Goal: Task Accomplishment & Management: Complete application form

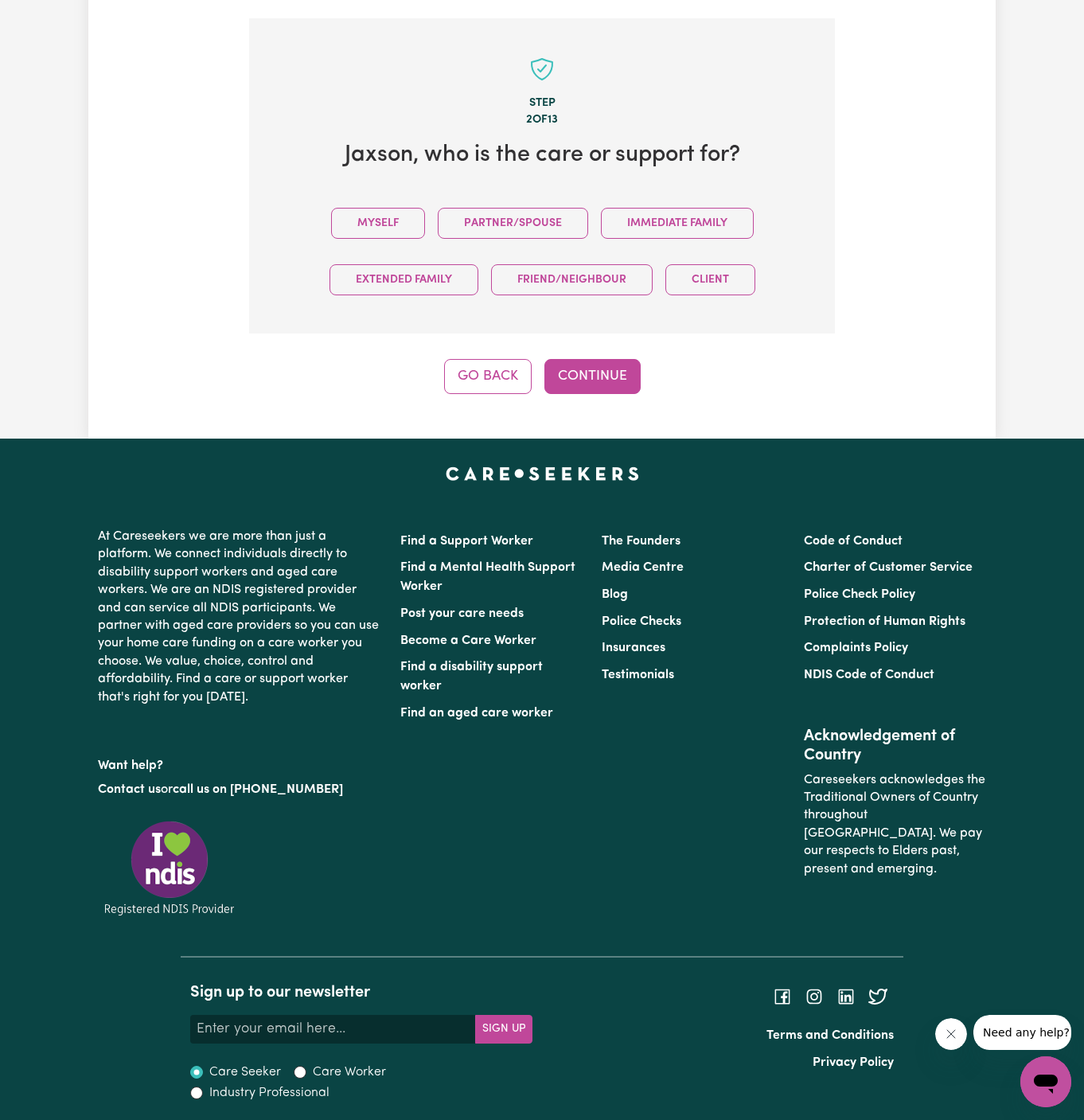
click at [383, 195] on div "Myself Partner/Spouse Immediate Family Extended Family Friend/Neighbour Client" at bounding box center [542, 251] width 535 height 113
click at [397, 218] on button "Myself" at bounding box center [378, 224] width 94 height 31
click at [581, 355] on div "Step 2 of 13 Jaxson , who is the care or support for? Myself Partner/Spouse Imm…" at bounding box center [542, 206] width 586 height 376
click at [625, 370] on button "Continue" at bounding box center [592, 377] width 96 height 35
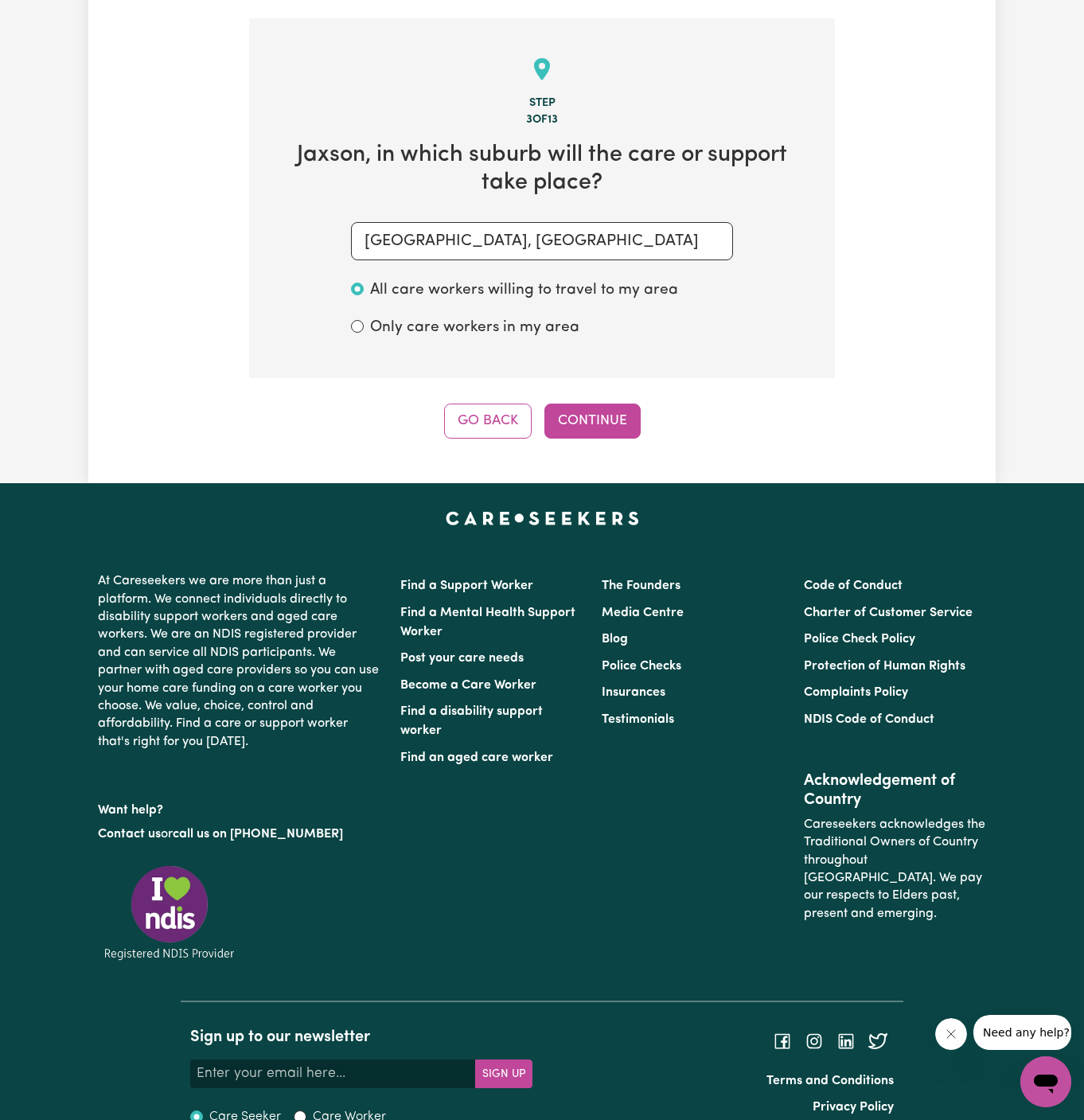
scroll to position [564, 0]
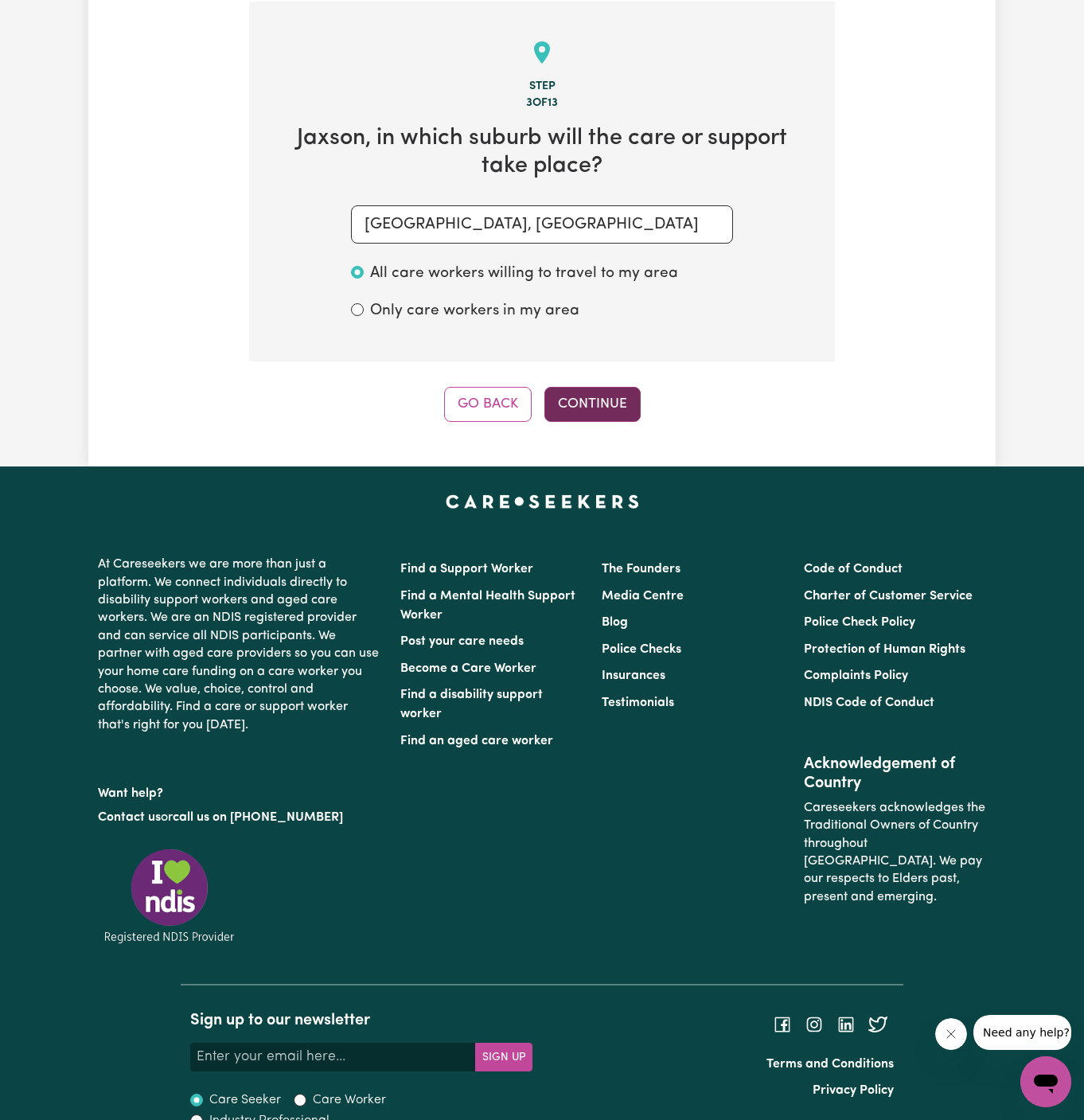
click at [554, 397] on button "Continue" at bounding box center [592, 404] width 96 height 35
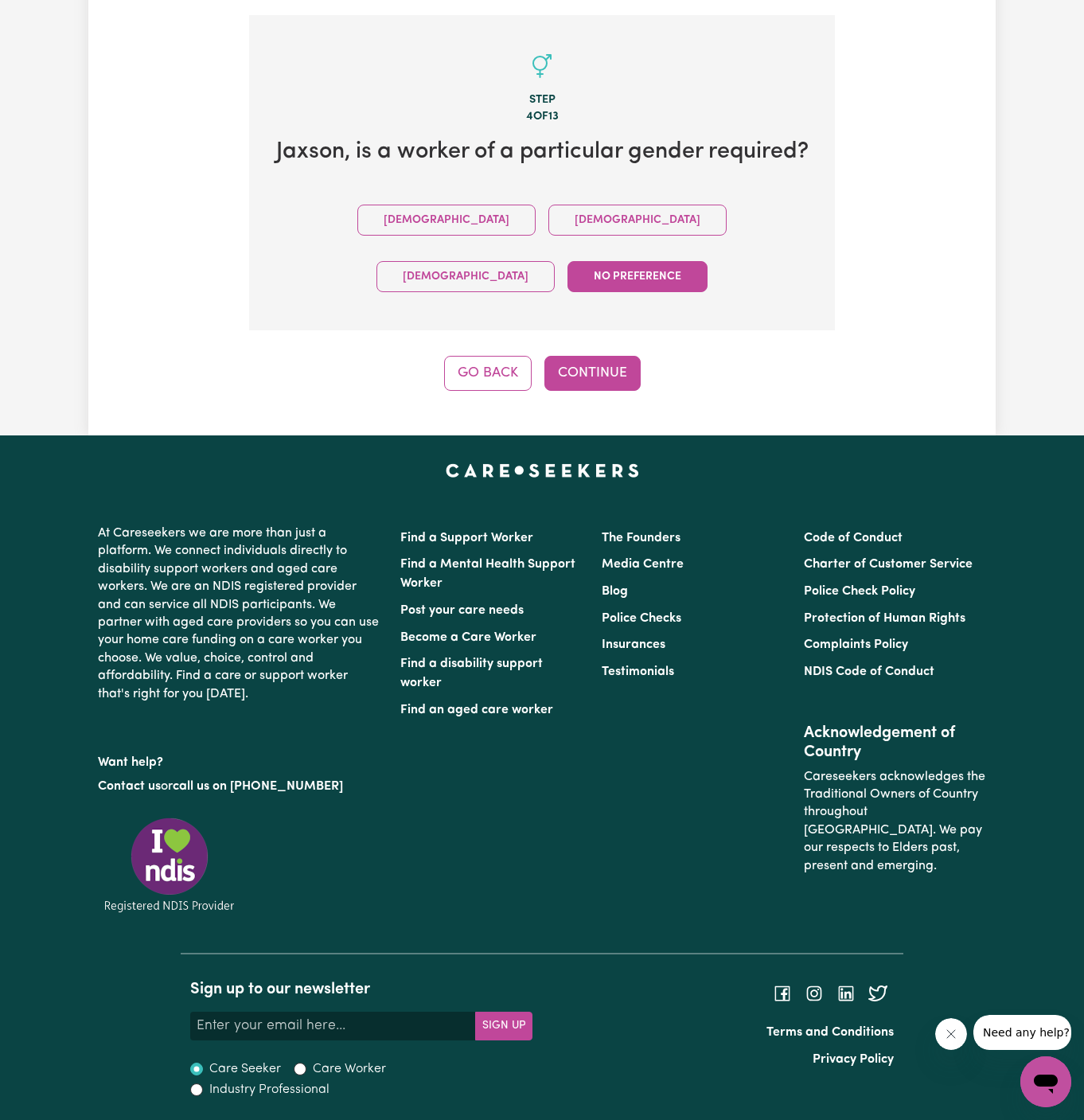
scroll to position [519, 0]
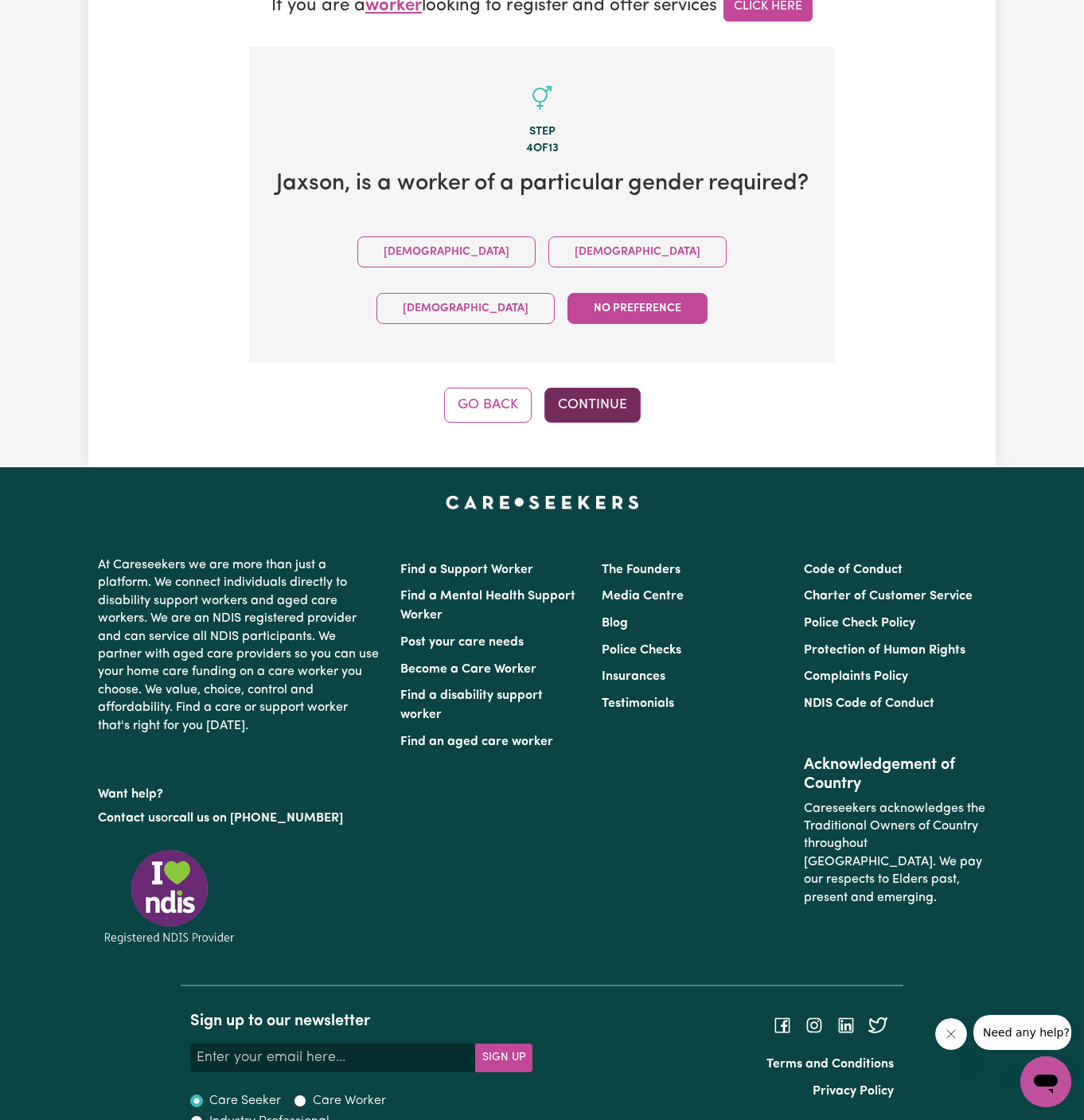
click at [606, 388] on button "Continue" at bounding box center [592, 405] width 96 height 35
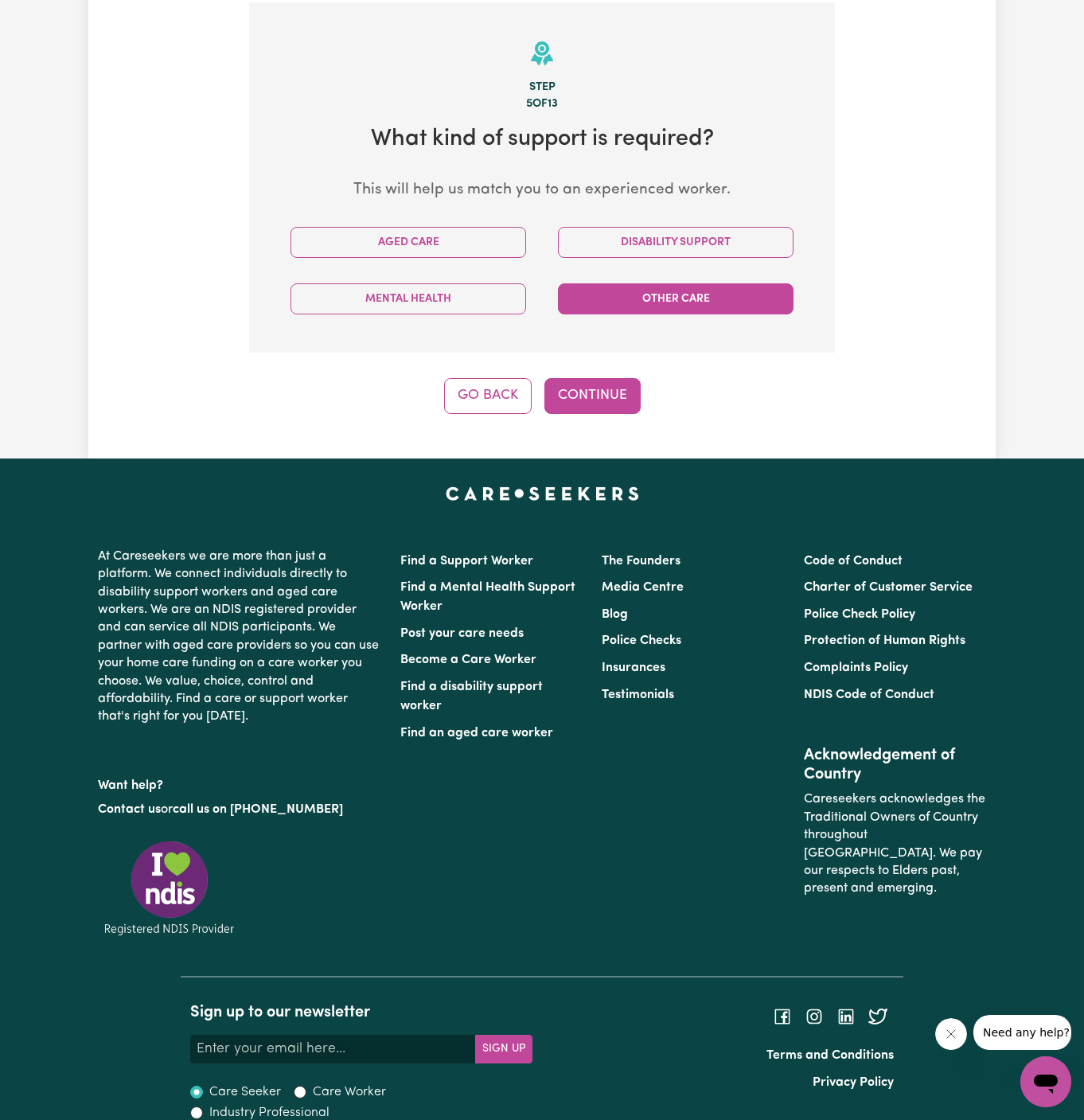
scroll to position [564, 0]
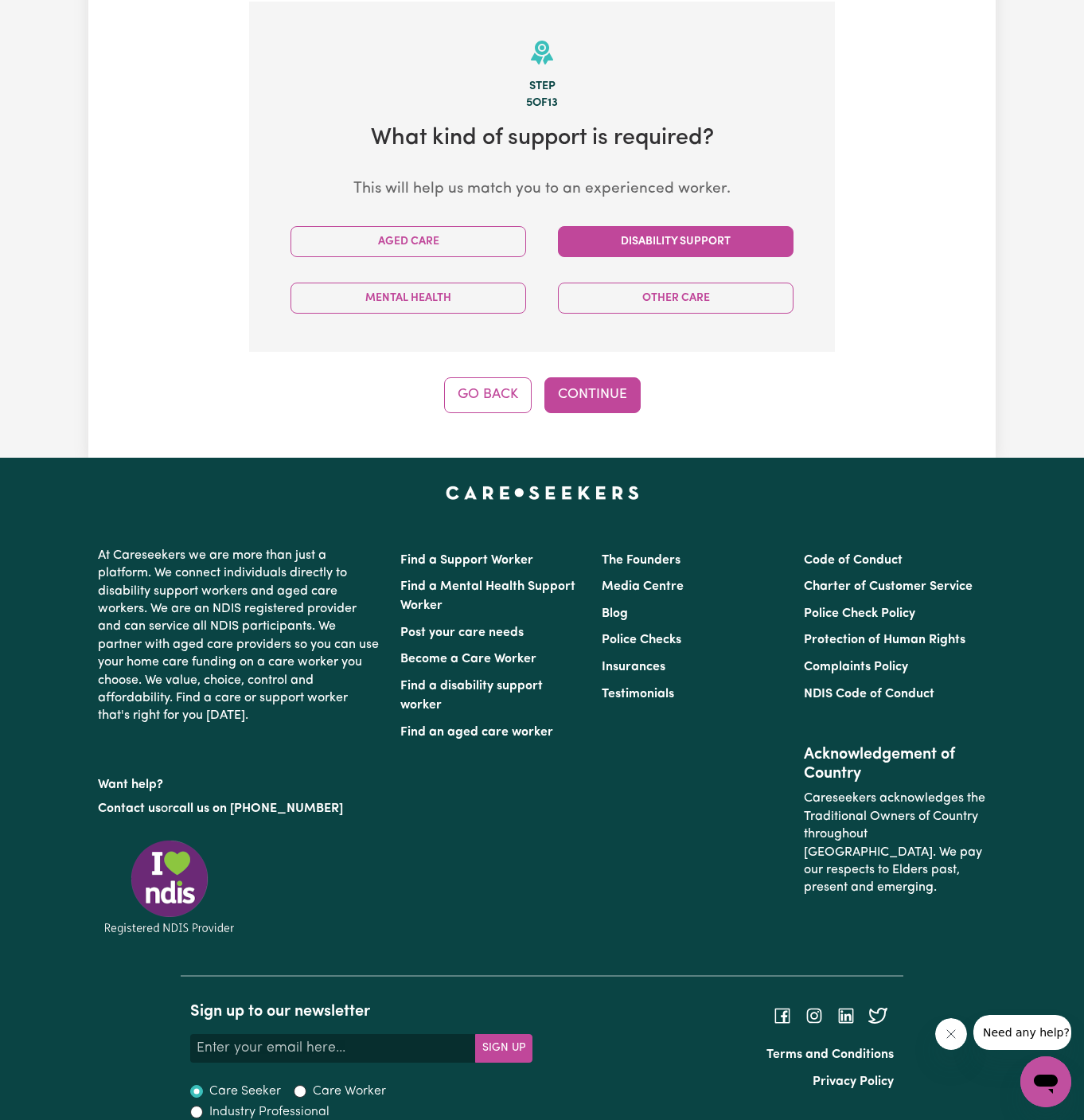
click at [630, 227] on button "Disability Support" at bounding box center [676, 242] width 236 height 31
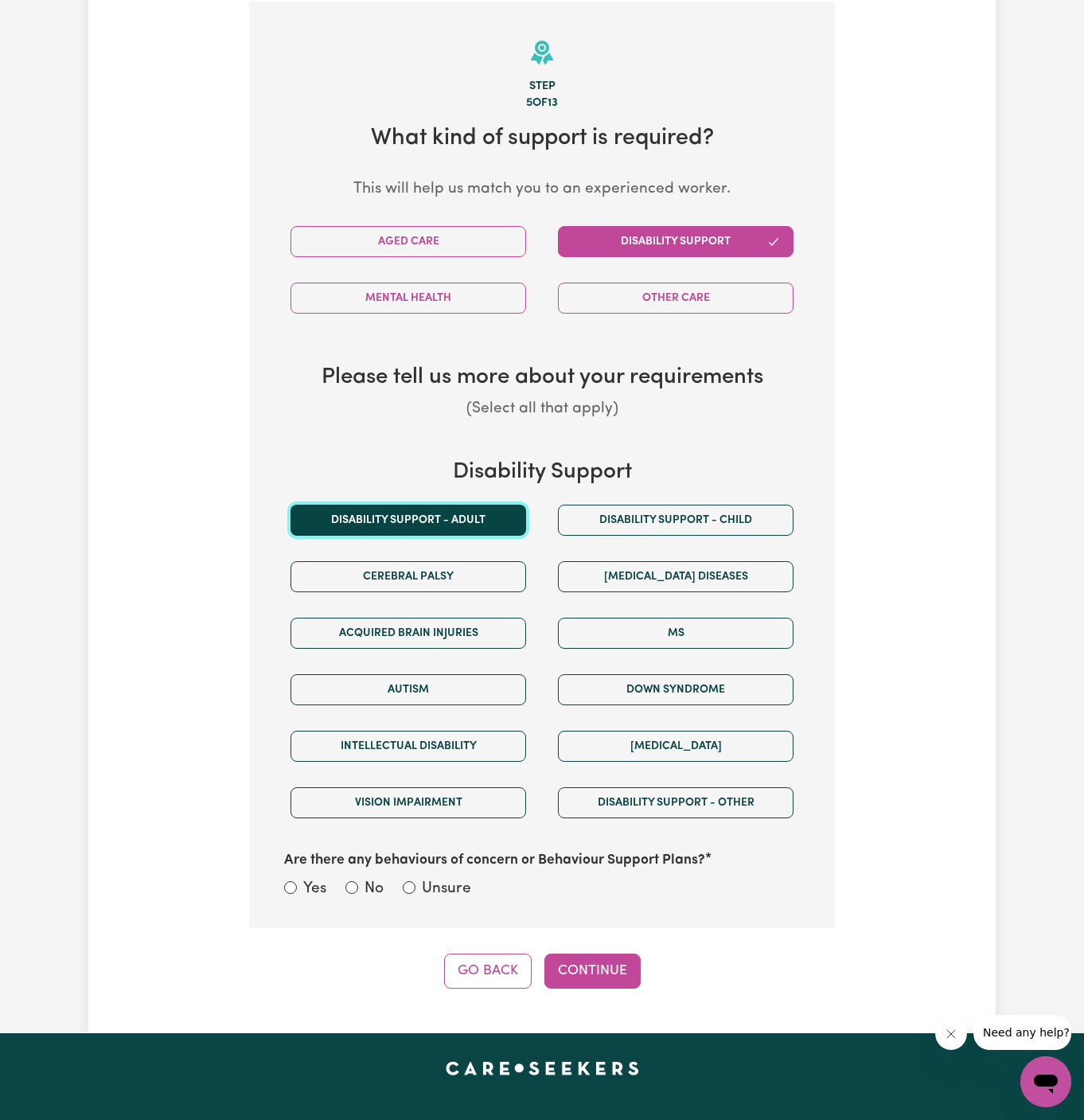
click at [473, 518] on button "Disability support - Adult" at bounding box center [409, 521] width 236 height 31
click at [429, 878] on label "Unsure" at bounding box center [446, 889] width 50 height 23
click at [416, 881] on input "Unsure" at bounding box center [409, 888] width 13 height 13
radio input "true"
click at [575, 971] on button "Continue" at bounding box center [592, 971] width 96 height 35
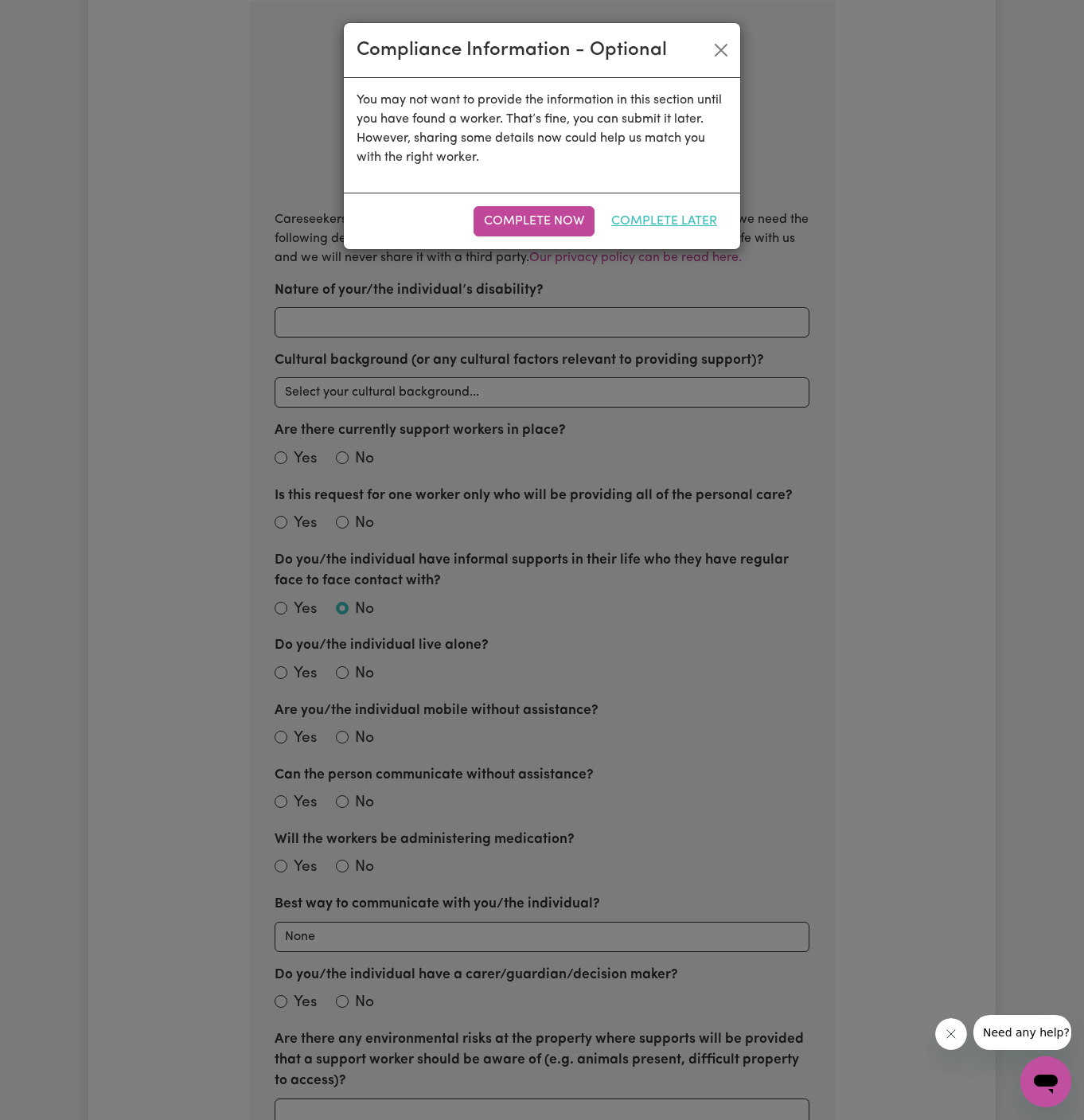
click at [698, 225] on button "Complete Later" at bounding box center [664, 221] width 127 height 31
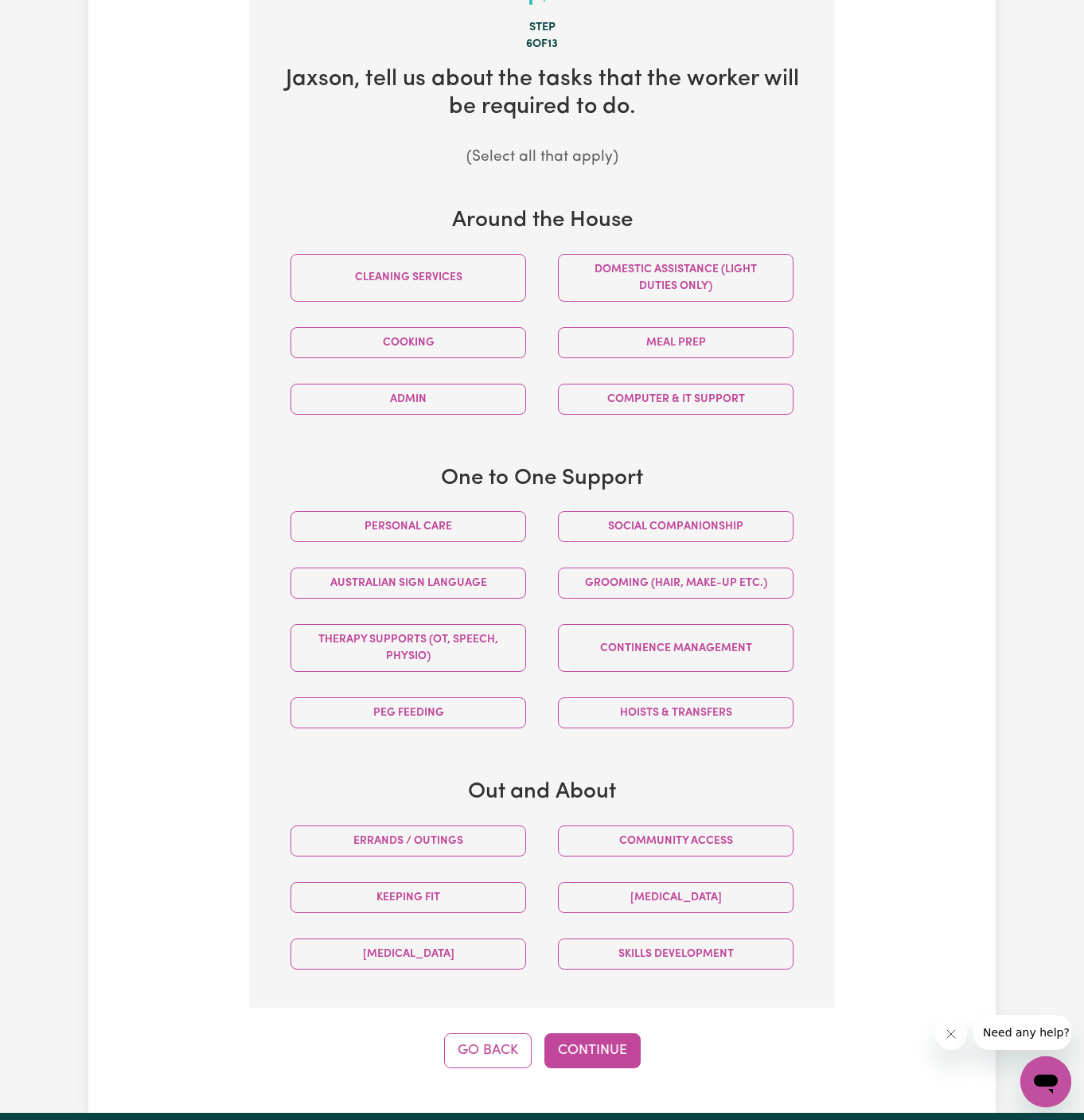
scroll to position [681, 0]
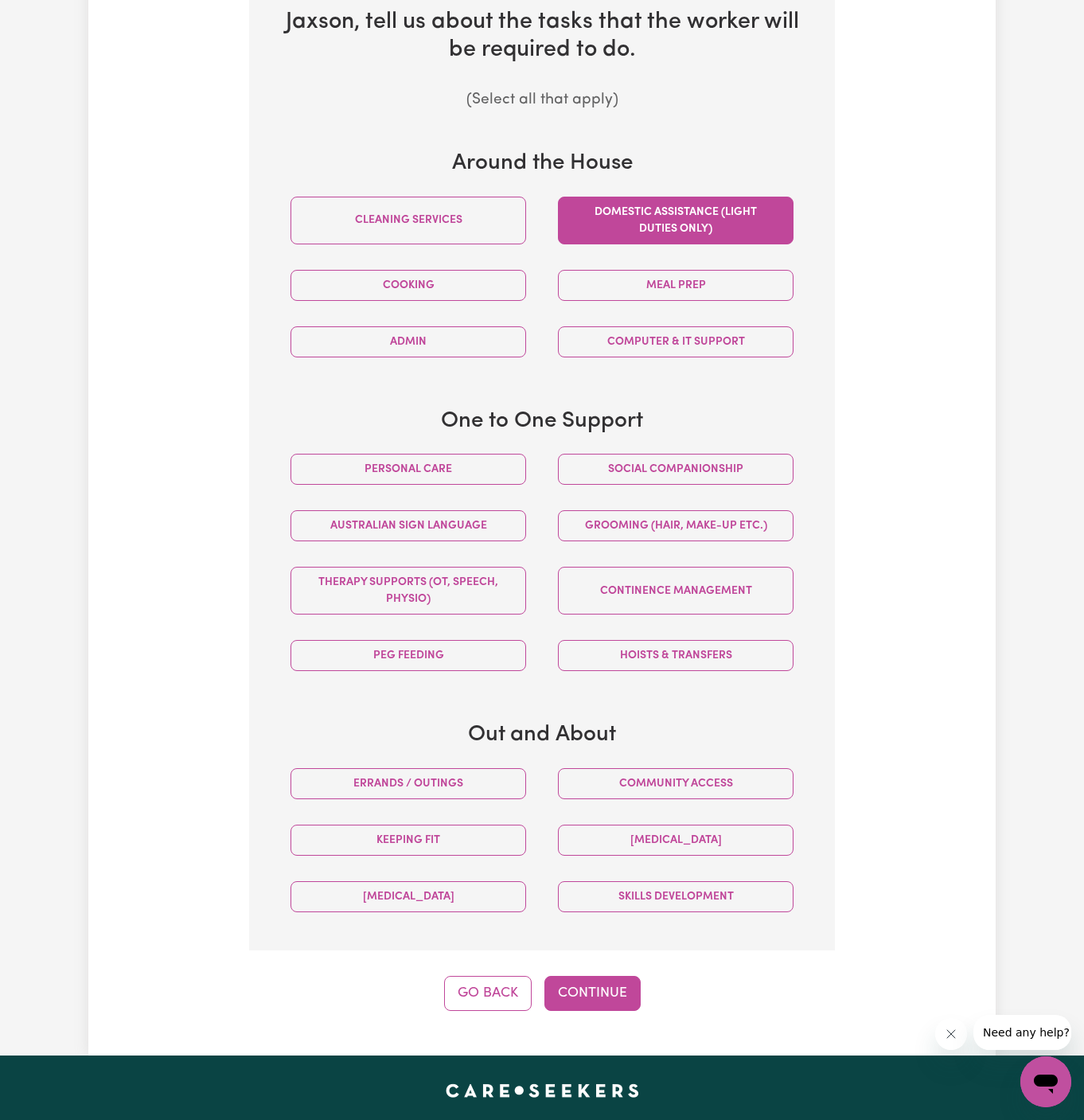
click at [639, 225] on button "Domestic assistance (light duties only)" at bounding box center [676, 220] width 236 height 48
click at [664, 484] on div "Social companionship" at bounding box center [676, 469] width 267 height 57
click at [708, 462] on button "Social companionship" at bounding box center [676, 469] width 236 height 31
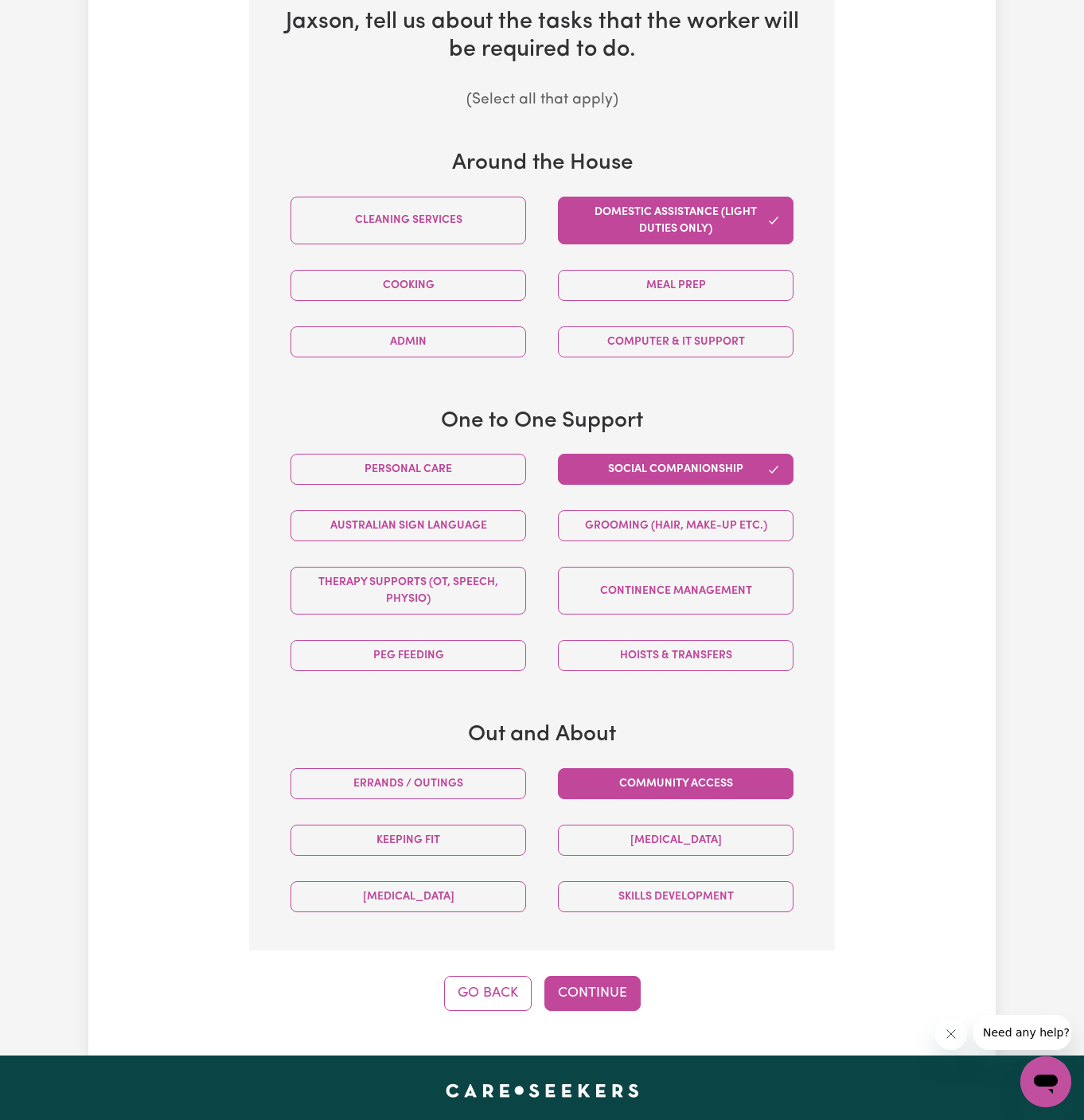
click at [714, 768] on button "Community access" at bounding box center [676, 784] width 236 height 31
click at [604, 982] on button "Continue" at bounding box center [592, 993] width 96 height 35
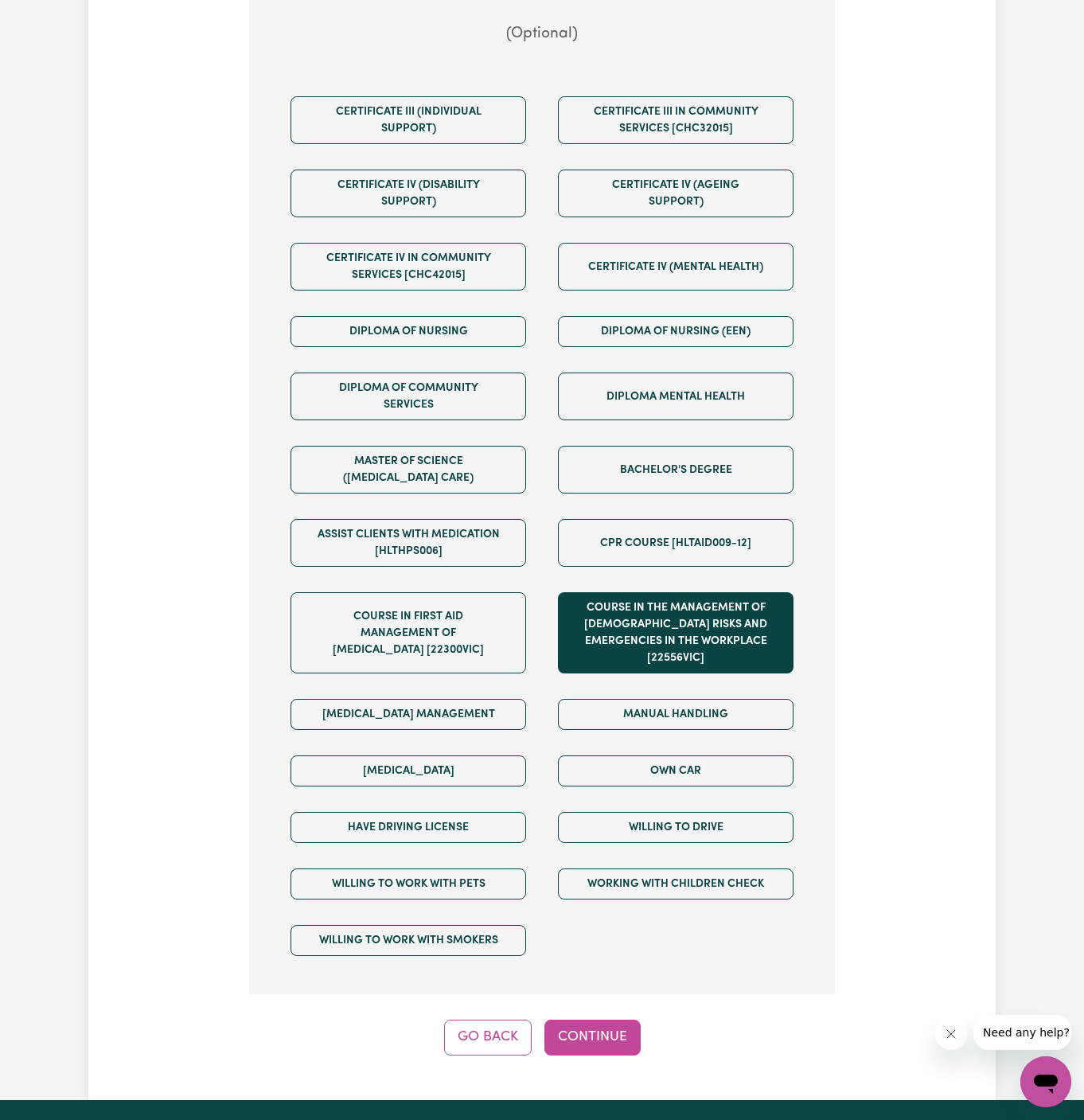
scroll to position [844, 0]
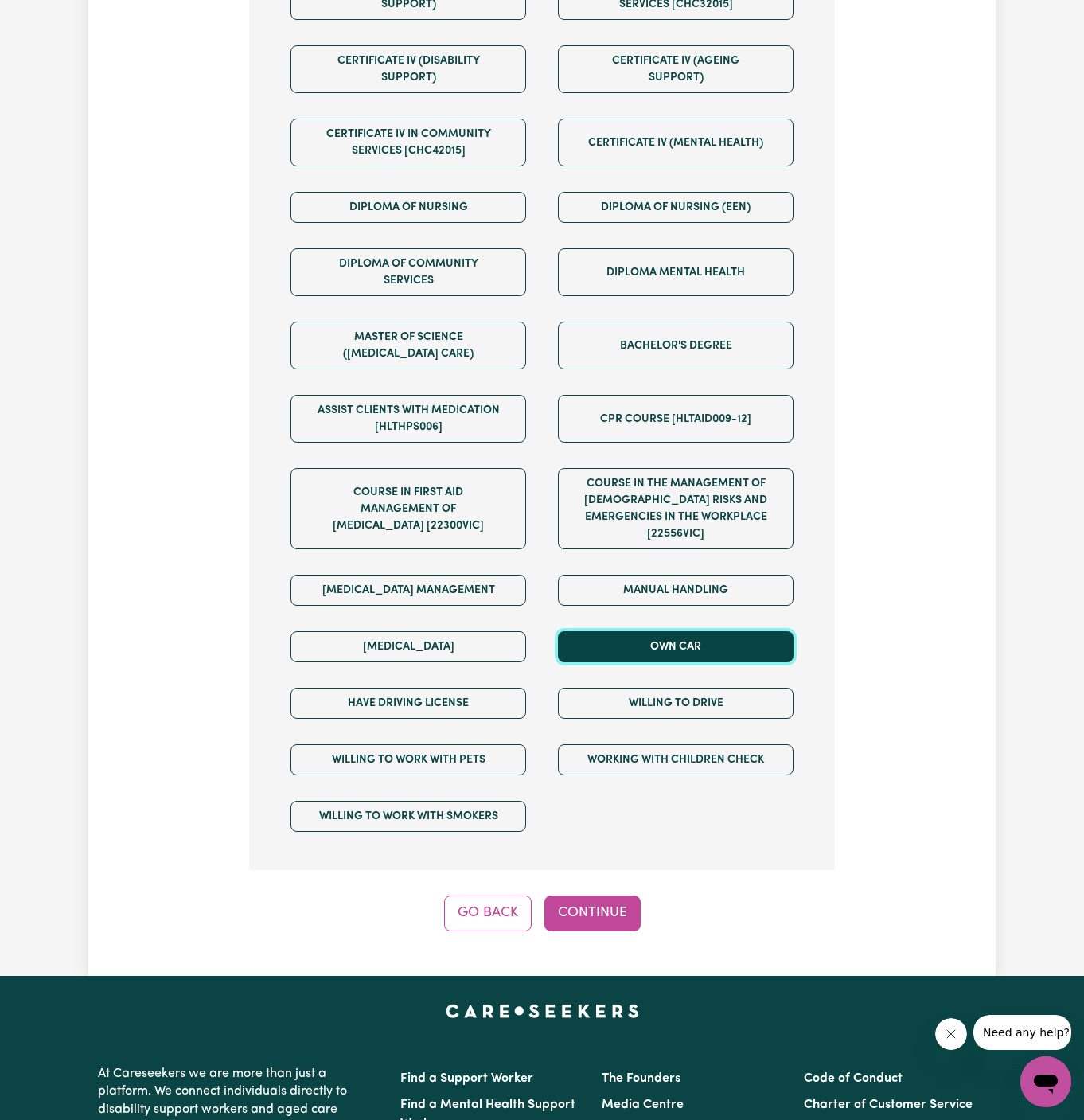
click at [728, 632] on button "Own Car" at bounding box center [676, 647] width 236 height 31
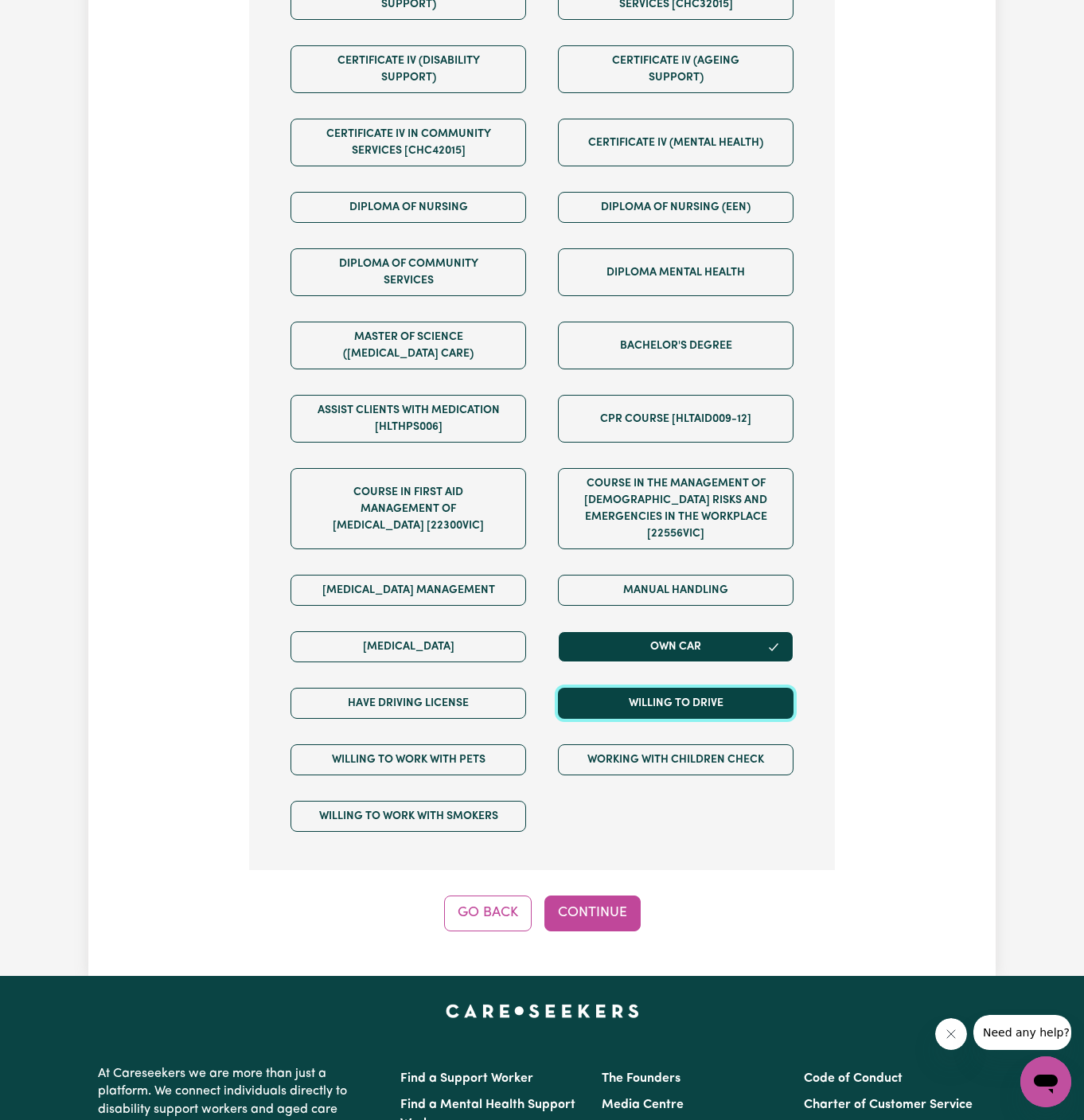
click at [728, 695] on button "Willing to drive" at bounding box center [676, 703] width 236 height 31
click at [531, 675] on div "Have driving license" at bounding box center [408, 703] width 267 height 57
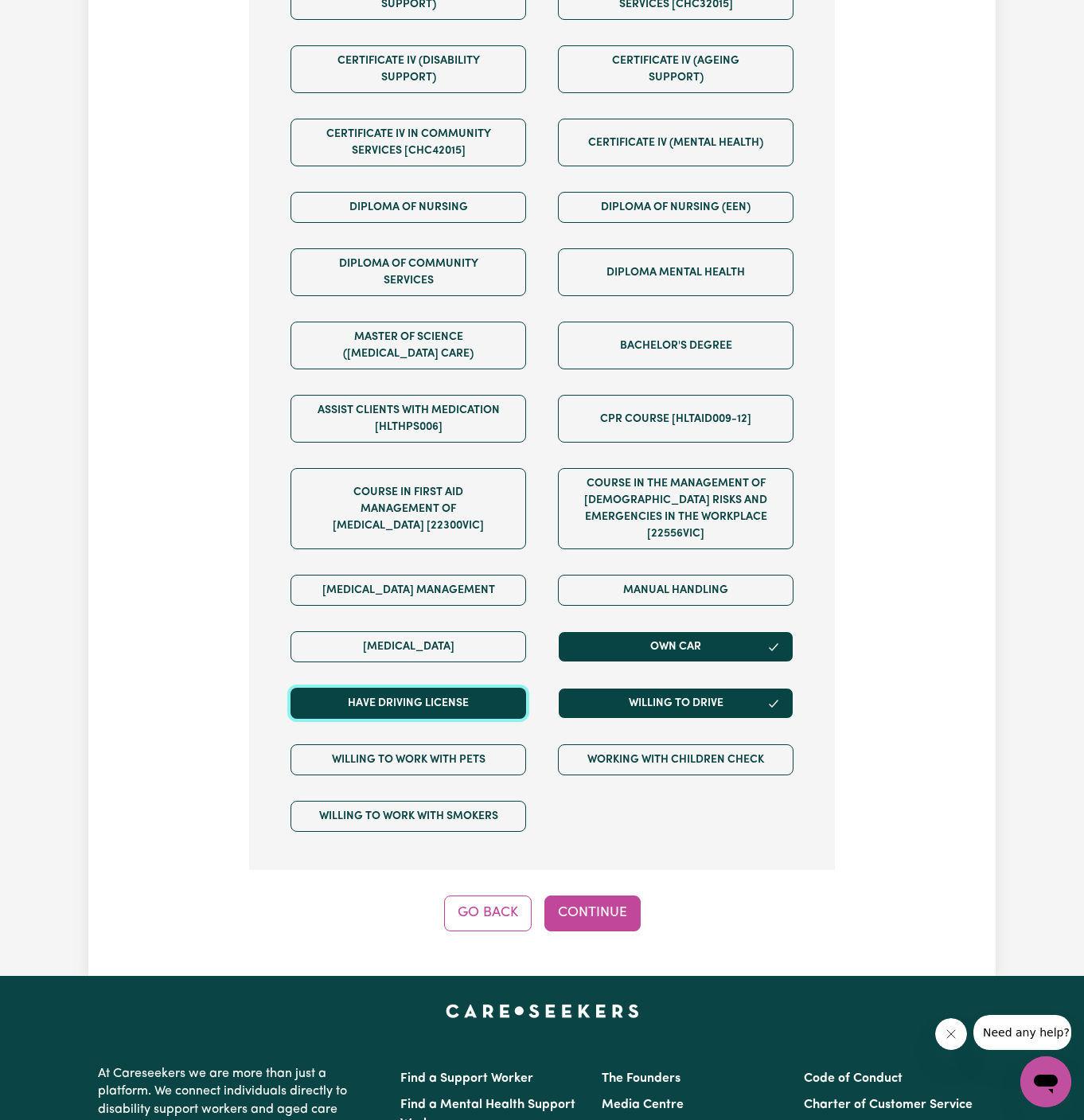
click at [489, 688] on button "Have driving license" at bounding box center [409, 703] width 236 height 31
click at [604, 895] on button "Continue" at bounding box center [592, 913] width 96 height 35
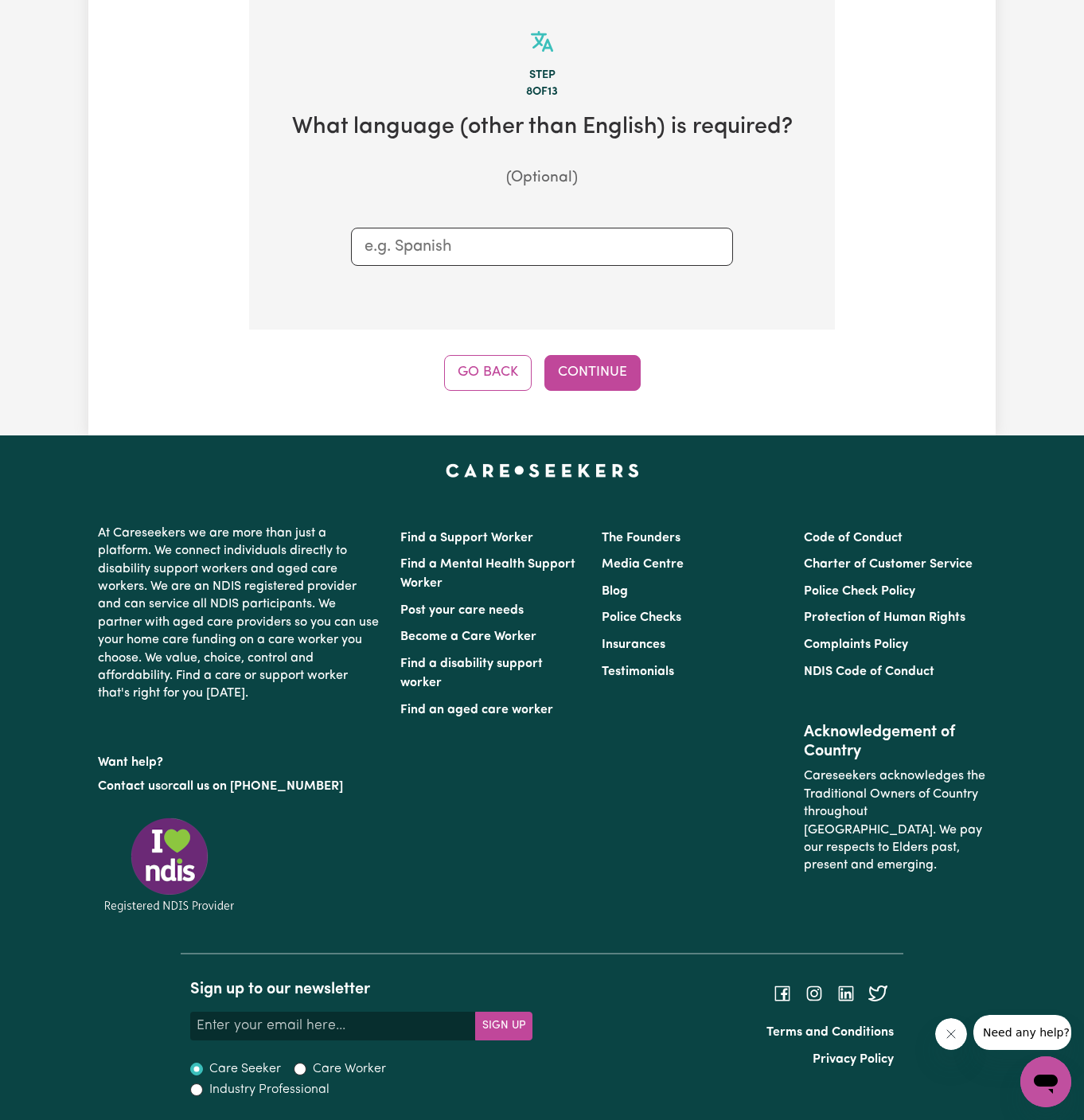
scroll to position [564, 0]
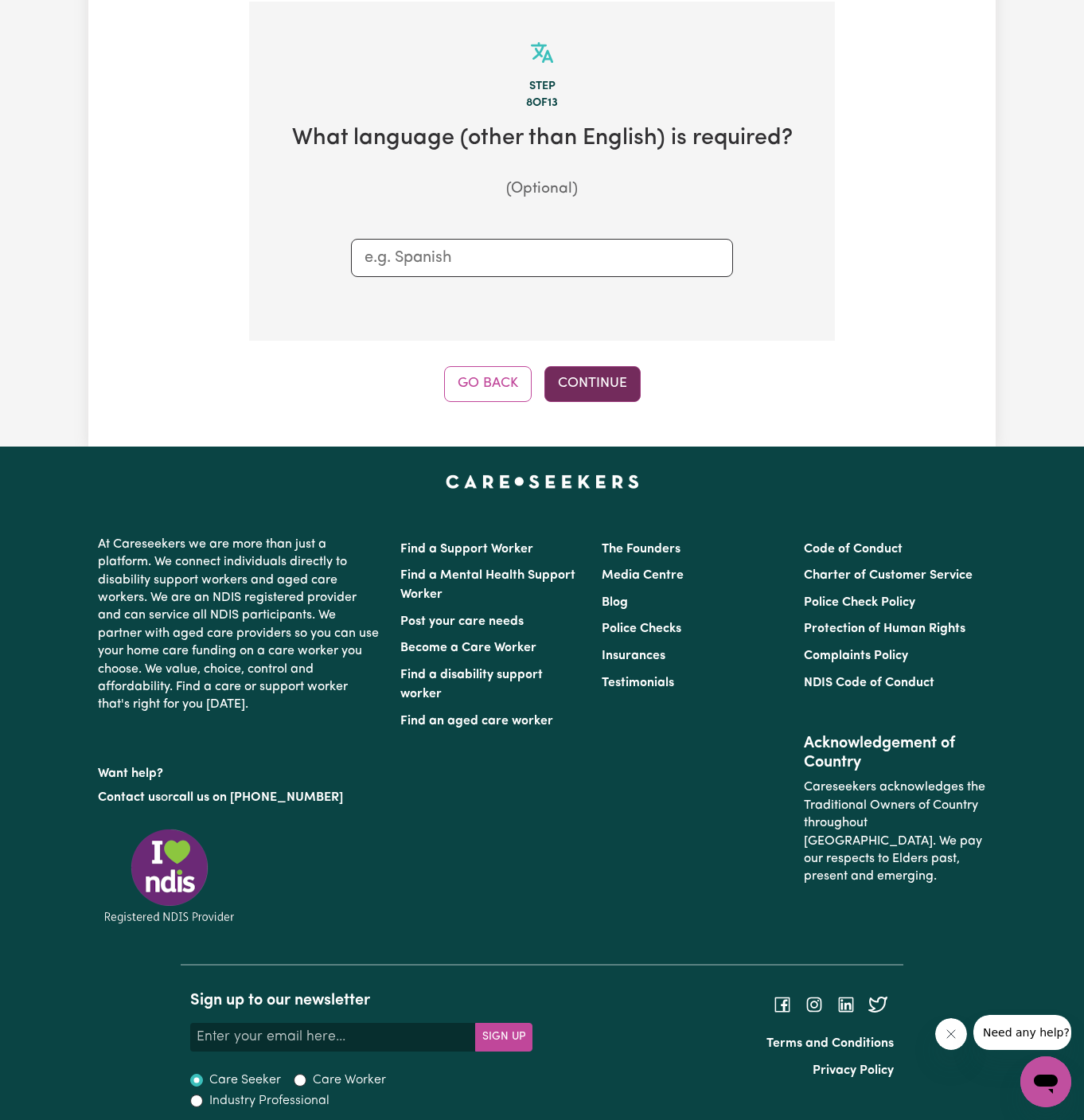
click at [588, 373] on button "Continue" at bounding box center [592, 384] width 96 height 35
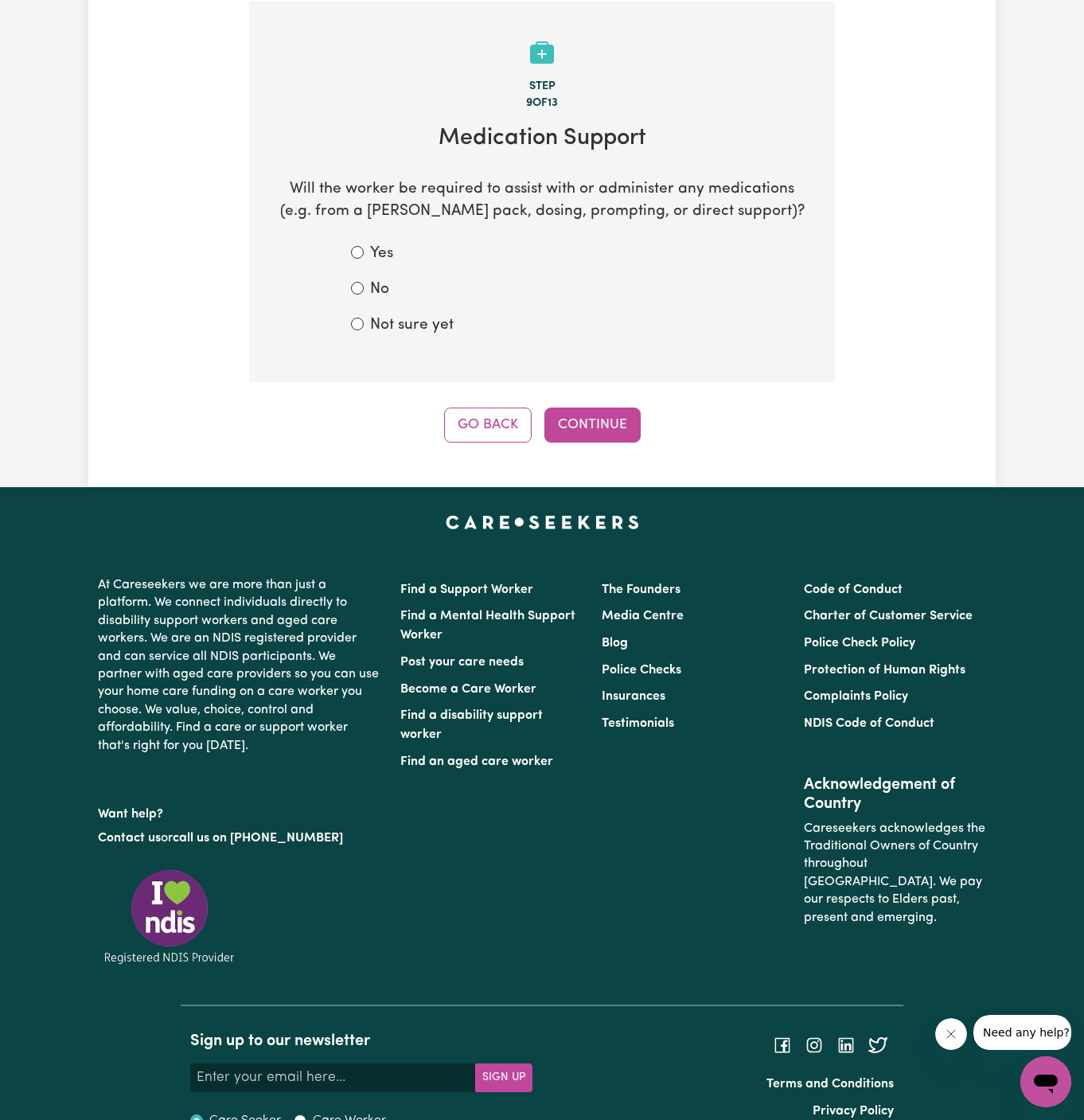
click at [375, 288] on label "No" at bounding box center [380, 290] width 19 height 23
click at [363, 288] on input "No" at bounding box center [357, 288] width 13 height 13
radio input "true"
click at [602, 423] on button "Continue" at bounding box center [592, 425] width 96 height 35
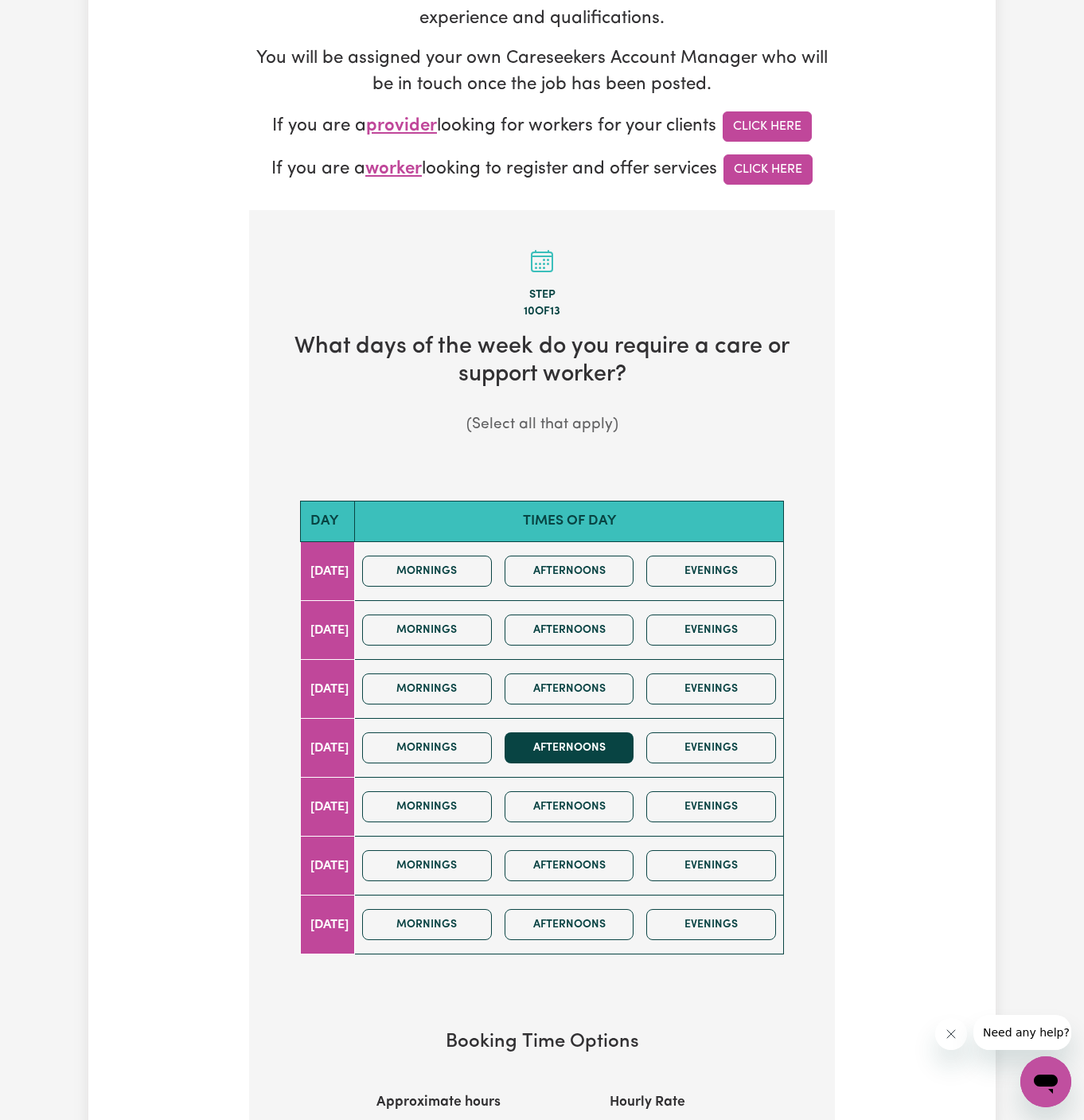
scroll to position [450, 0]
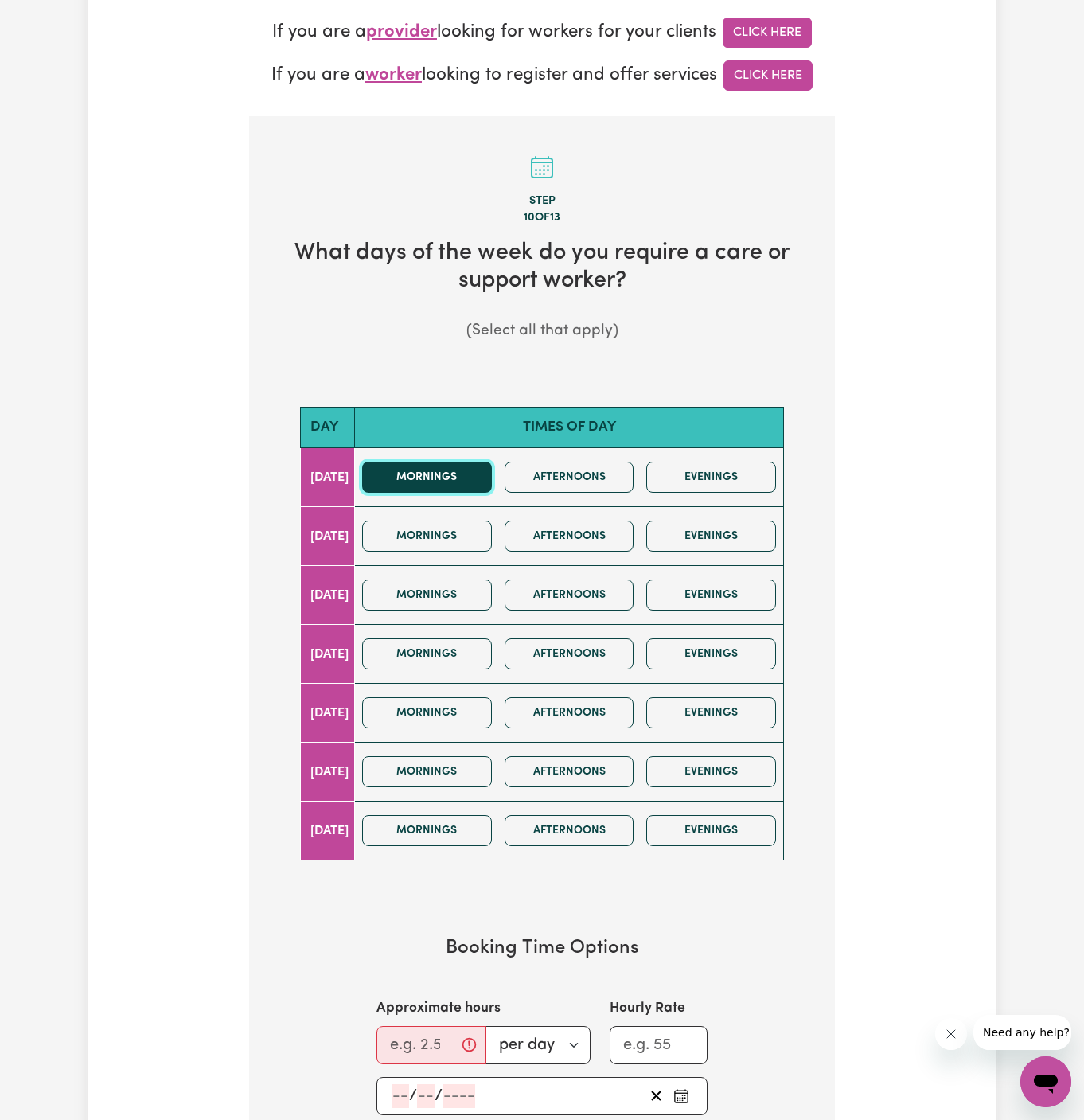
click at [441, 480] on button "Mornings" at bounding box center [427, 478] width 130 height 31
click at [610, 480] on button "Afternoons" at bounding box center [570, 478] width 130 height 31
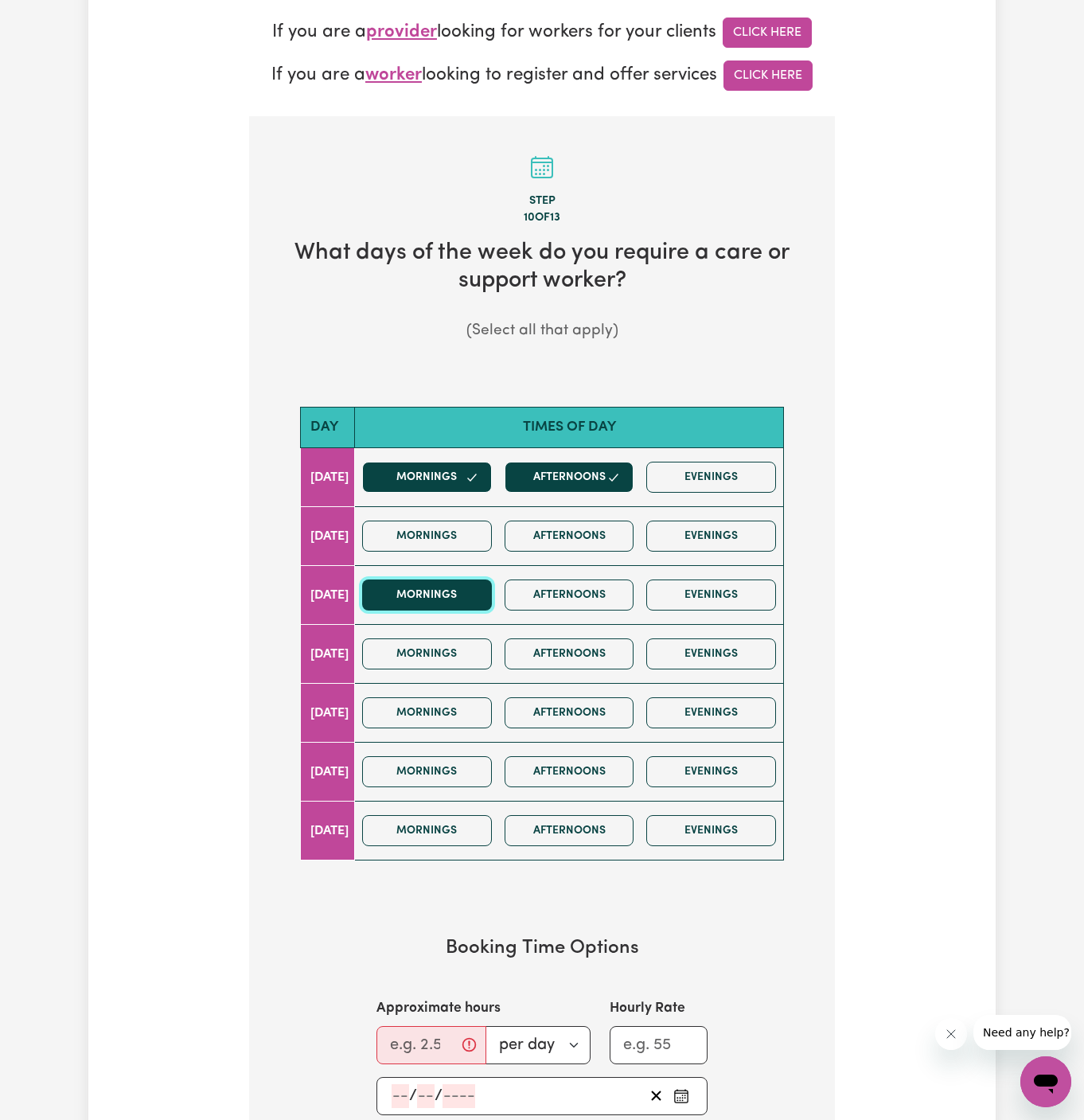
click at [492, 585] on button "Mornings" at bounding box center [427, 595] width 130 height 31
click at [618, 585] on button "Afternoons" at bounding box center [570, 595] width 130 height 31
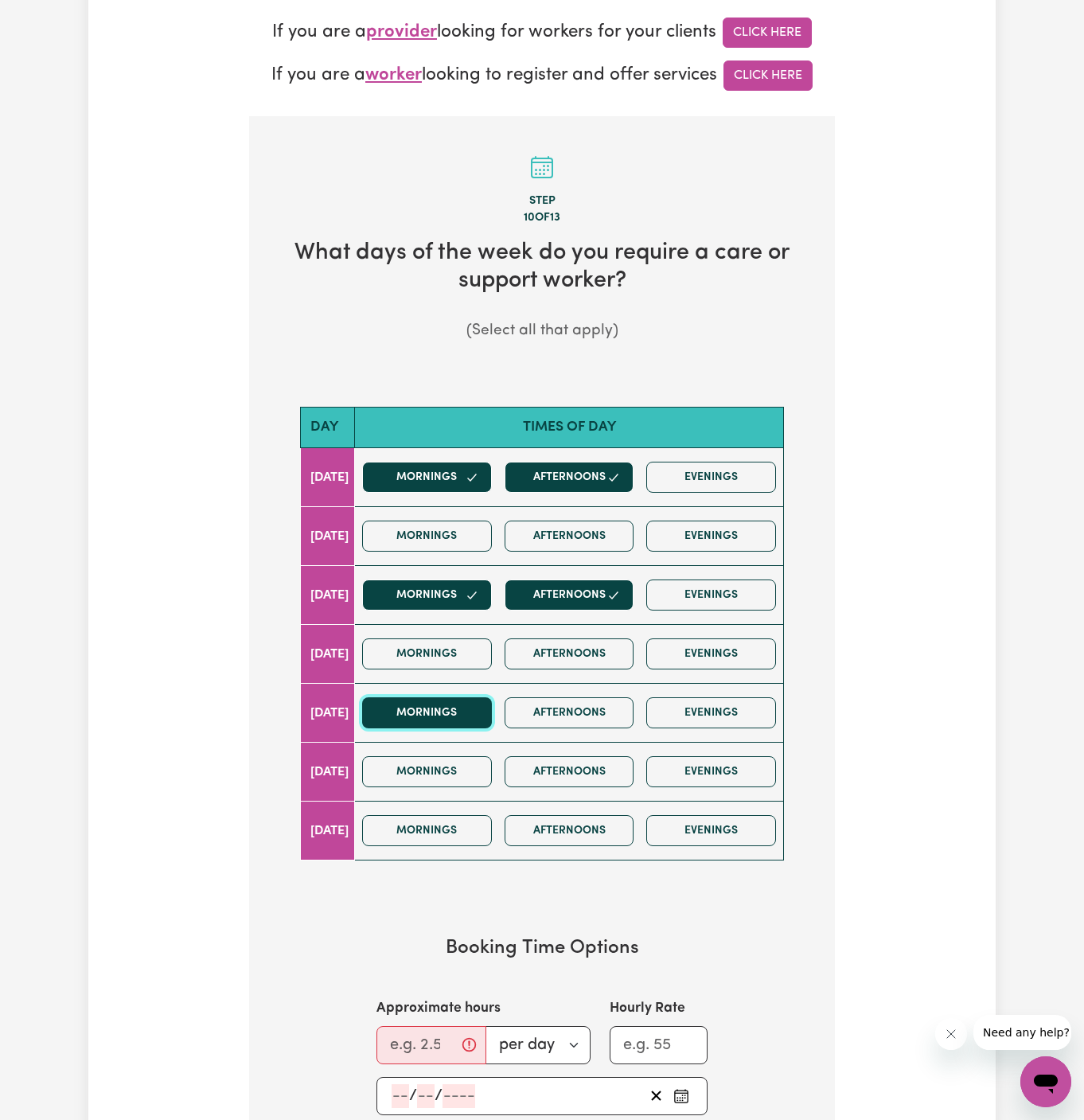
click at [459, 706] on button "Mornings" at bounding box center [427, 713] width 130 height 31
click at [601, 709] on button "Afternoons" at bounding box center [570, 713] width 130 height 31
click at [407, 1037] on input "Approximate hours" at bounding box center [432, 1046] width 110 height 38
type input "5"
click at [397, 1091] on input "number" at bounding box center [400, 1096] width 17 height 24
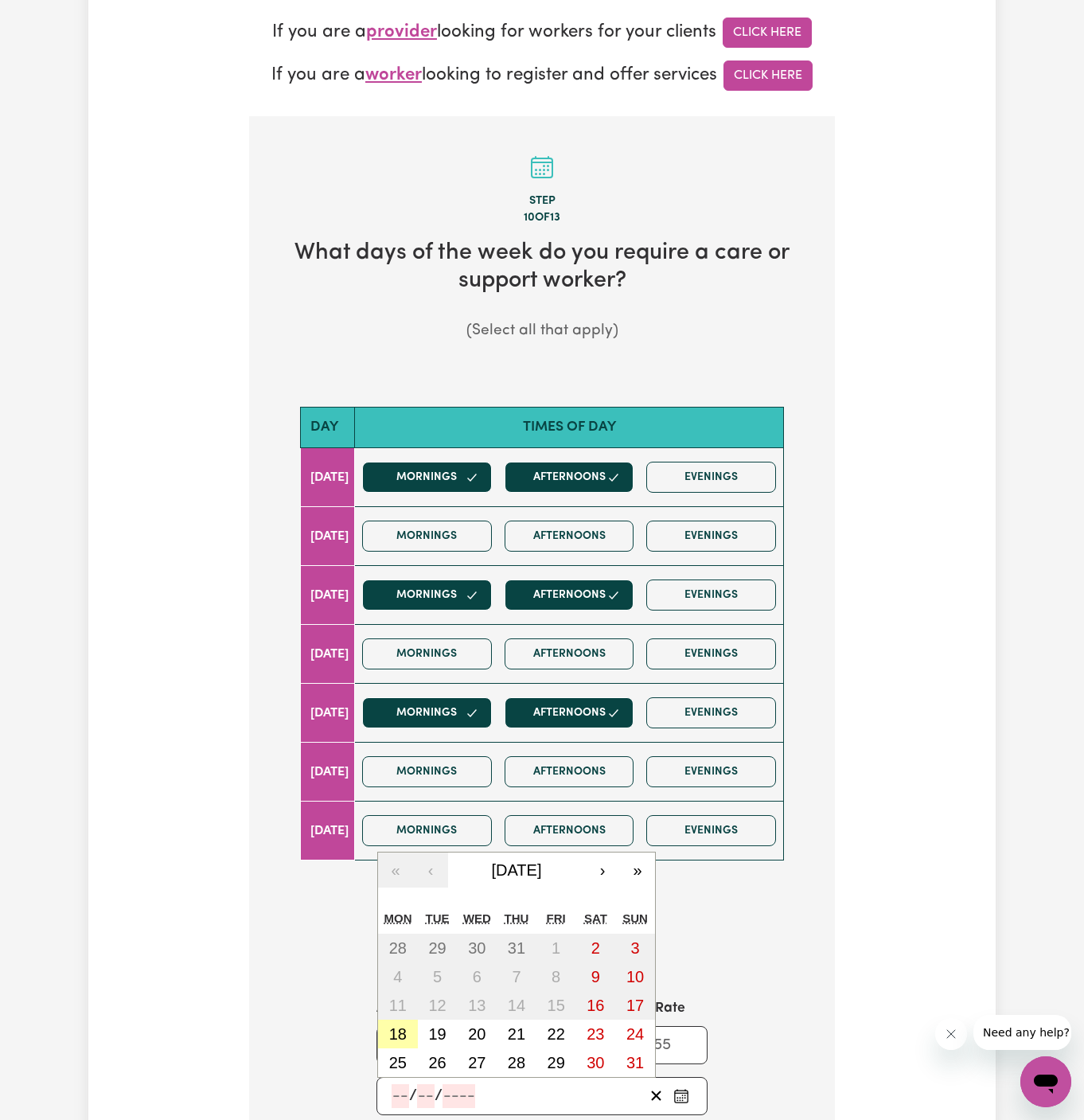
click at [406, 1034] on abbr "18" at bounding box center [398, 1034] width 17 height 17
type input "[DATE]"
type input "18"
type input "8"
type input "2025"
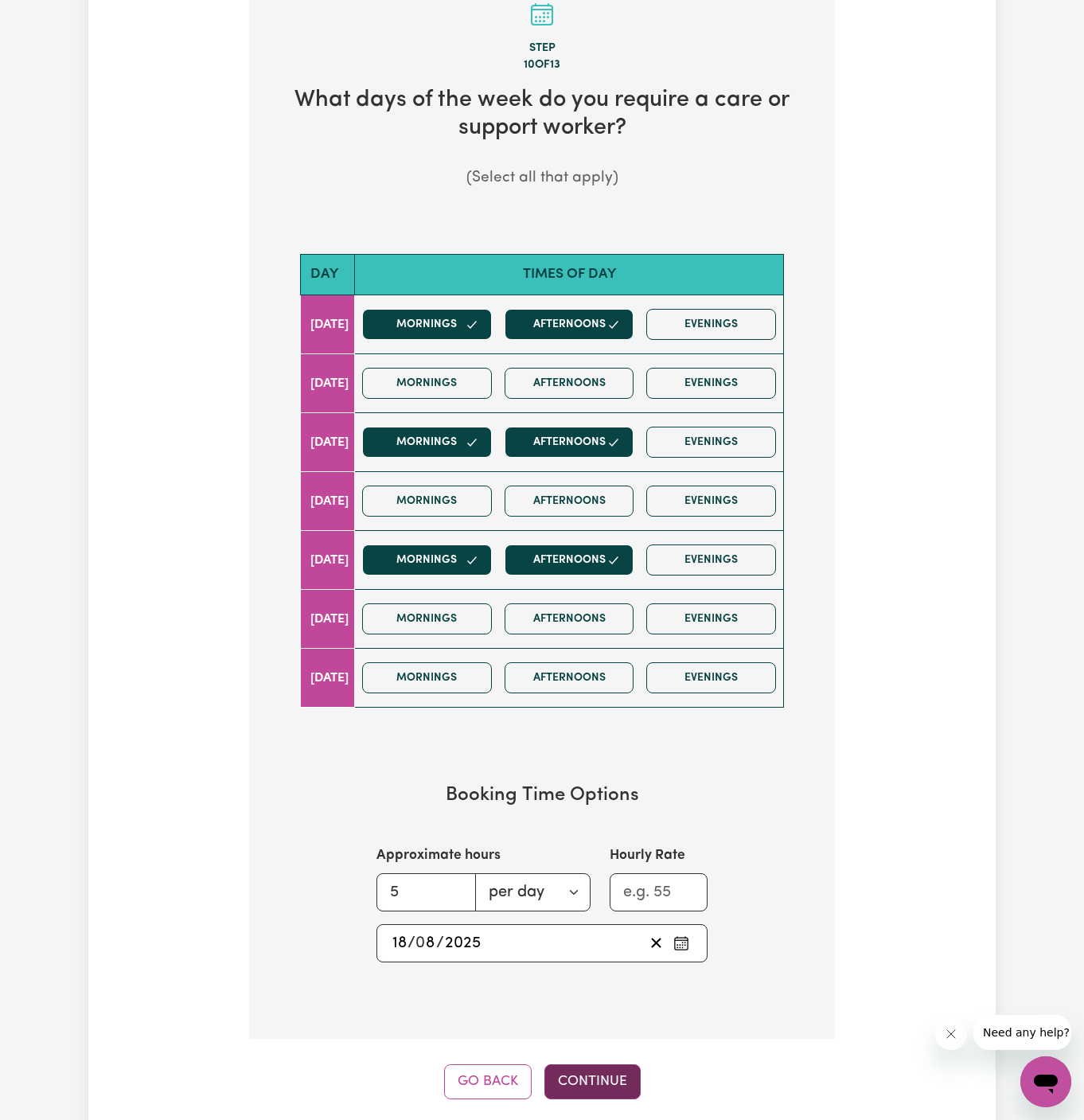
click at [604, 1071] on button "Continue" at bounding box center [592, 1082] width 96 height 35
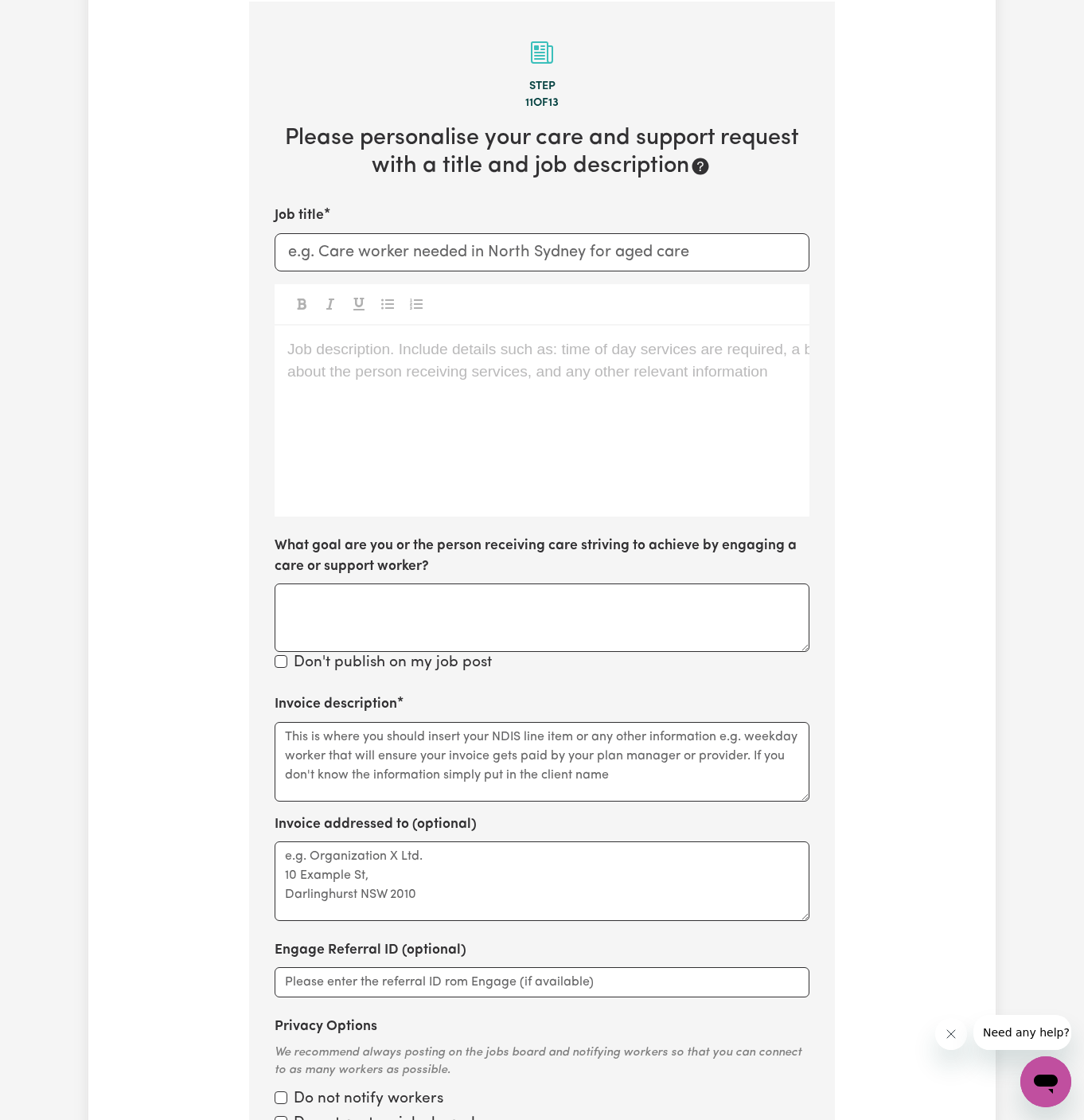
click at [418, 404] on div "Job description. Include details such as: time of day services are required, a …" at bounding box center [542, 421] width 535 height 191
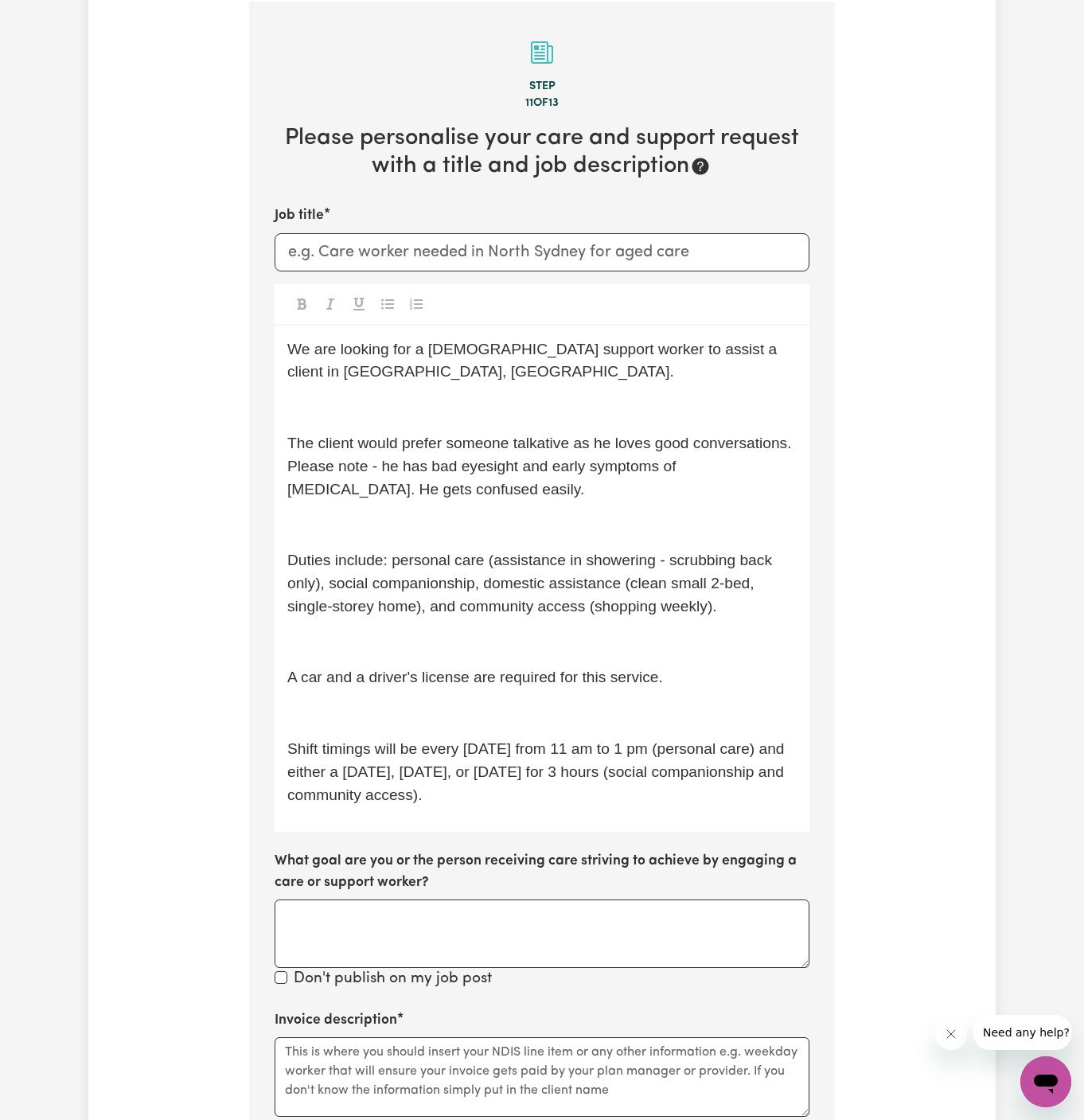
click at [419, 410] on p "﻿" at bounding box center [542, 408] width 509 height 23
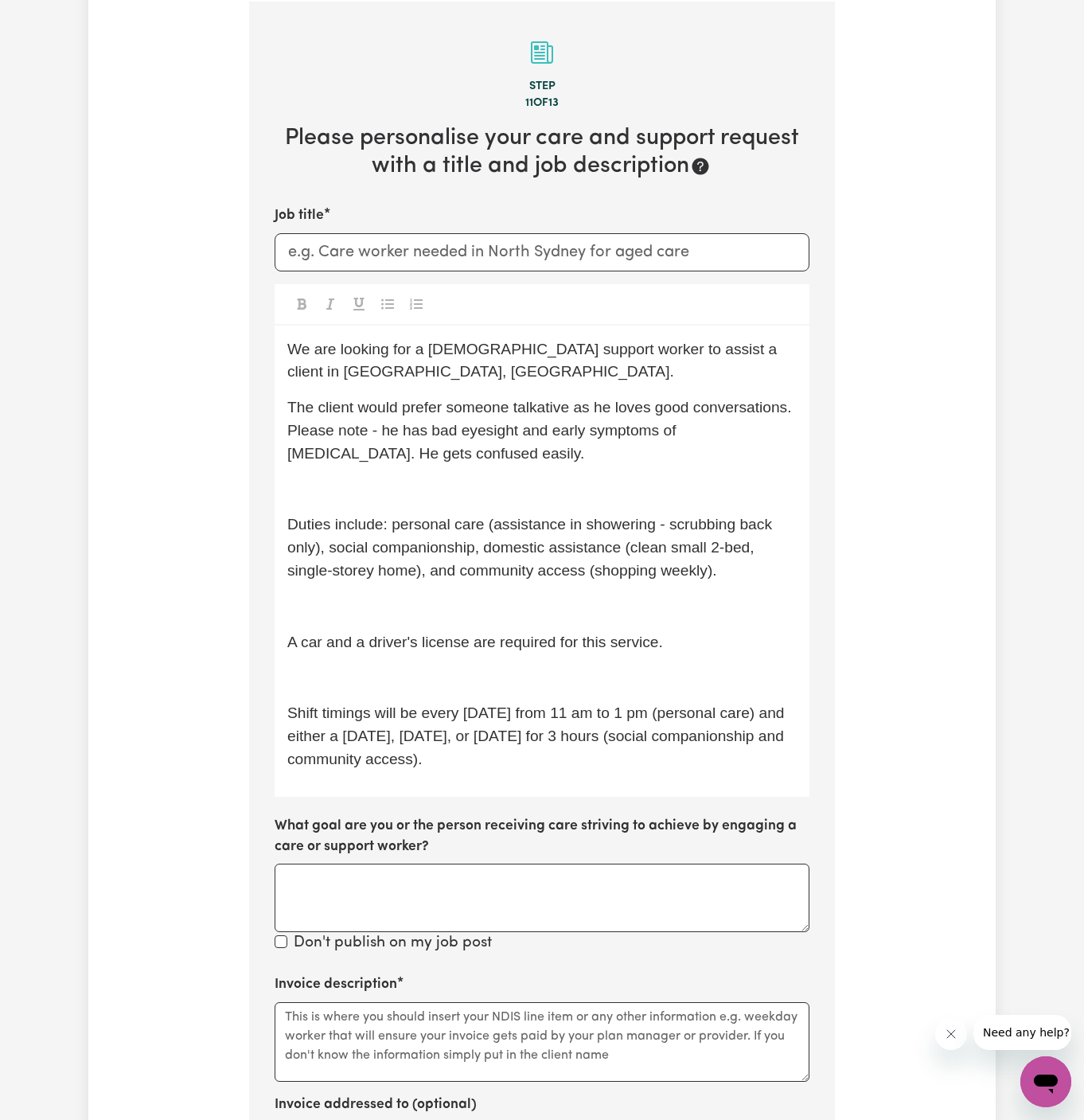
click at [452, 391] on div "We are looking for a [DEMOGRAPHIC_DATA] support worker to assist a client in [G…" at bounding box center [542, 562] width 535 height 472
click at [451, 465] on div "We are looking for a [DEMOGRAPHIC_DATA] support worker to assist a client in [G…" at bounding box center [542, 562] width 535 height 472
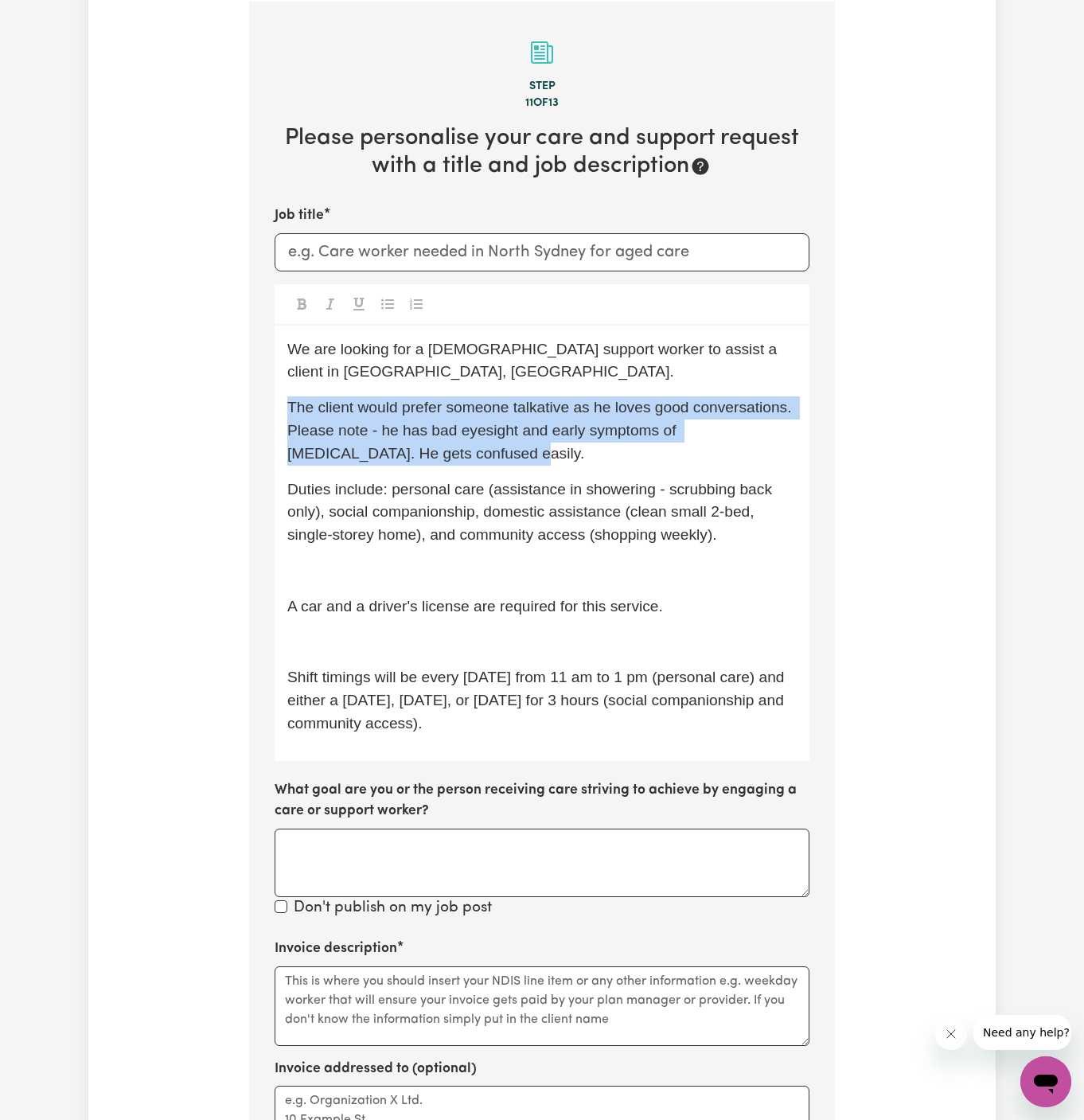
click at [262, 414] on section "Step 11 of 13 Please personalise your care and support request with a title and…" at bounding box center [542, 710] width 586 height 1417
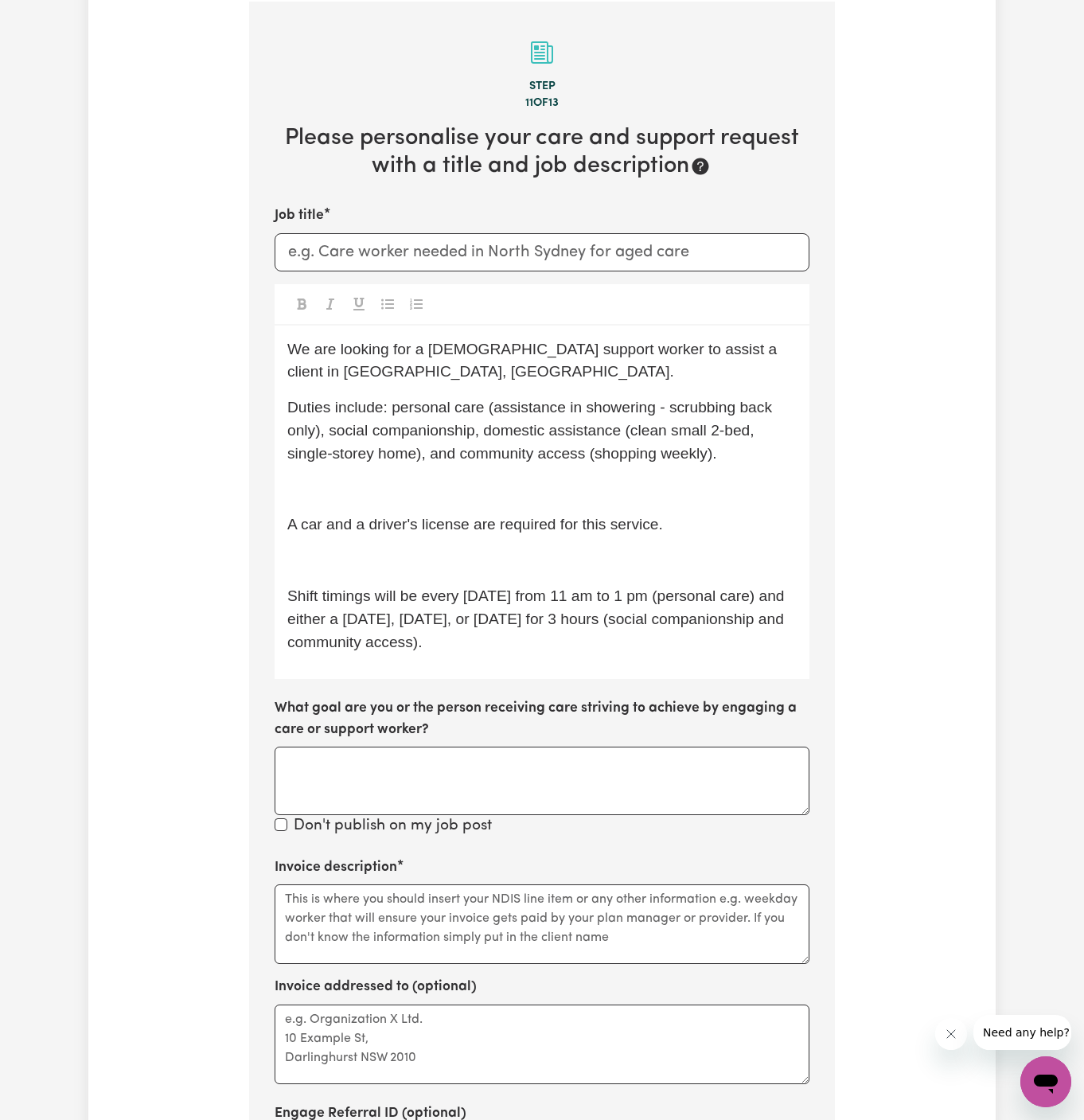
click at [605, 487] on p "﻿" at bounding box center [542, 490] width 509 height 23
drag, startPoint x: 326, startPoint y: 432, endPoint x: 390, endPoint y: 413, distance: 66.8
click at [390, 413] on span "Duties include: personal care (assistance in showering - scrubbing back only), …" at bounding box center [532, 431] width 489 height 63
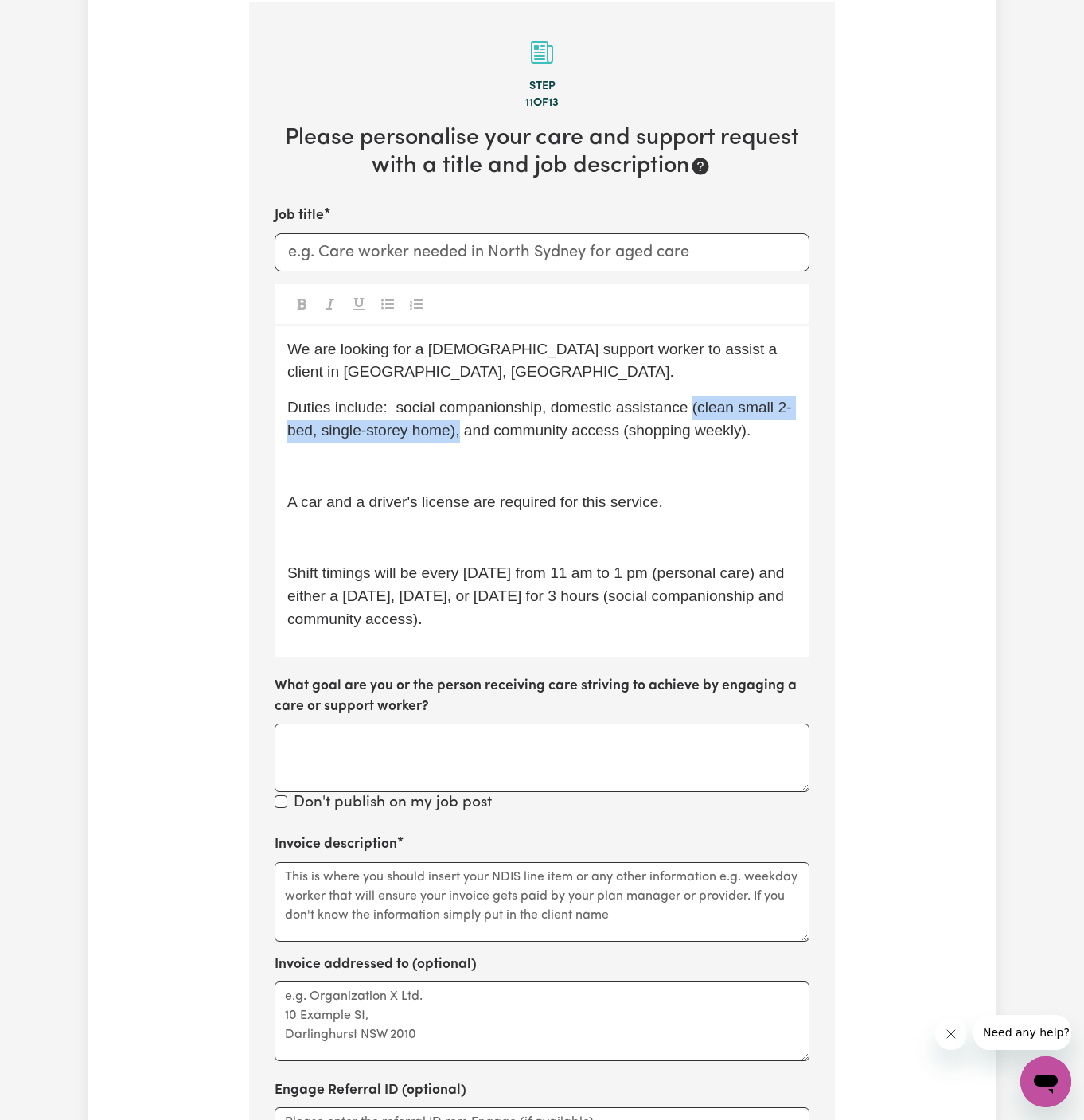
drag, startPoint x: 689, startPoint y: 407, endPoint x: 462, endPoint y: 427, distance: 227.9
click at [462, 427] on span "Duties include: social companionship, domestic assistance (clean small 2-bed, s…" at bounding box center [539, 419] width 504 height 40
drag, startPoint x: 416, startPoint y: 433, endPoint x: 745, endPoint y: 432, distance: 329.0
click at [745, 432] on p "Duties include: social companionship, domestic assistance, and community access…" at bounding box center [542, 419] width 509 height 46
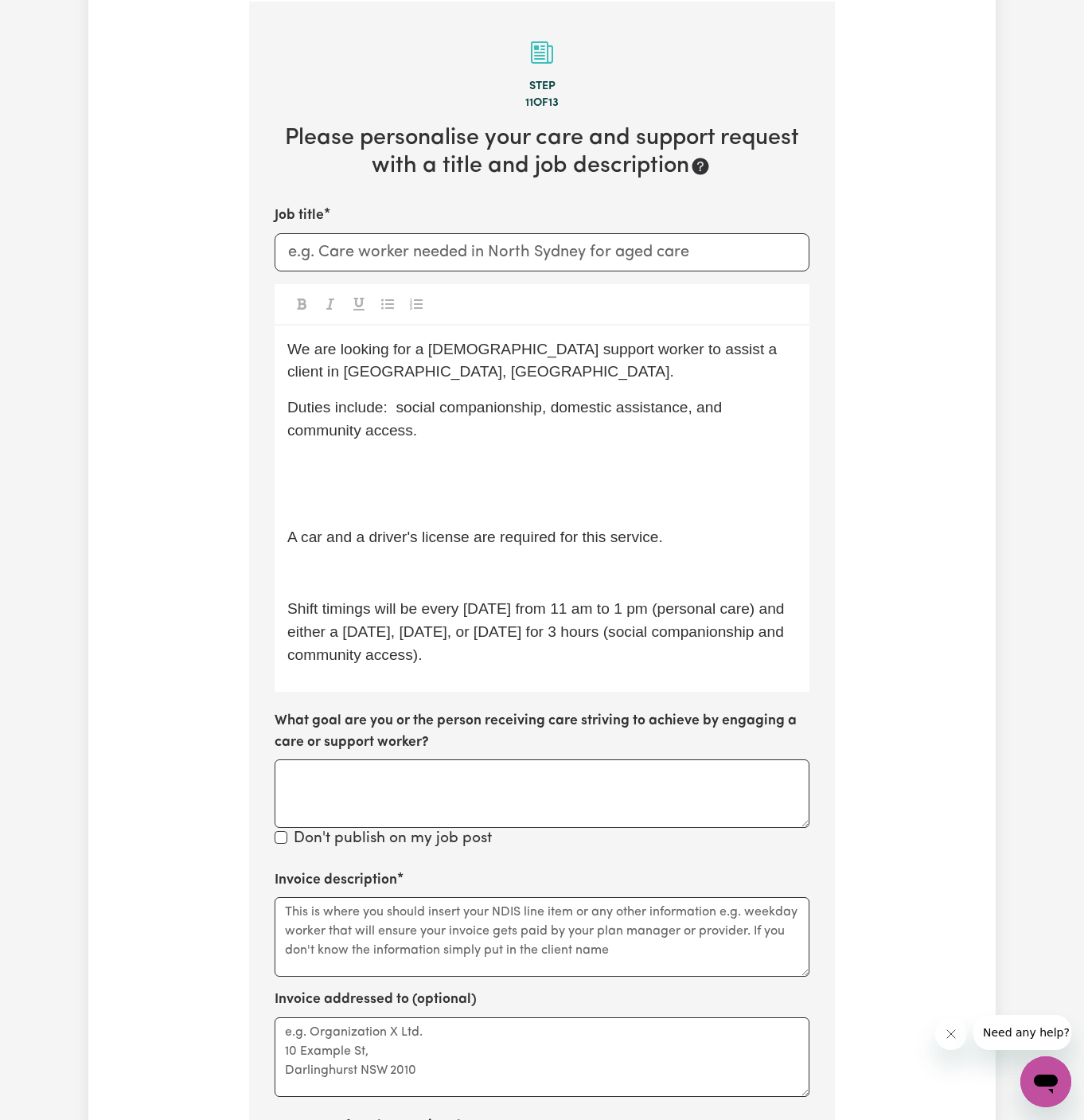
click at [292, 540] on span "A car and a driver's license are required for this service." at bounding box center [475, 536] width 376 height 17
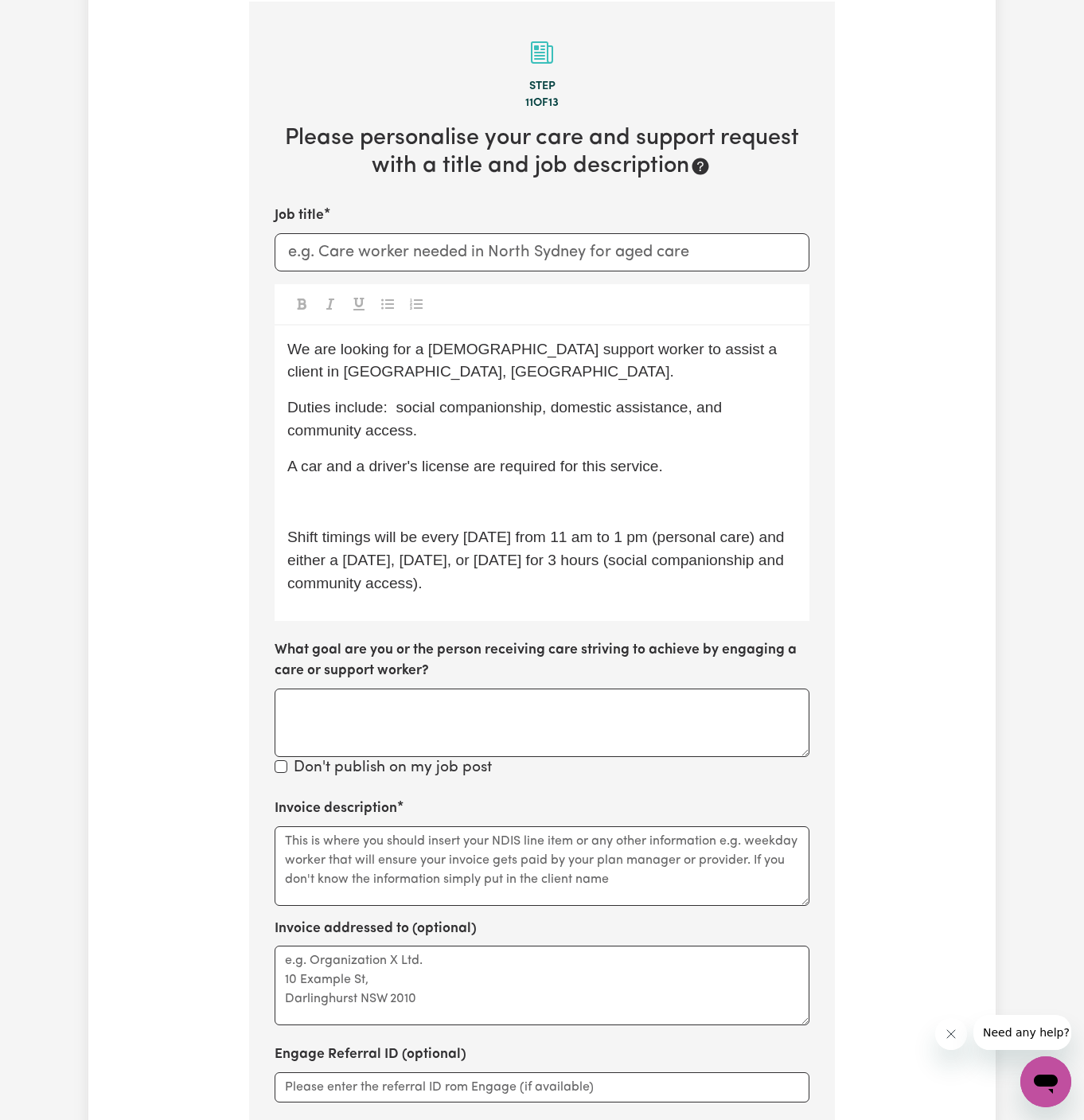
click at [290, 541] on span "Shift timings will be every [DATE] from 11 am to 1 pm (personal care) and eithe…" at bounding box center [538, 560] width 501 height 63
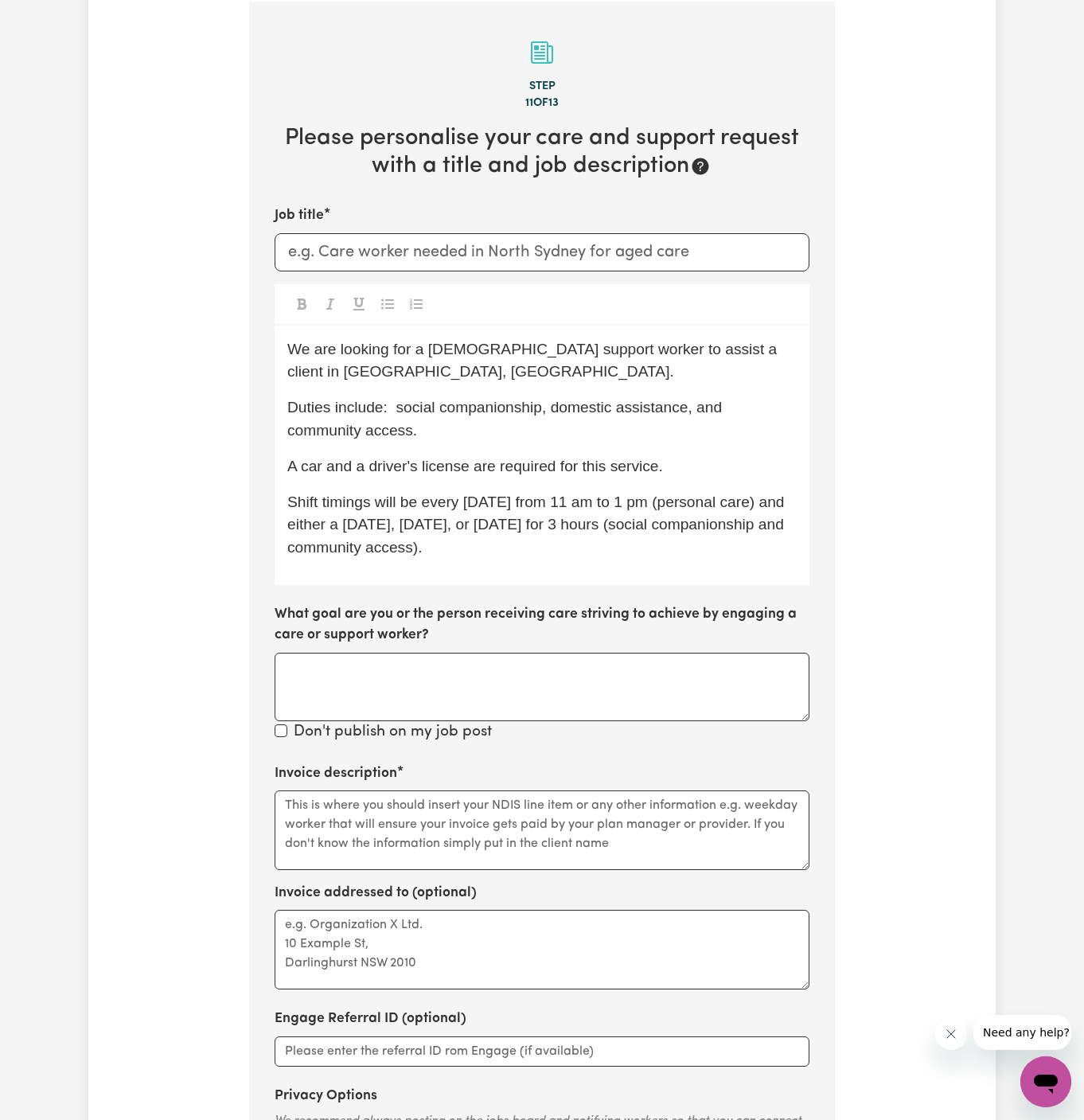
drag, startPoint x: 424, startPoint y: 502, endPoint x: 489, endPoint y: 548, distance: 79.6
click at [489, 548] on p "Shift timings will be every [DATE] from 11 am to 1 pm (personal care) and eithe…" at bounding box center [542, 525] width 509 height 68
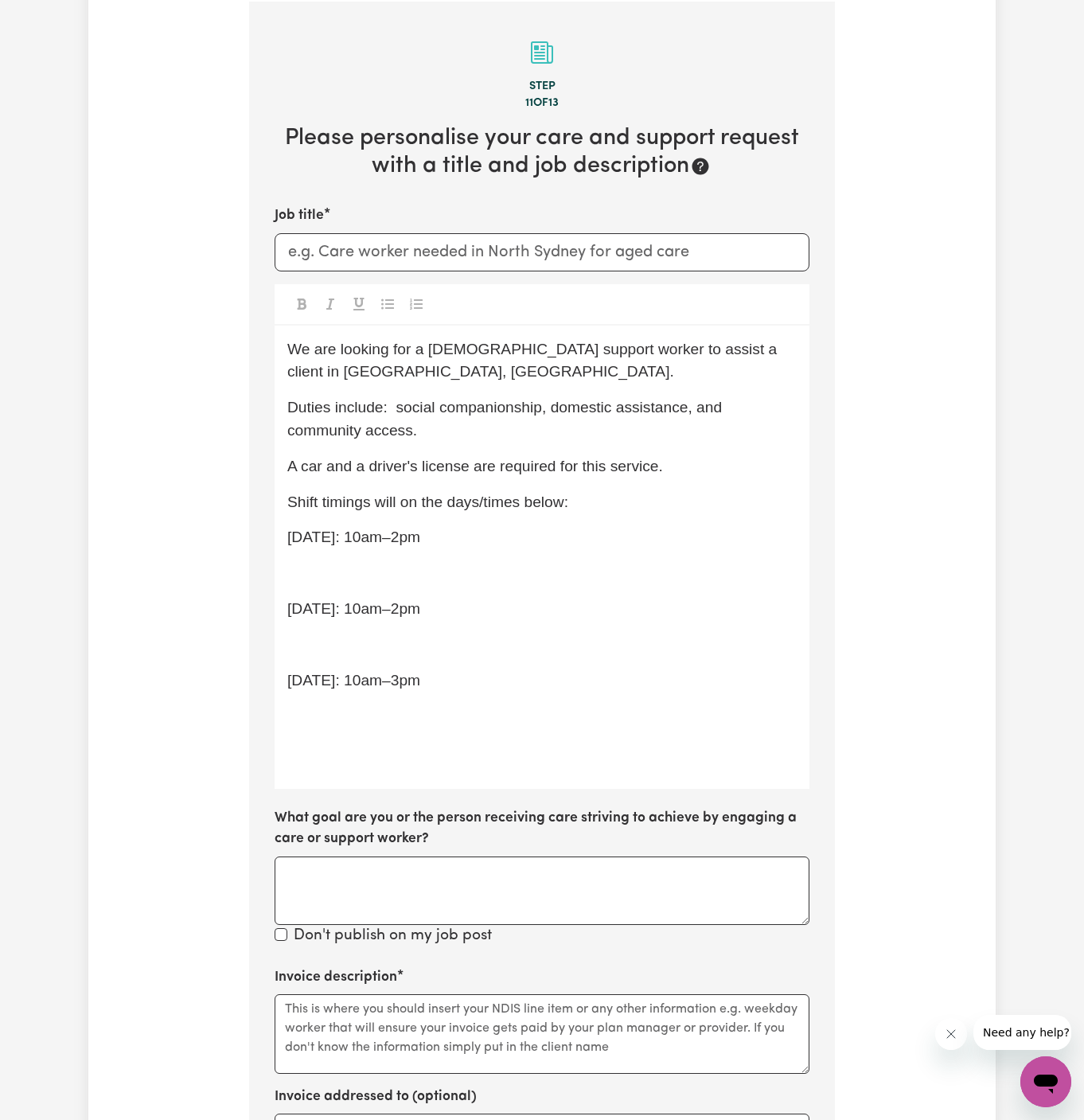
click at [410, 508] on span "Shift timings will on the days/times below:" at bounding box center [428, 501] width 281 height 17
click at [412, 534] on span "[DATE]: 10am–2pm" at bounding box center [354, 536] width 133 height 17
click at [321, 586] on div "We are looking for a [DEMOGRAPHIC_DATA] support worker to assist a client in [G…" at bounding box center [542, 557] width 535 height 463
click at [345, 566] on p "﻿" at bounding box center [542, 573] width 509 height 23
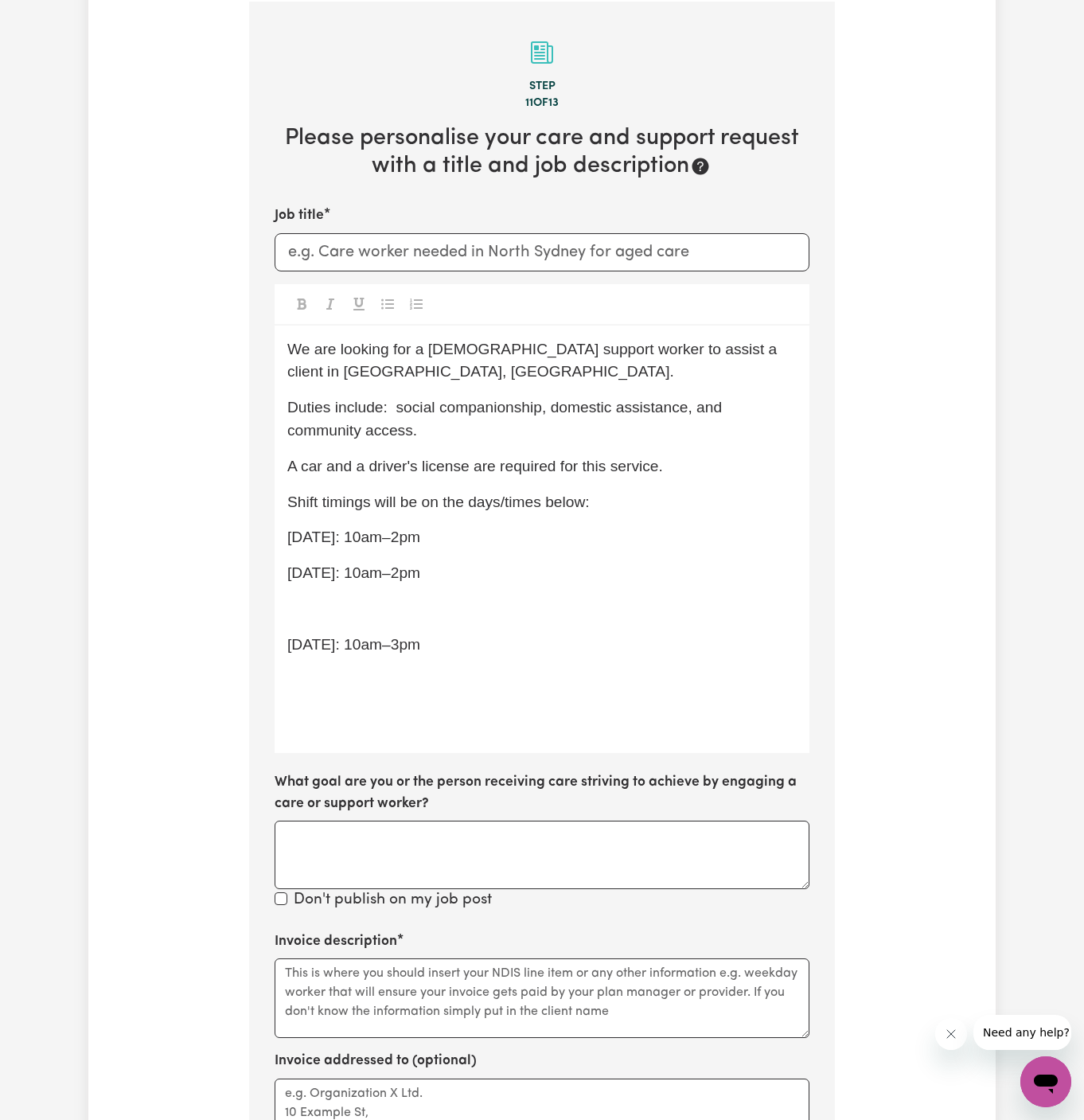
click at [355, 606] on p "﻿" at bounding box center [542, 609] width 509 height 23
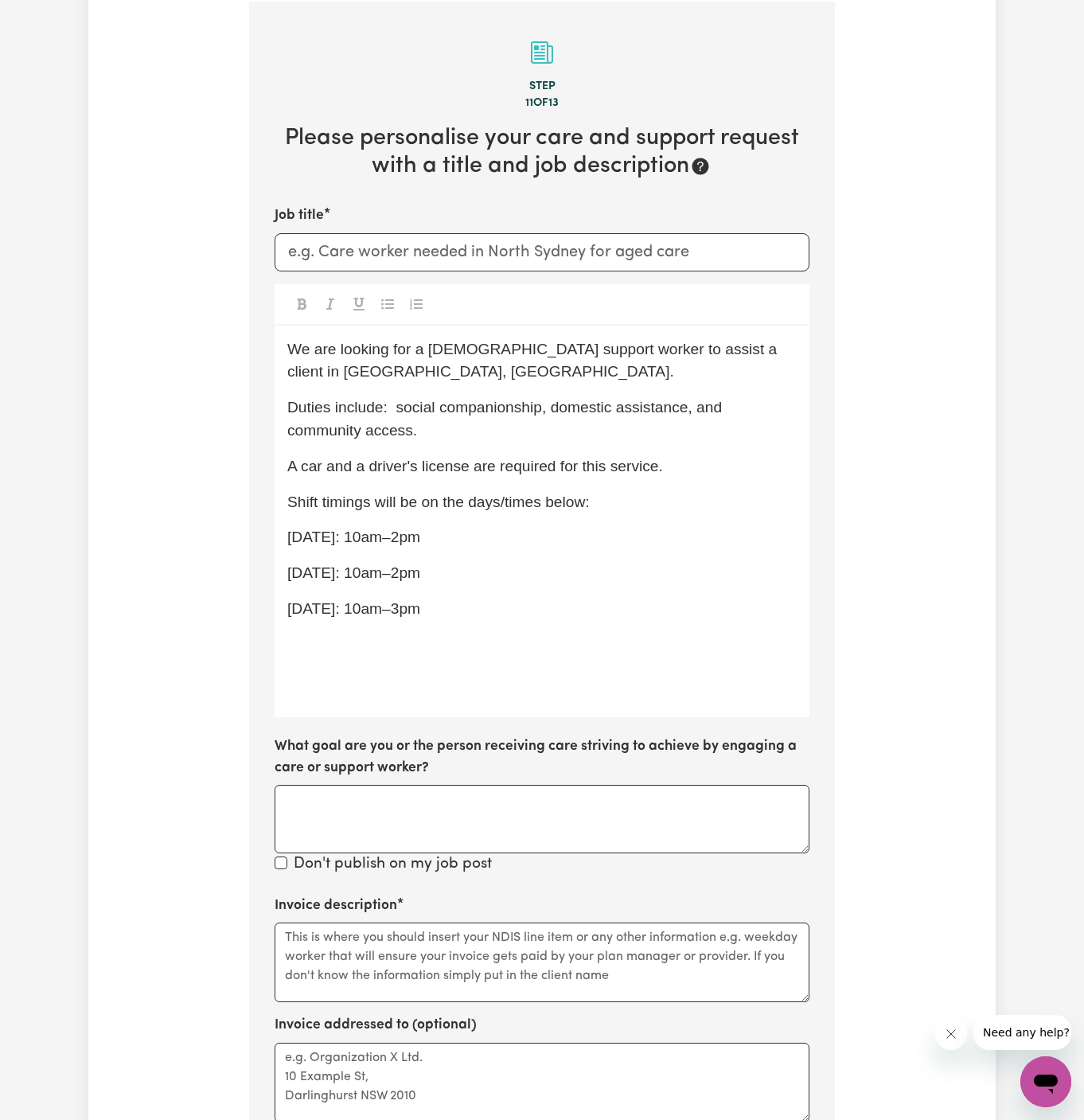
click at [355, 606] on span "[DATE]: 10am–3pm" at bounding box center [354, 608] width 133 height 17
click at [410, 615] on span "[DATE]: 10am–3pm" at bounding box center [354, 608] width 133 height 17
click at [494, 601] on p "[DATE]: 10am–3pm" at bounding box center [542, 609] width 509 height 23
drag, startPoint x: 480, startPoint y: 601, endPoint x: 266, endPoint y: 543, distance: 221.7
click at [266, 543] on section "Step 11 of 13 Please personalise your care and support request with a title and…" at bounding box center [542, 688] width 586 height 1373
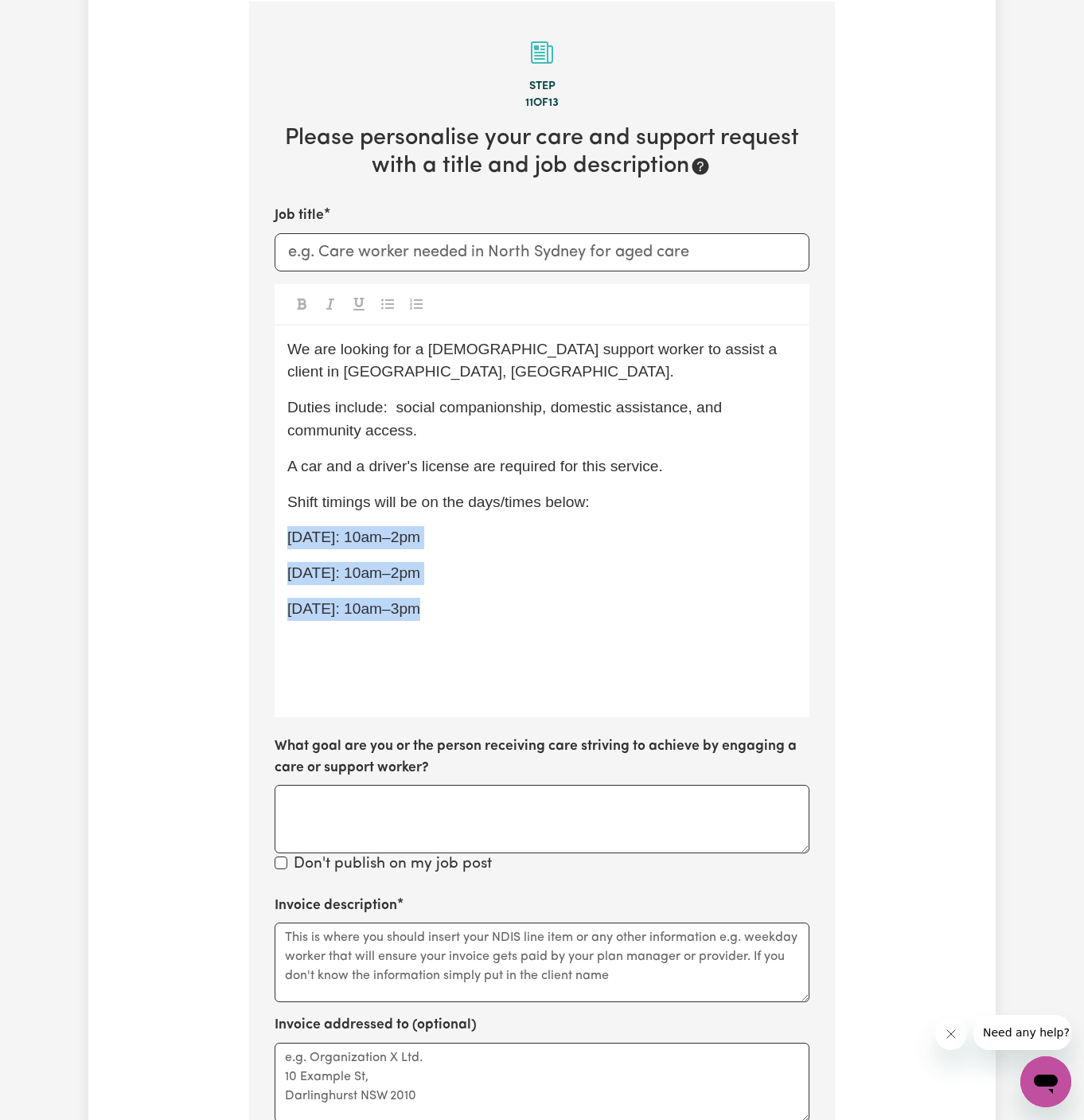
click at [414, 308] on button "Toggle undefined" at bounding box center [417, 304] width 23 height 21
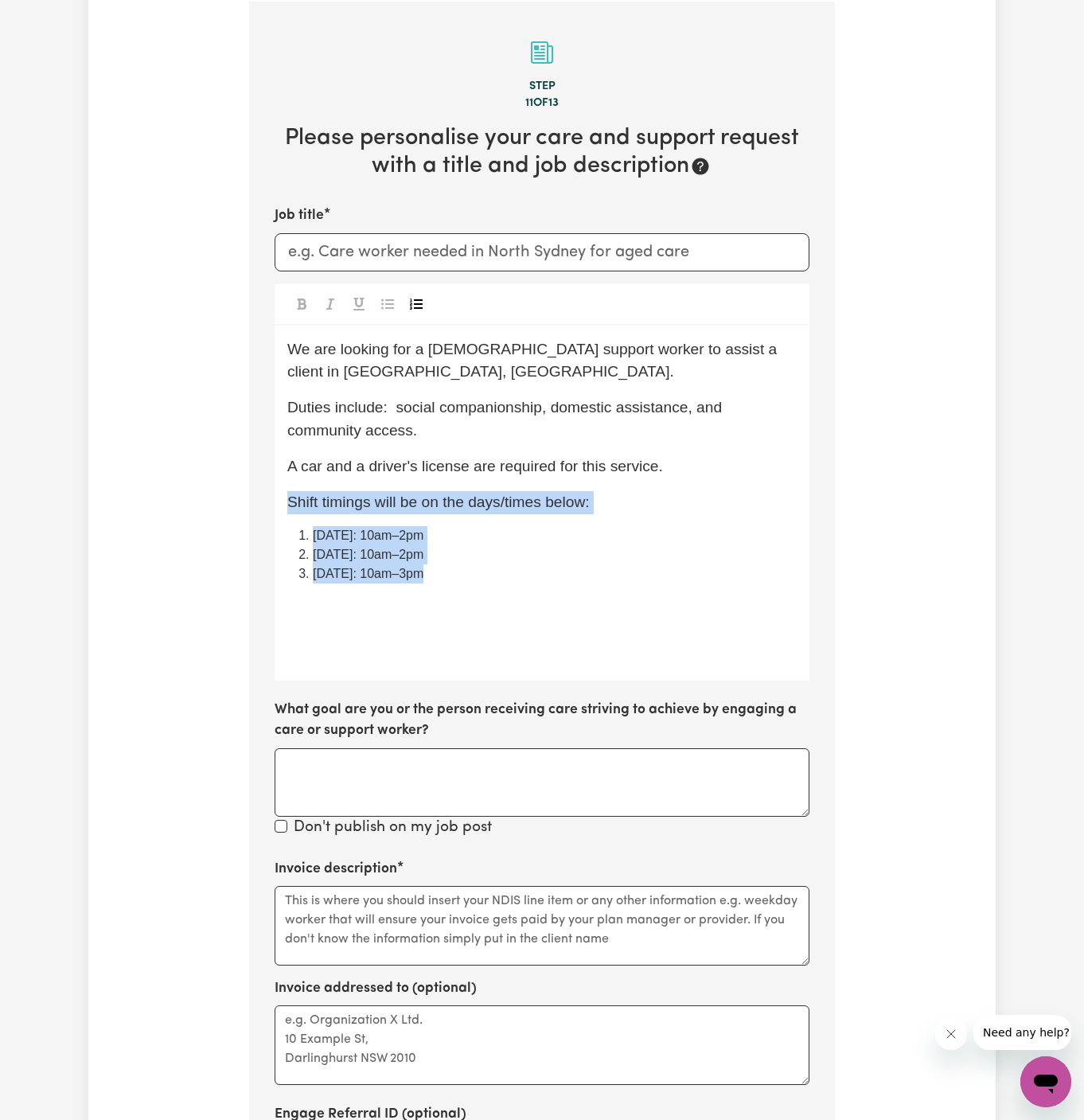
click at [540, 564] on li "[DATE]: 10am–3pm" at bounding box center [555, 574] width 484 height 19
drag, startPoint x: 462, startPoint y: 576, endPoint x: 253, endPoint y: 536, distance: 212.8
click at [253, 536] on section "Step 11 of 13 Please personalise your care and support request with a title and…" at bounding box center [542, 670] width 586 height 1337
click at [416, 310] on button "Toggle undefined" at bounding box center [417, 304] width 23 height 21
click at [382, 298] on icon "Toggle undefined" at bounding box center [388, 304] width 13 height 13
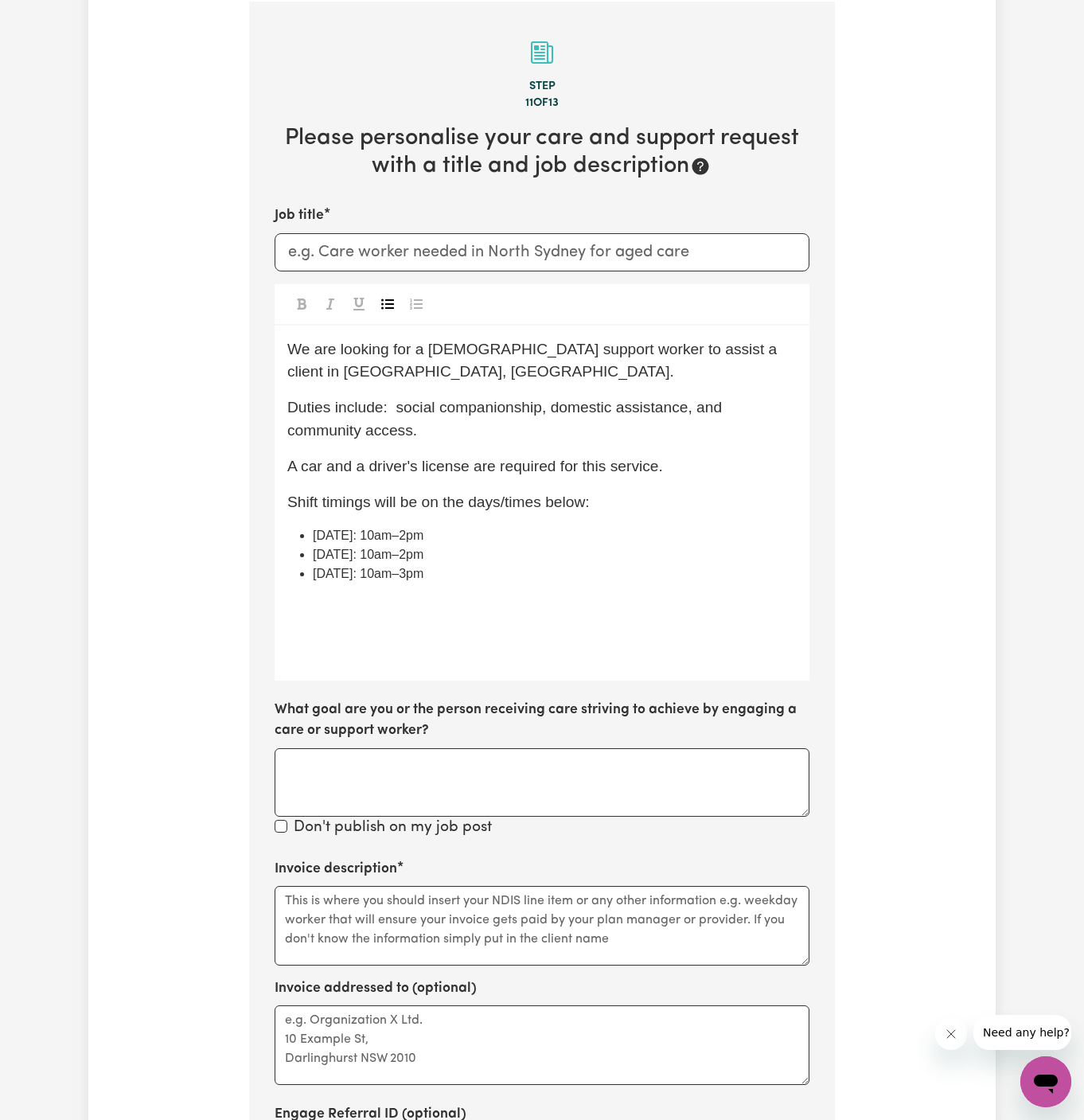
click at [562, 597] on p "﻿" at bounding box center [542, 608] width 509 height 23
click at [358, 535] on span "[DATE]: 10am–2pm" at bounding box center [368, 535] width 111 height 13
click at [426, 542] on span "[DATE] from 10am–2pm" at bounding box center [381, 535] width 136 height 13
click at [498, 545] on li "[DATE]: 10am–2pm" at bounding box center [555, 555] width 484 height 19
drag, startPoint x: 486, startPoint y: 543, endPoint x: 364, endPoint y: 536, distance: 122.2
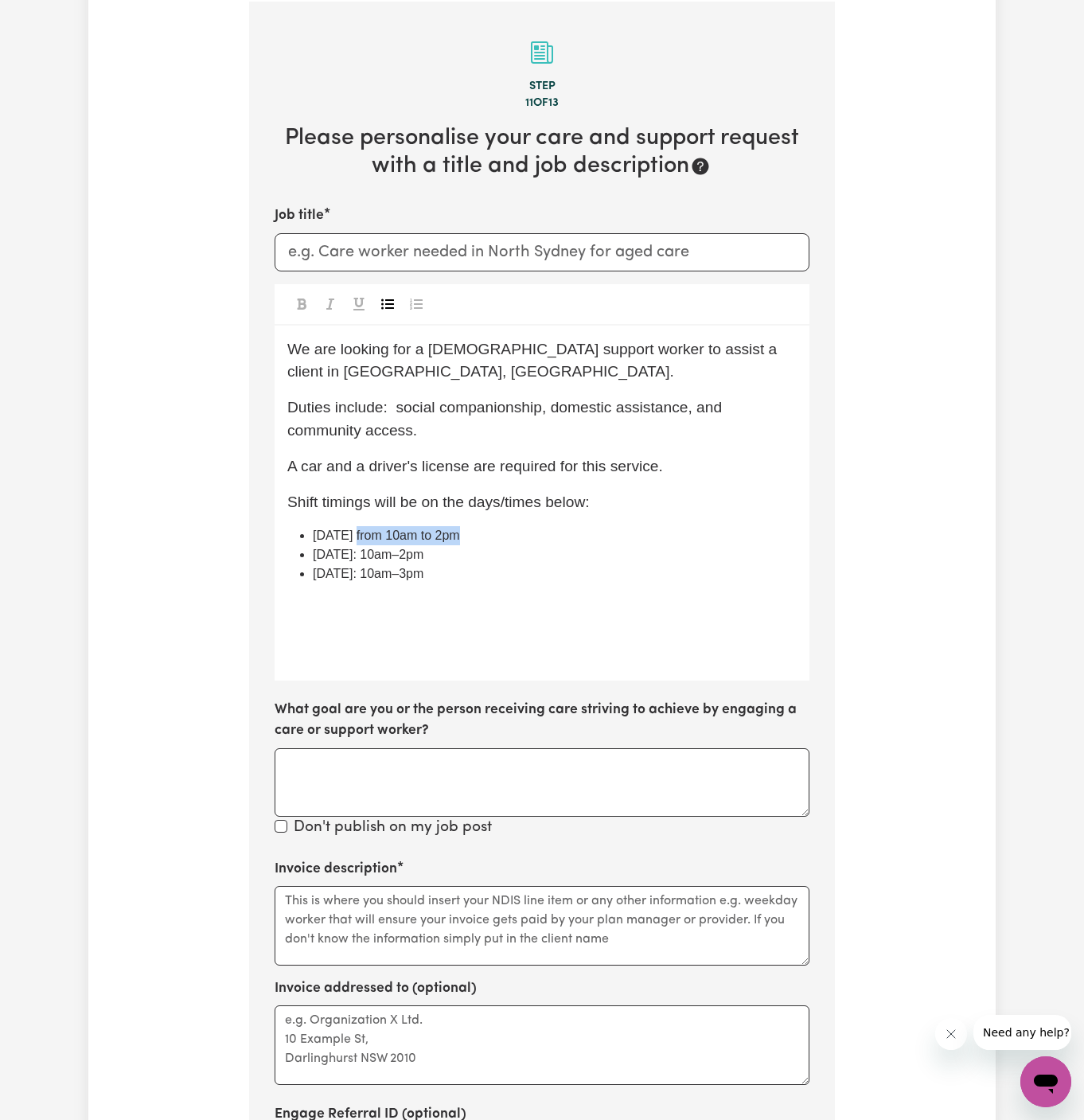
click at [364, 536] on ul "[DATE] from 10am to 2pm [DATE]: 10am–2pm [DATE]: 10am–3pm" at bounding box center [542, 555] width 509 height 58
copy span "rom 10am to 2pm"
click at [384, 559] on span "[DATE]: 10am–2pm" at bounding box center [368, 554] width 111 height 13
drag, startPoint x: 379, startPoint y: 559, endPoint x: 576, endPoint y: 559, distance: 197.0
click at [576, 559] on li "[DATE]: 10am–2pm" at bounding box center [555, 555] width 484 height 19
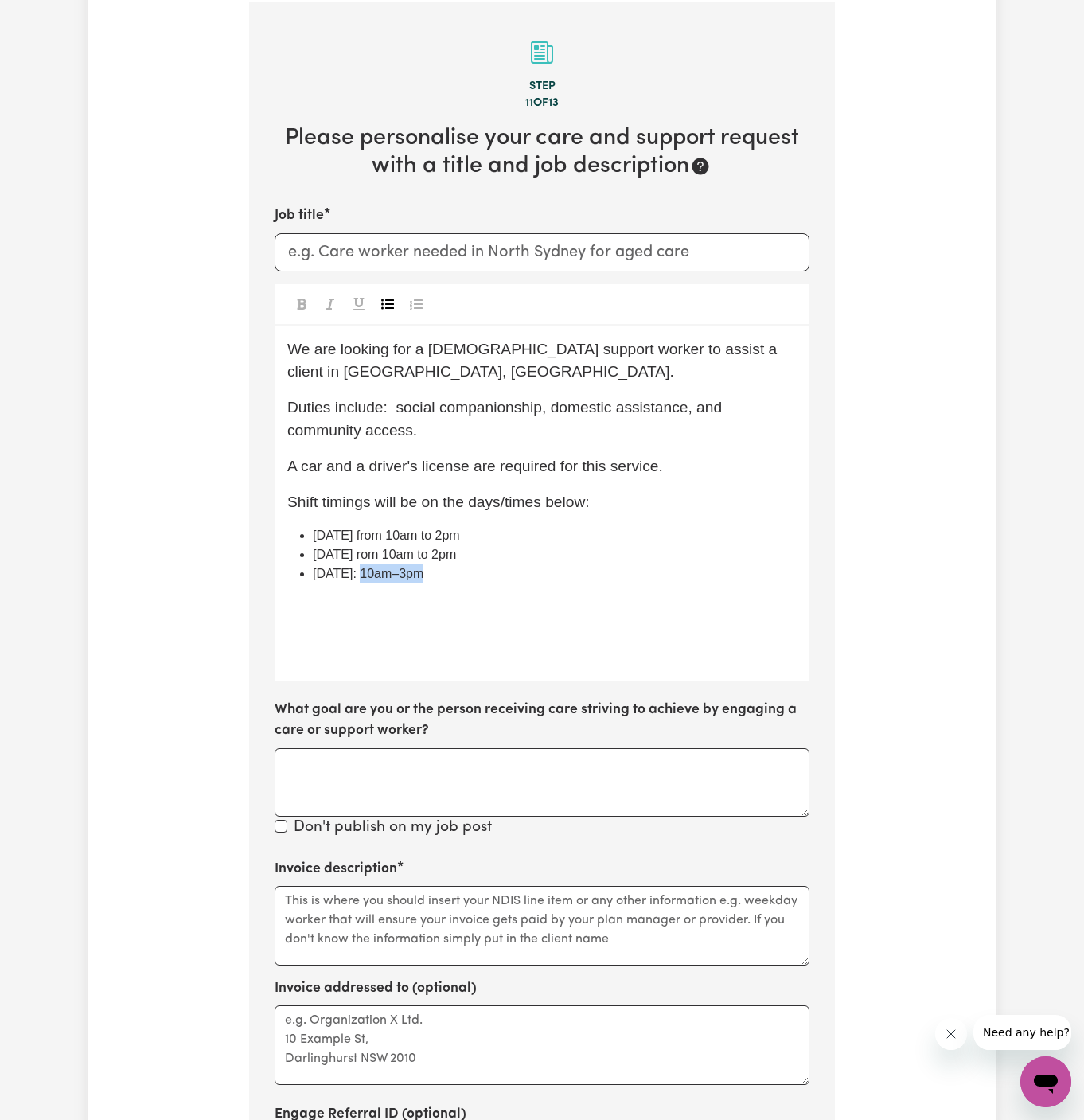
drag, startPoint x: 356, startPoint y: 577, endPoint x: 541, endPoint y: 574, distance: 185.0
click at [541, 574] on li "[DATE]: 10am–3pm" at bounding box center [555, 574] width 484 height 19
click at [355, 577] on span "[DATE]: rom 10am to 2pm" at bounding box center [386, 573] width 148 height 13
click at [385, 558] on span "[DATE] rom 10am to 2pm" at bounding box center [384, 554] width 143 height 13
click at [455, 561] on li "[DATE] from 10am to 2pm" at bounding box center [555, 555] width 484 height 19
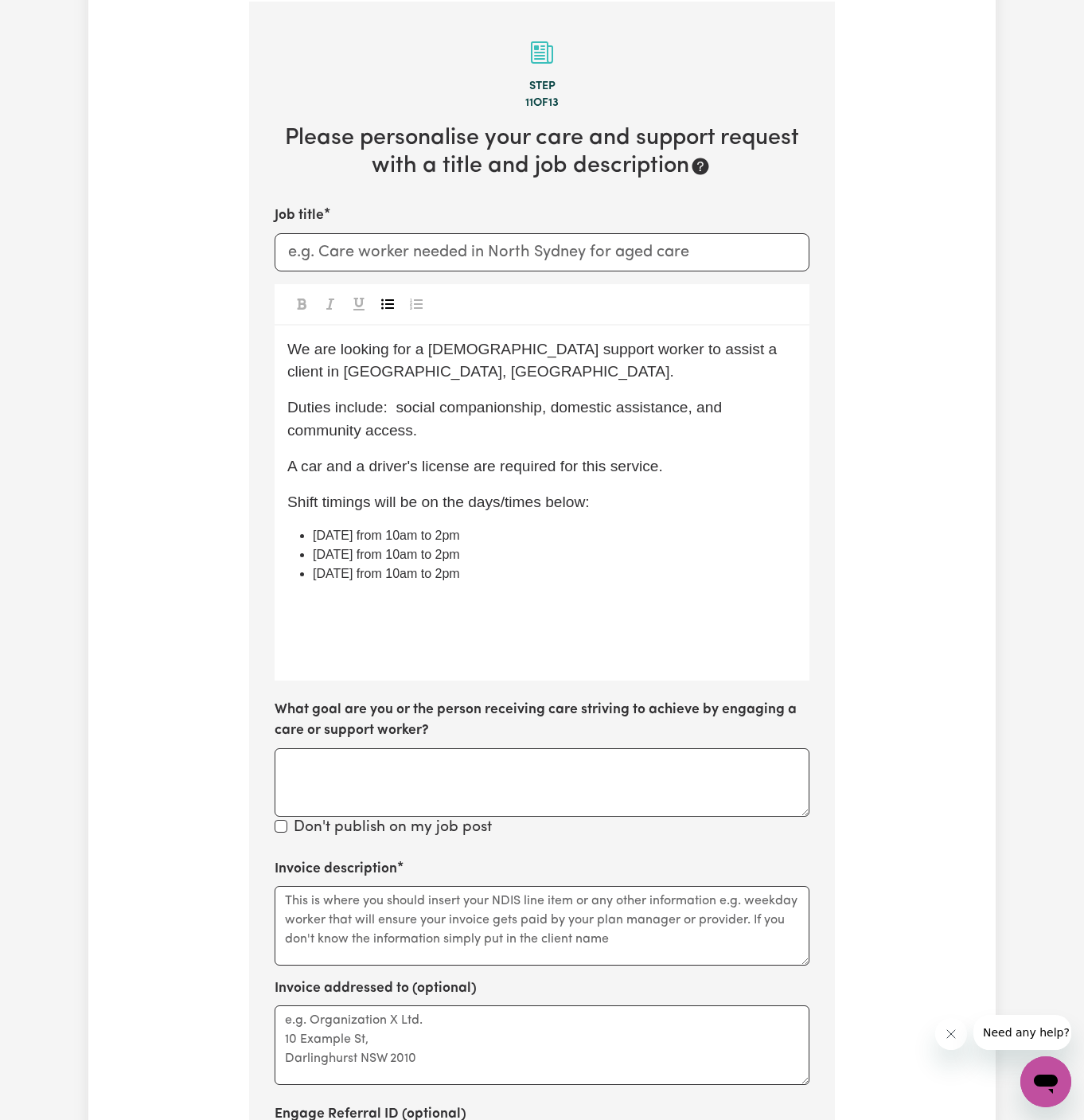
click at [402, 540] on span "[DATE] from 10am to 2pm" at bounding box center [386, 535] width 148 height 13
click at [452, 535] on span "[DATE] from 10 am to 2pm" at bounding box center [388, 535] width 150 height 13
click at [427, 557] on span "[DATE] from 10am to 2pm" at bounding box center [386, 554] width 148 height 13
click at [463, 557] on span "[DATE] from 10 am to 2pm" at bounding box center [388, 554] width 150 height 13
click at [392, 577] on span "[DATE] from 10am to 2pm" at bounding box center [386, 573] width 148 height 13
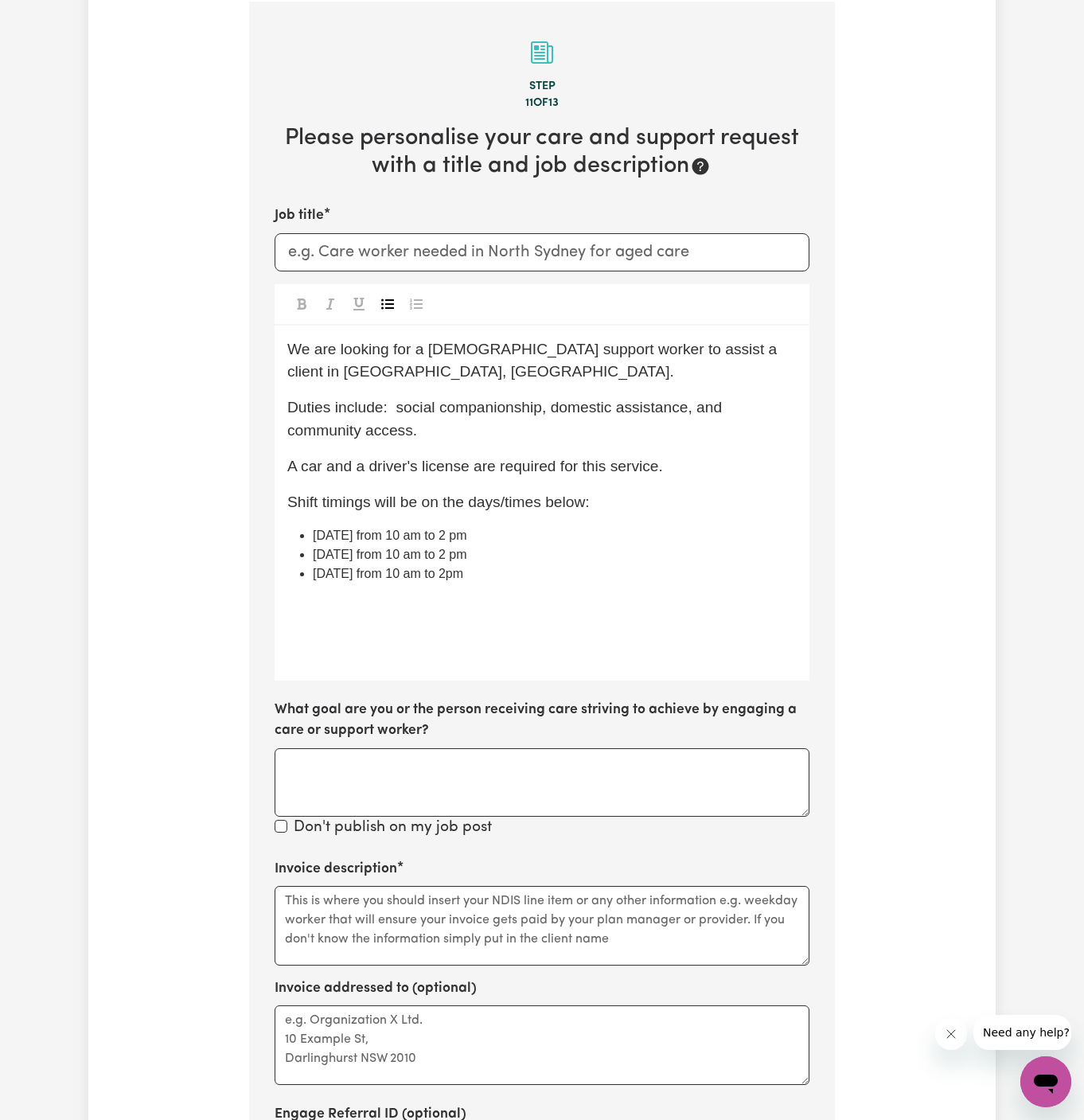
click at [438, 576] on span "[DATE] from 10 am to 2pm" at bounding box center [388, 573] width 150 height 13
click at [428, 577] on span "[DATE] from 10 am to3 pm" at bounding box center [390, 573] width 155 height 13
click at [481, 578] on li "[DATE] from 10 am to 3 pm" at bounding box center [555, 574] width 484 height 19
click at [452, 577] on span "[DATE] from 10 am to 3 pm" at bounding box center [391, 573] width 157 height 13
click at [451, 575] on span "[DATE] from 10 am to 3 pm" at bounding box center [391, 573] width 157 height 13
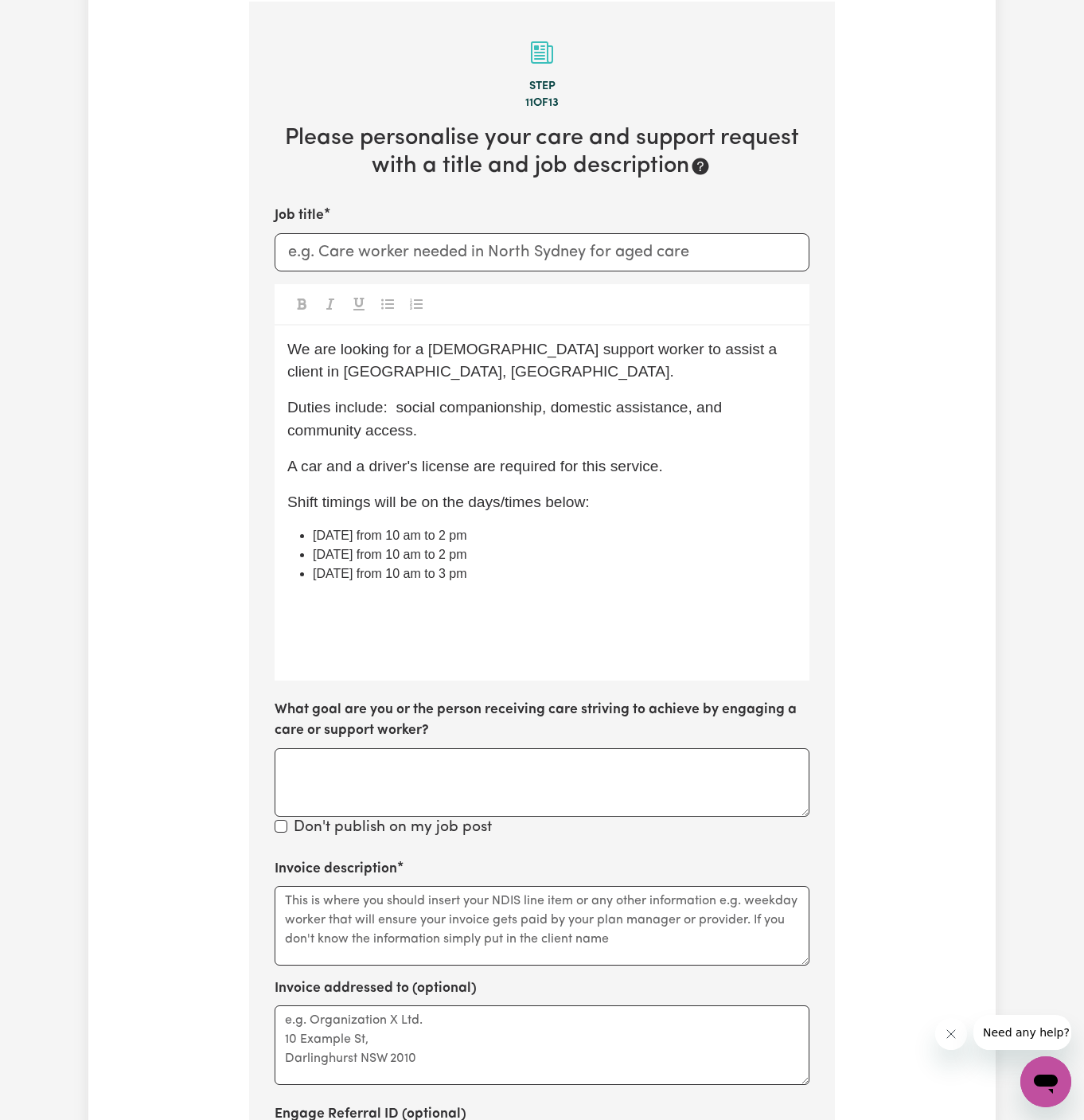
click at [494, 586] on div "We are looking for a [DEMOGRAPHIC_DATA] support worker to assist a client in [G…" at bounding box center [542, 503] width 535 height 355
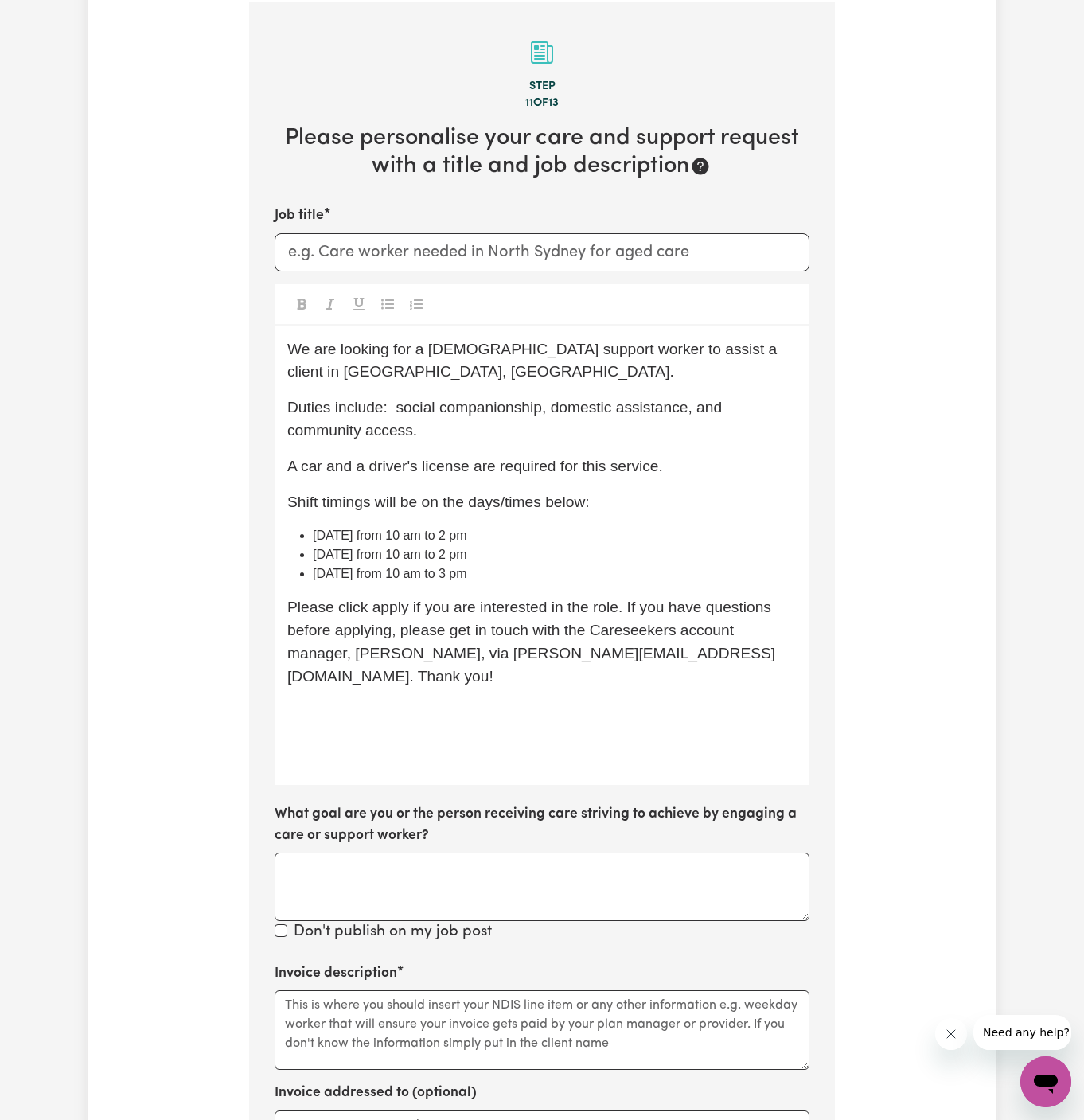
click at [441, 706] on div "We are looking for a [DEMOGRAPHIC_DATA] support worker to assist a client in [G…" at bounding box center [542, 556] width 535 height 460
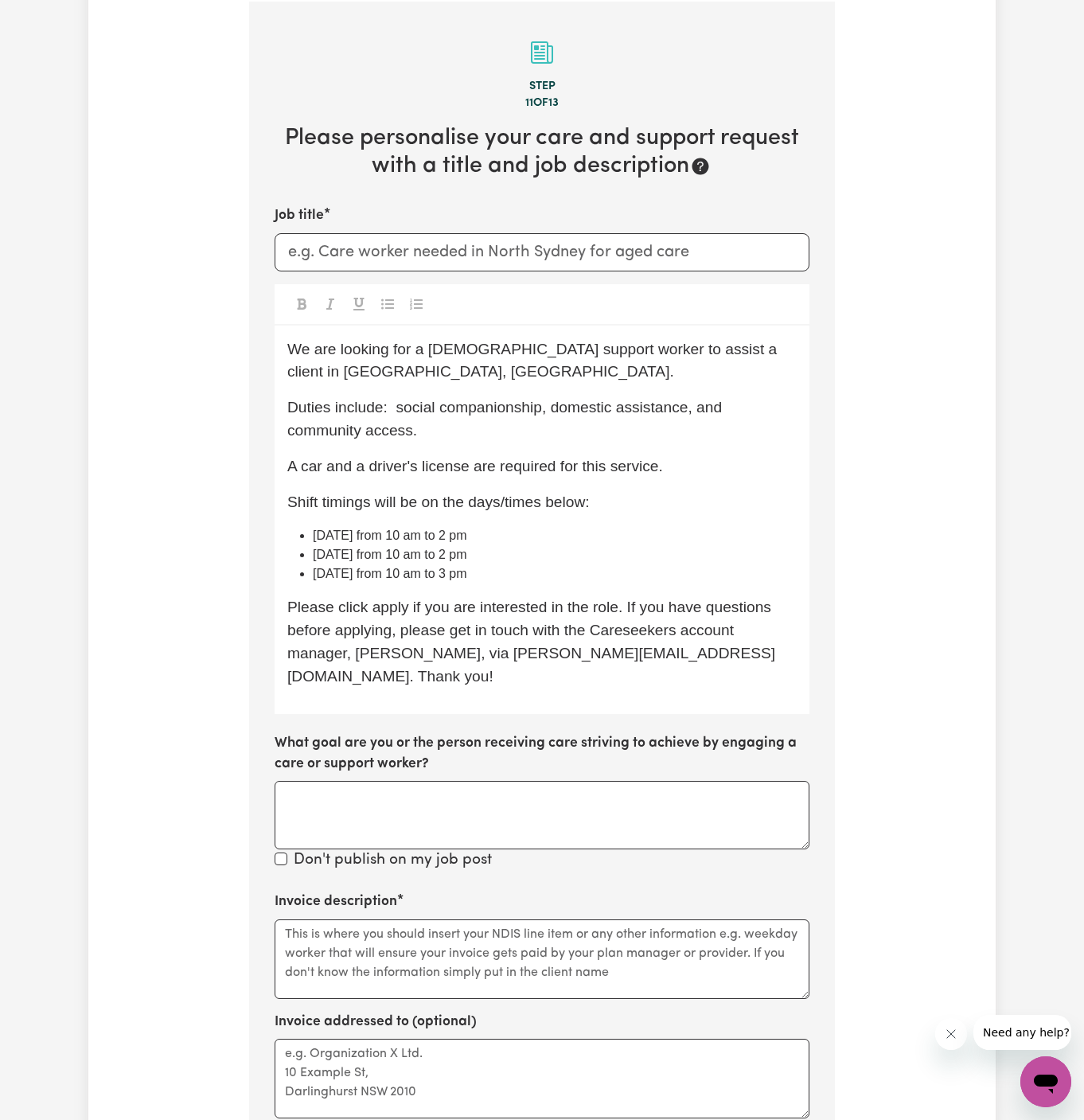
click at [365, 601] on span "Please click apply if you are interested in the role. If you have questions bef…" at bounding box center [531, 641] width 488 height 86
click at [375, 601] on span "Please click apply if you are interested in the role. If you have questions bef…" at bounding box center [531, 641] width 488 height 86
click at [538, 663] on p "Please click Apply if you are interested in the role. If you have questions bef…" at bounding box center [542, 642] width 509 height 92
click at [448, 255] on input "Job title" at bounding box center [542, 252] width 535 height 38
click at [425, 356] on span "We are looking for a [DEMOGRAPHIC_DATA] support worker to assist a client in [G…" at bounding box center [535, 361] width 494 height 40
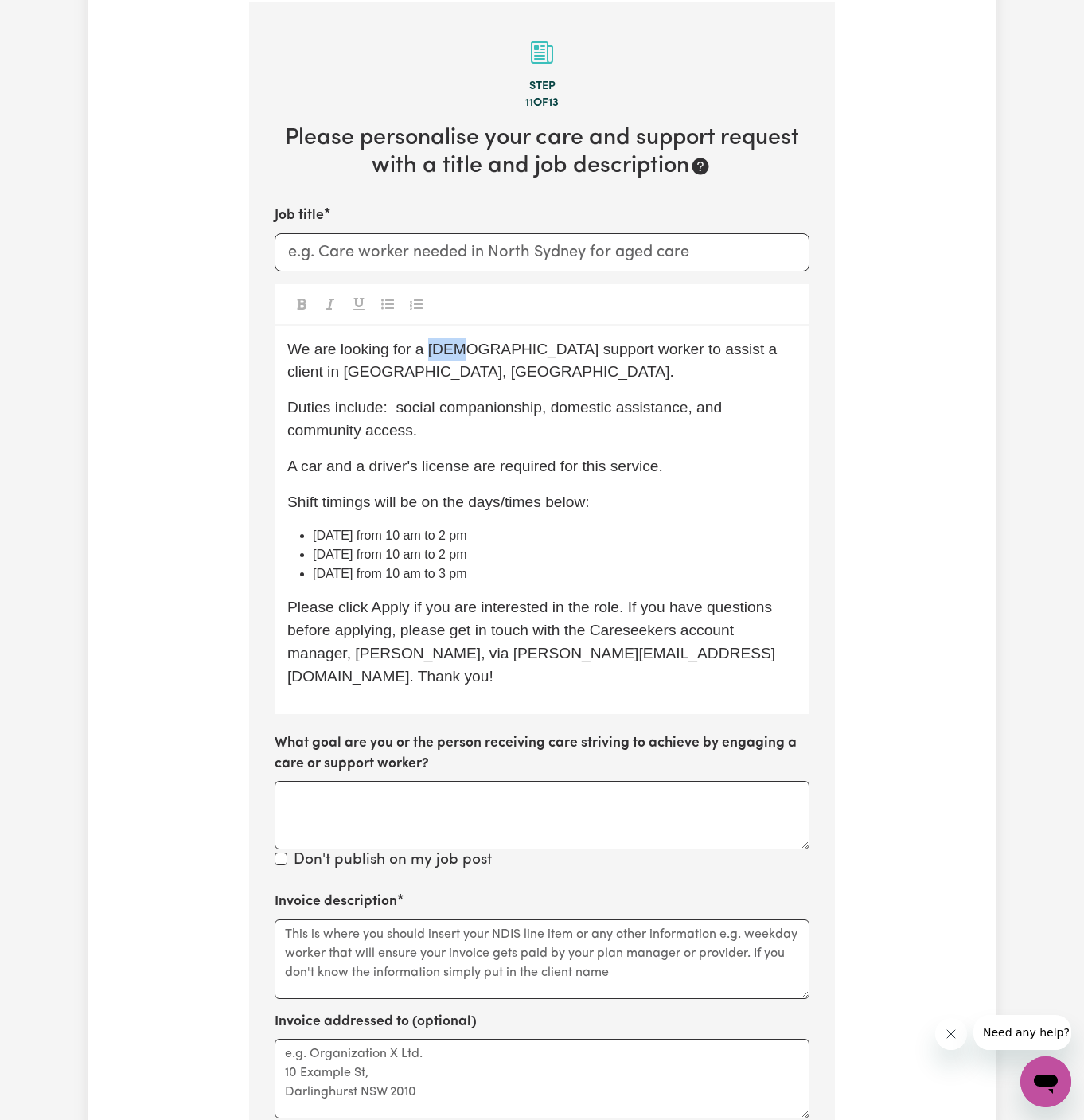
click at [425, 356] on span "We are looking for a [DEMOGRAPHIC_DATA] support worker to assist a client in [G…" at bounding box center [535, 361] width 494 height 40
click at [428, 265] on input "Job title" at bounding box center [542, 252] width 535 height 38
click at [493, 261] on input "Support Worker Needed In" at bounding box center [542, 252] width 535 height 38
paste input "[GEOGRAPHIC_DATA], [GEOGRAPHIC_DATA]"
type input "Support Worker Needed In [GEOGRAPHIC_DATA], [GEOGRAPHIC_DATA]"
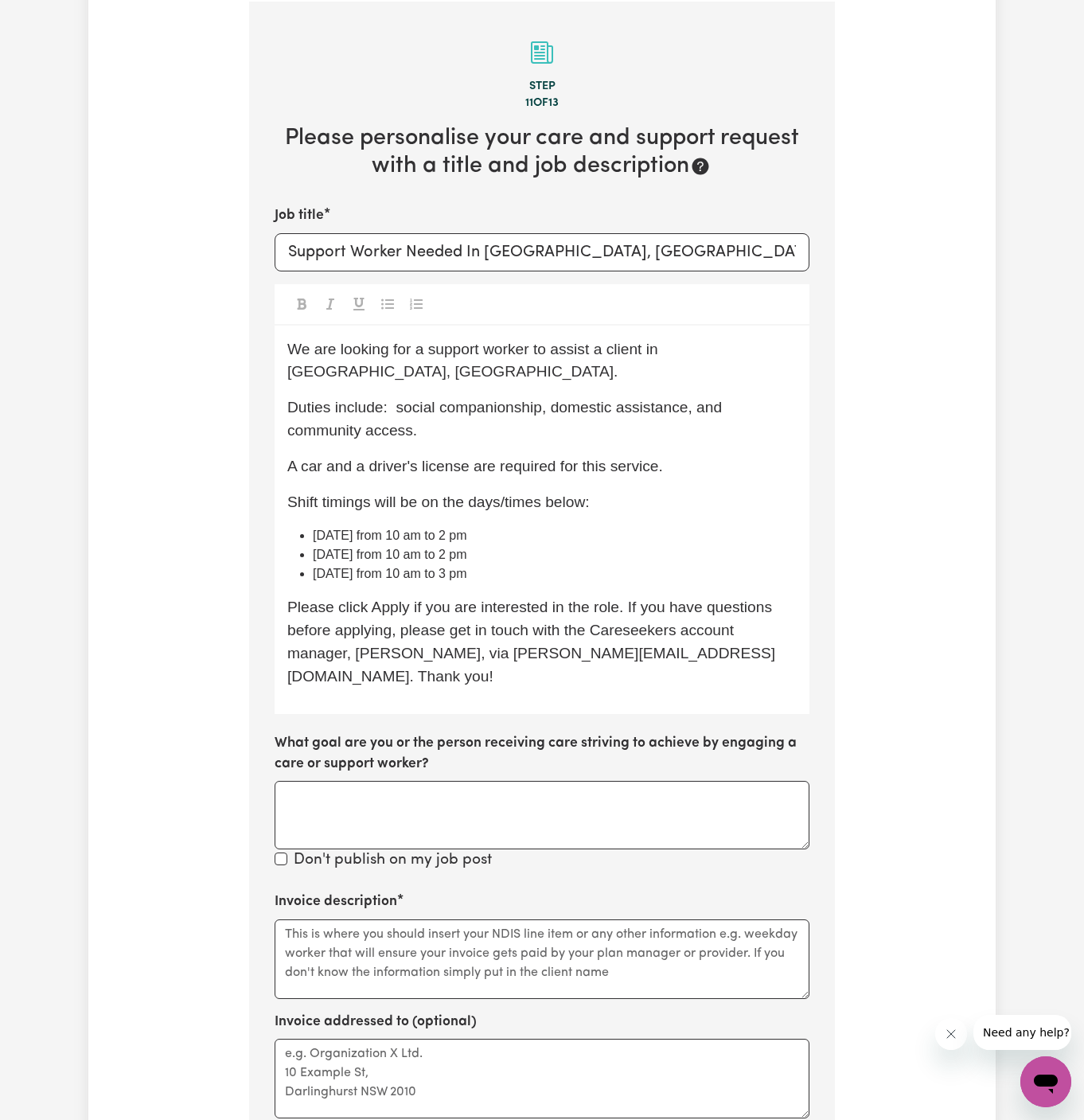
click at [590, 397] on p "Duties include: social companionship, domestic assistance, and community access." at bounding box center [542, 419] width 509 height 46
drag, startPoint x: 664, startPoint y: 349, endPoint x: 785, endPoint y: 349, distance: 121.0
click at [785, 349] on p "We are looking for a support worker to assist a client in [GEOGRAPHIC_DATA], [G…" at bounding box center [542, 361] width 509 height 46
click at [632, 354] on span "We are looking for a support worker to assist a client in [GEOGRAPHIC_DATA], [G…" at bounding box center [477, 361] width 379 height 40
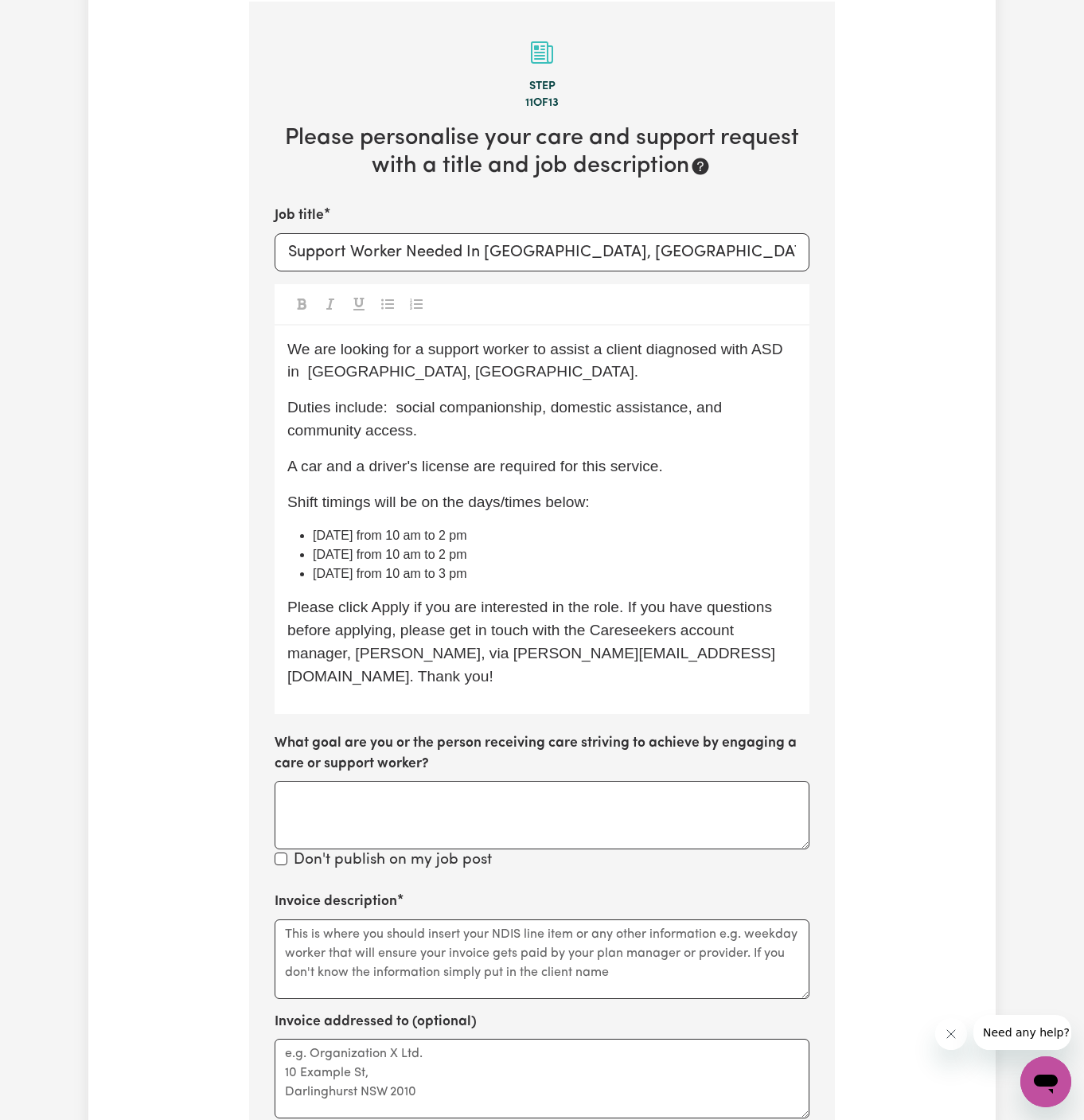
click at [507, 384] on div "We are looking for a support worker to assist a client diagnosed with ASD in [G…" at bounding box center [542, 520] width 535 height 389
click at [481, 370] on p "We are looking for a support worker to assist a client diagnosed with ASD in [G…" at bounding box center [542, 361] width 509 height 46
drag, startPoint x: 608, startPoint y: 433, endPoint x: 527, endPoint y: 487, distance: 97.3
click at [527, 487] on div "We are looking for a support worker to assist a client diagnosed with ASD in [G…" at bounding box center [542, 520] width 535 height 389
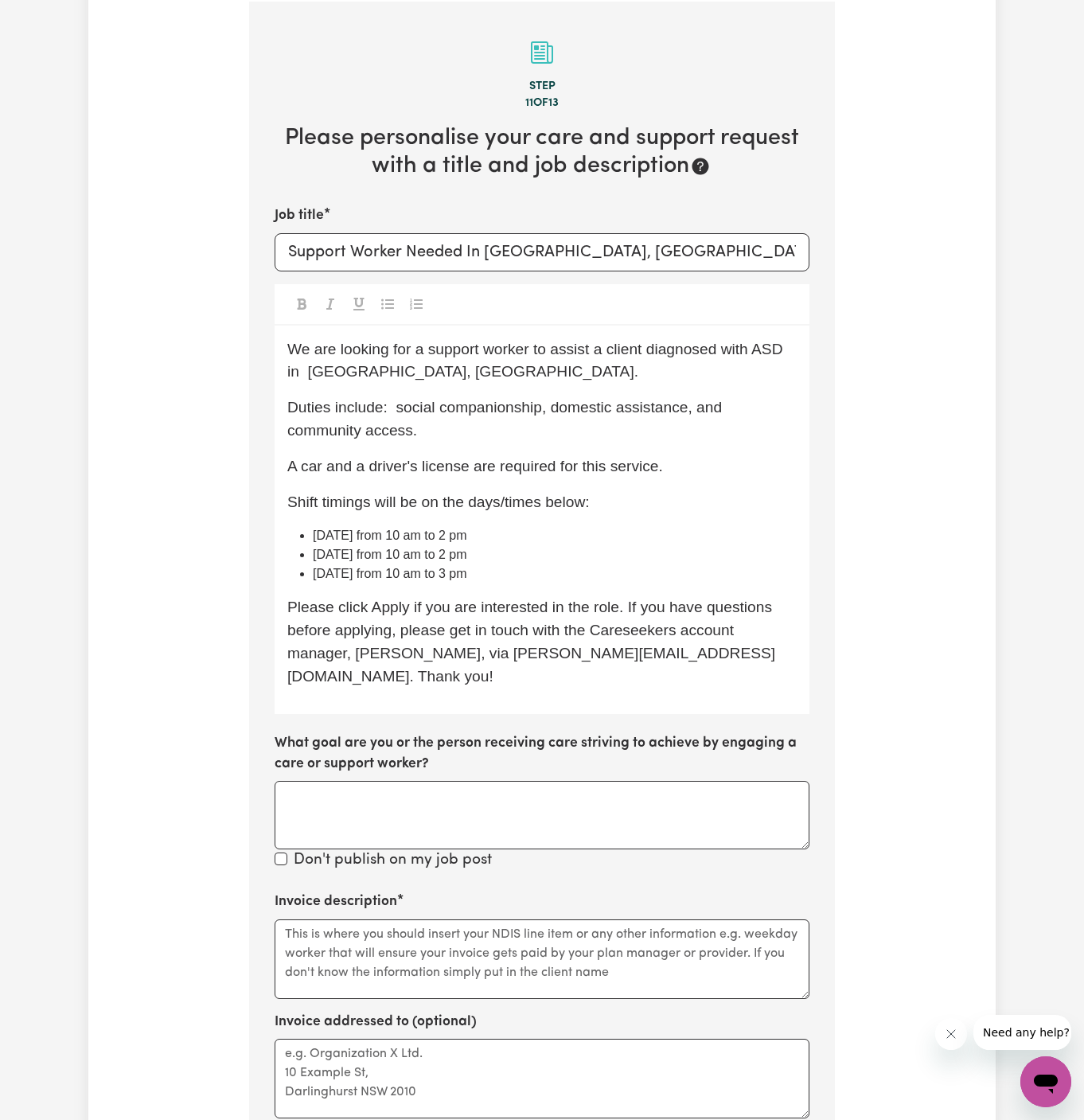
click at [537, 494] on span "Shift timings will be on the days/times below:" at bounding box center [438, 501] width 302 height 17
click at [680, 508] on p "Shift timings will be on the days/times below:" at bounding box center [542, 502] width 509 height 23
click at [633, 455] on p "A car and a driver's license are required for this service." at bounding box center [542, 467] width 509 height 23
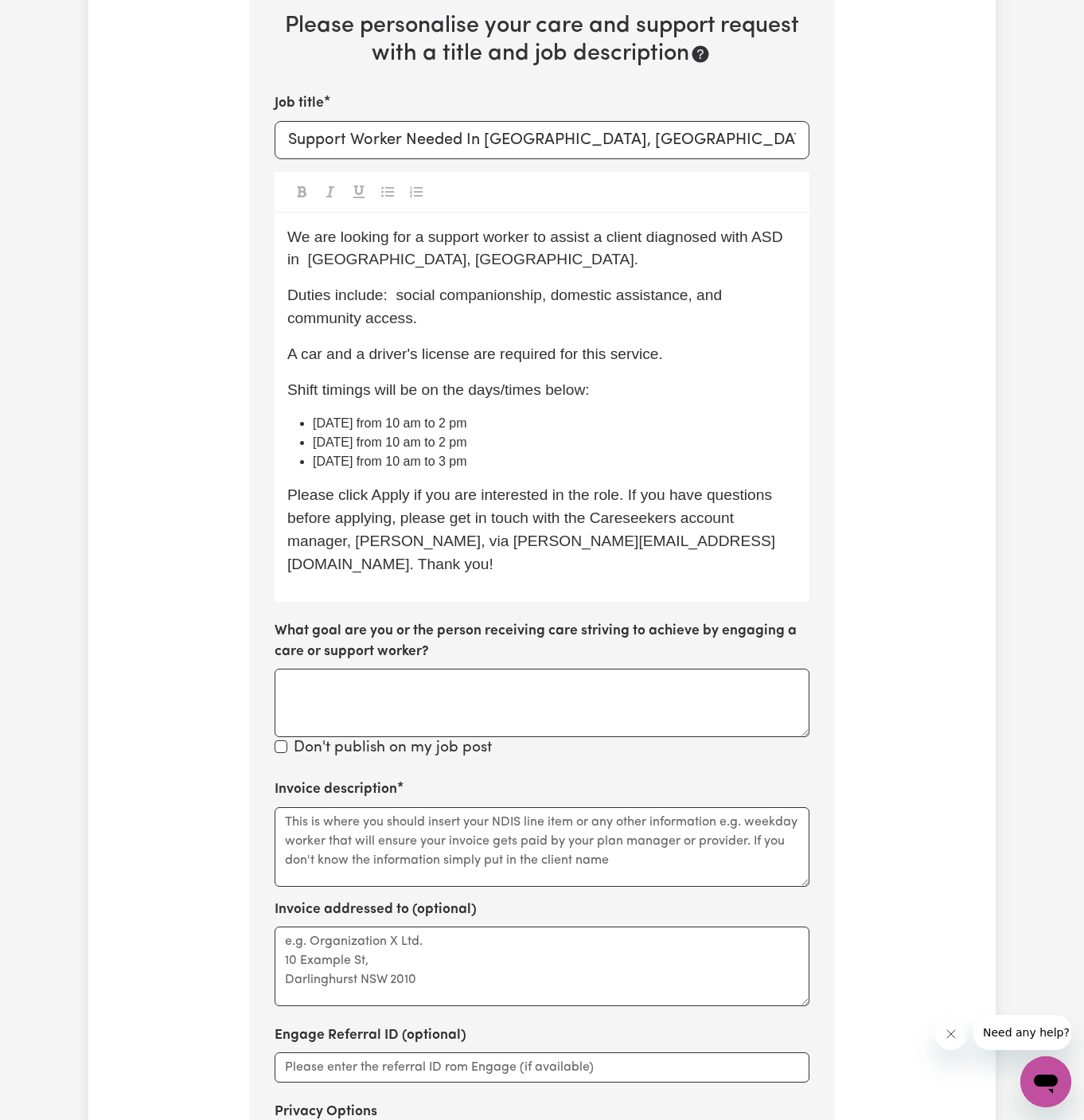
scroll to position [765, 0]
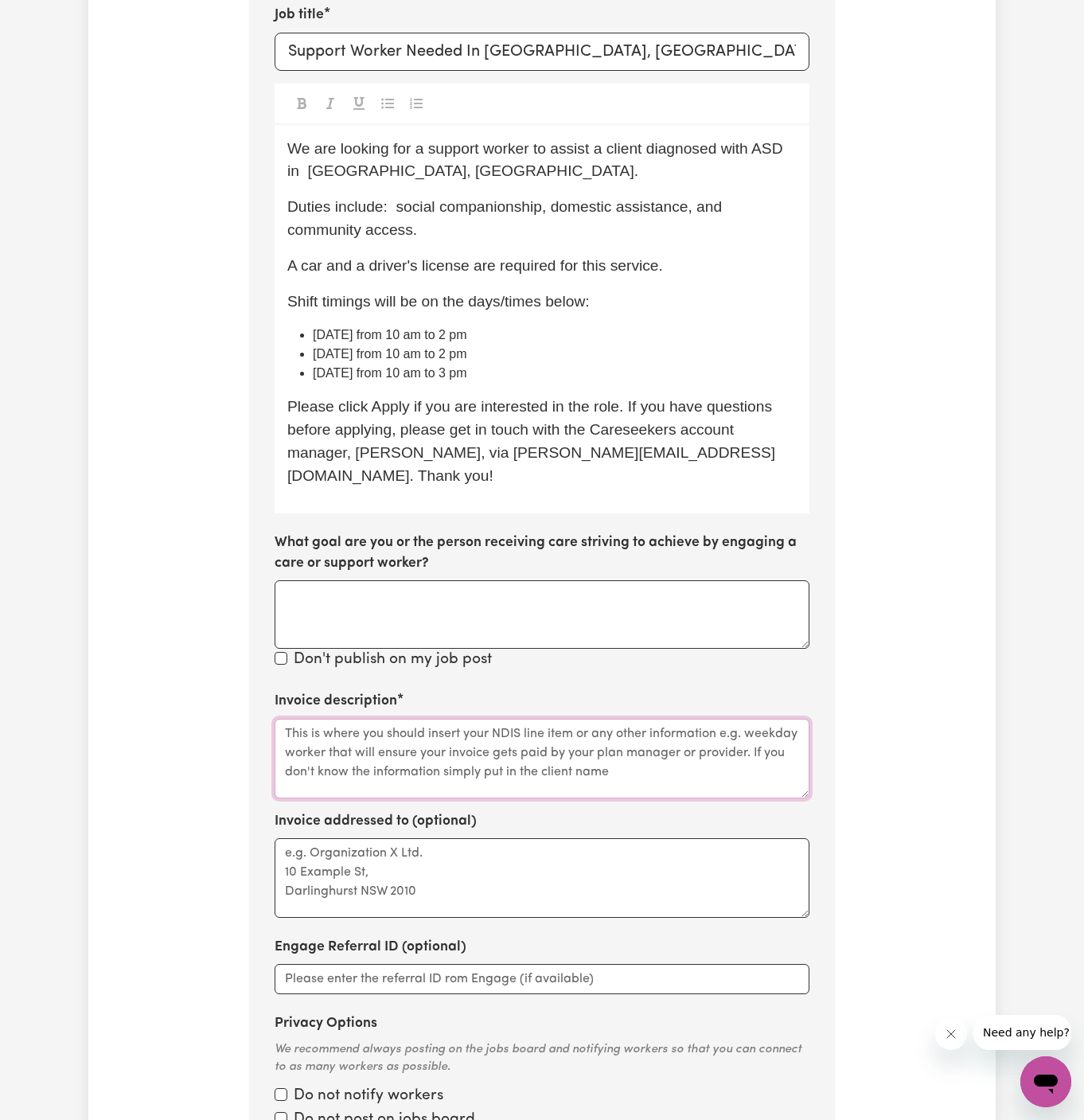
click at [443, 735] on textarea "Invoice description" at bounding box center [542, 758] width 535 height 80
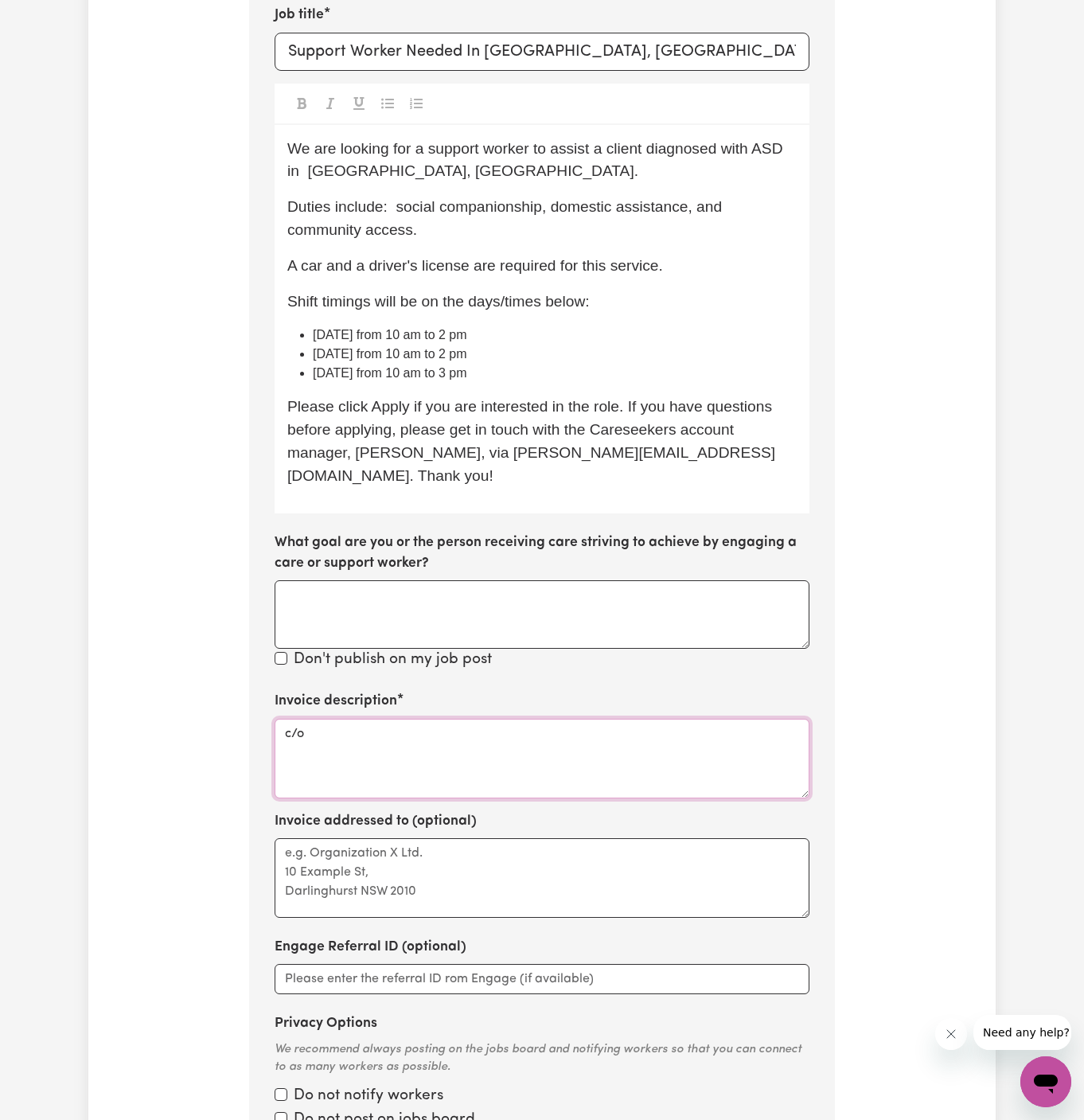
paste textarea "Chosen Family"
click at [334, 719] on textarea "c/o Chosen Family" at bounding box center [542, 758] width 535 height 80
type textarea "c/o Chosen Family"
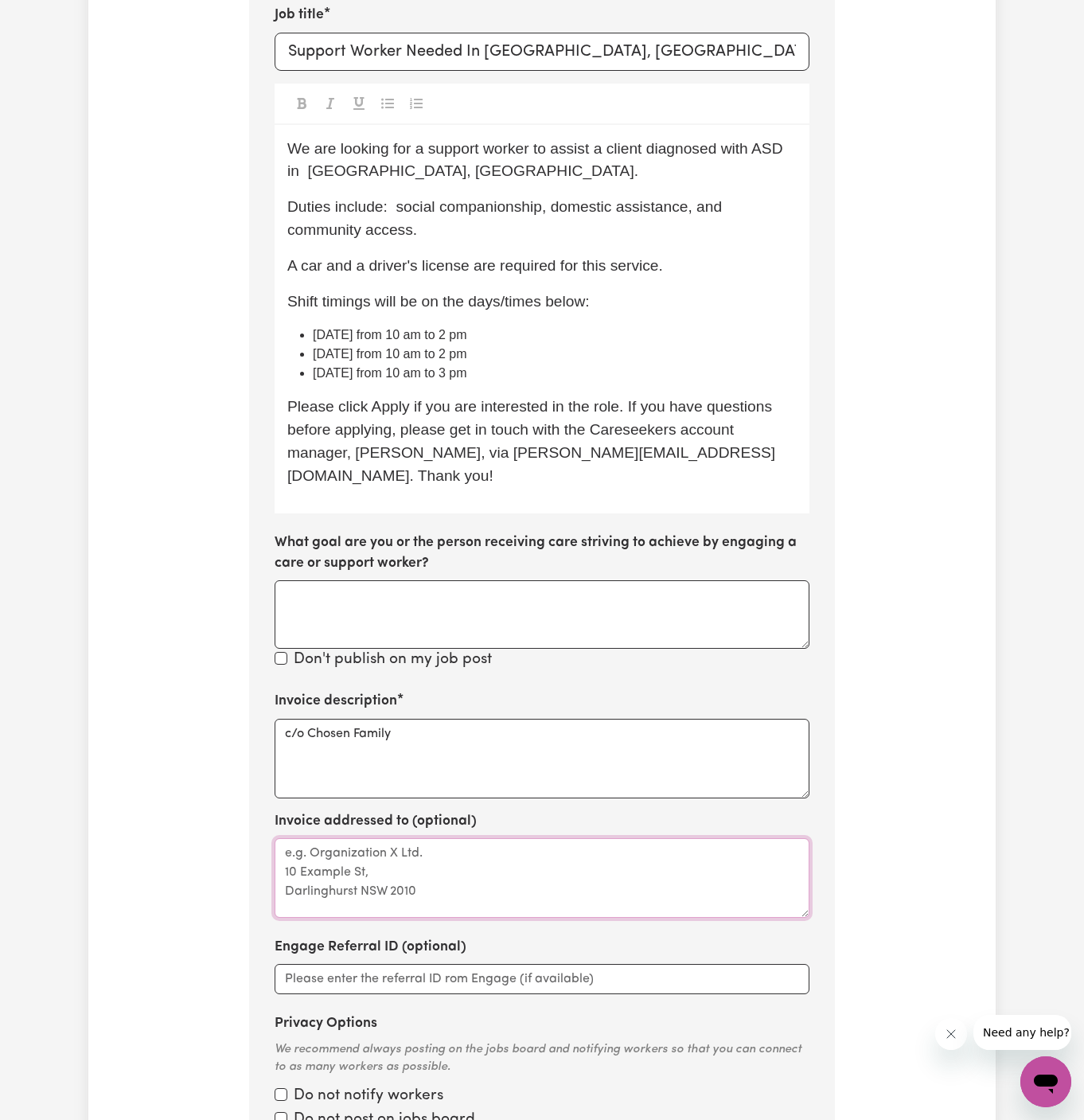
click at [349, 840] on textarea "Invoice addressed to (optional)" at bounding box center [542, 878] width 535 height 80
paste textarea "c/o Chosen Family"
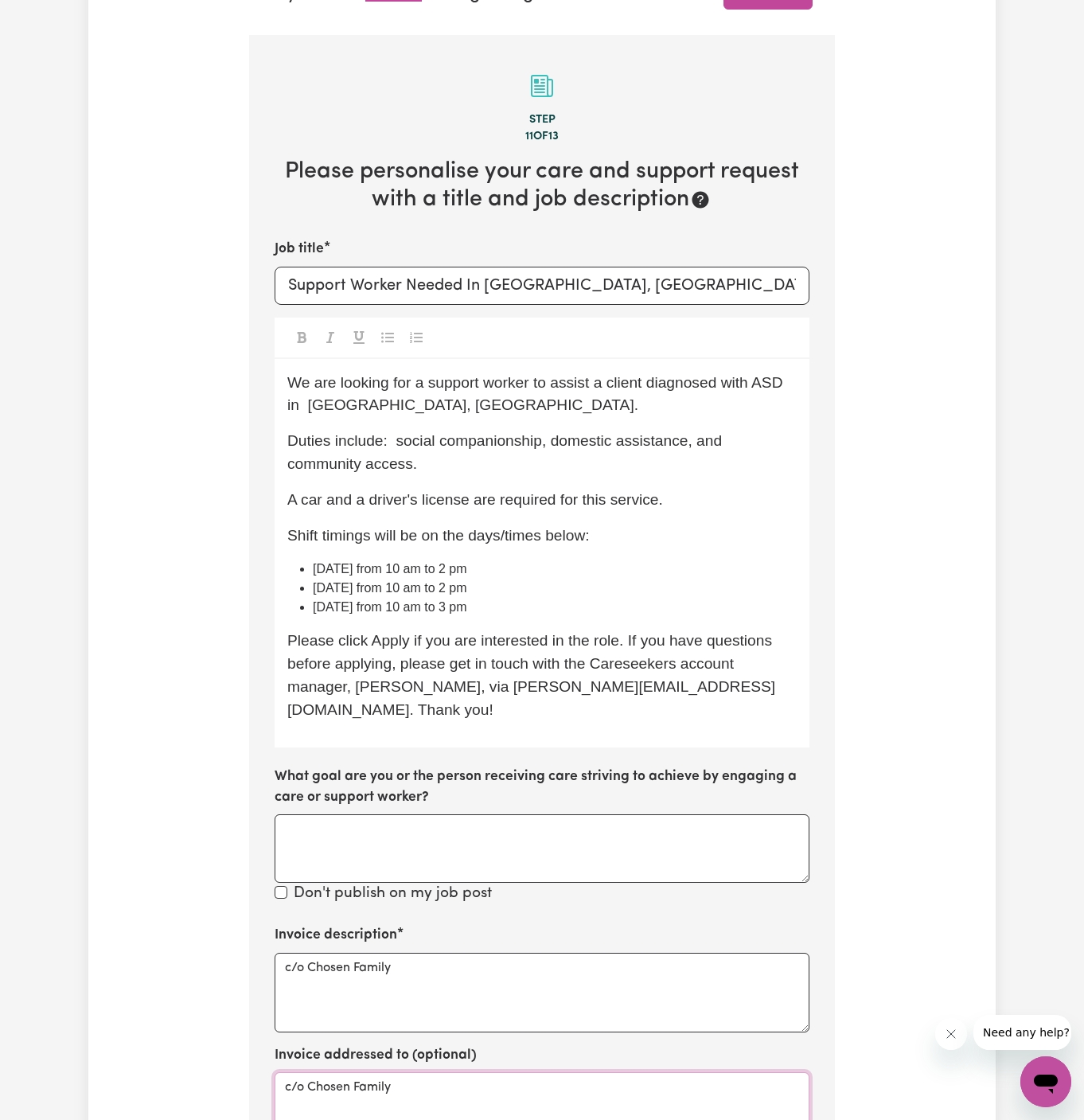
scroll to position [530, 0]
type textarea "c/o Chosen Family"
click at [660, 283] on input "Support Worker Needed In [GEOGRAPHIC_DATA], [GEOGRAPHIC_DATA]" at bounding box center [542, 287] width 535 height 38
click at [562, 409] on p "We are looking for a support worker to assist a client diagnosed with ASD in [G…" at bounding box center [542, 396] width 509 height 46
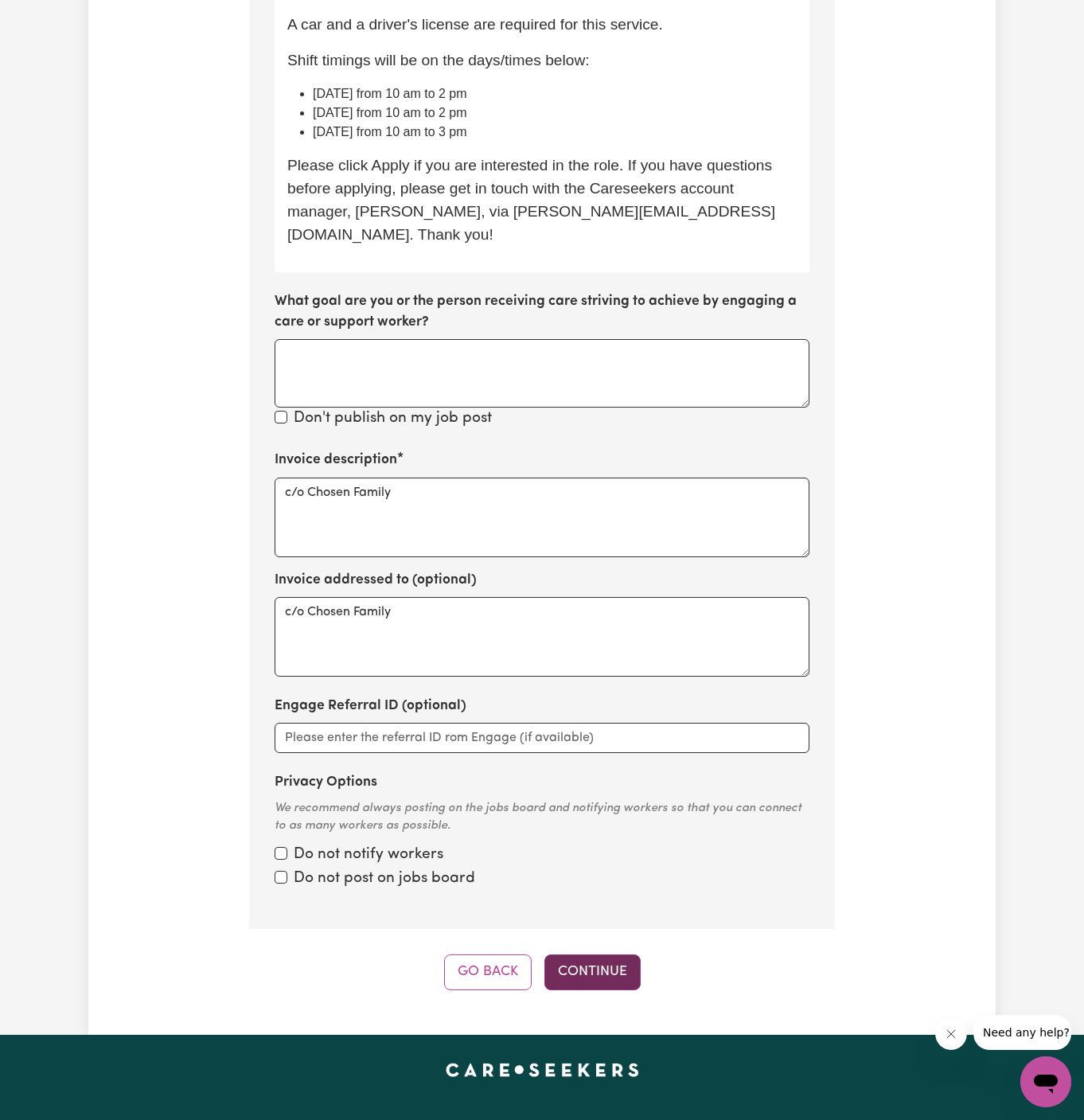
click at [596, 960] on button "Continue" at bounding box center [592, 972] width 96 height 35
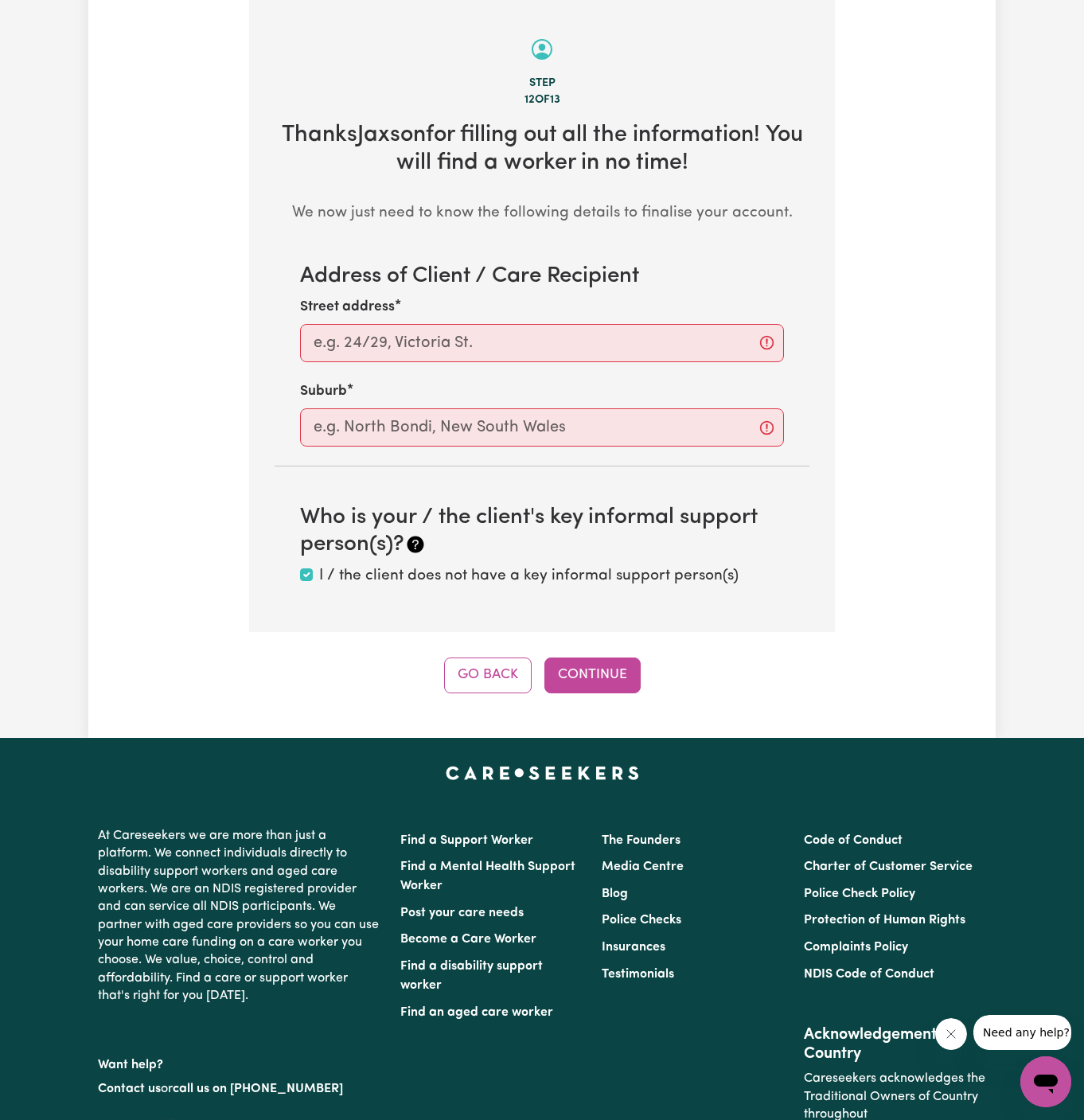
scroll to position [564, 0]
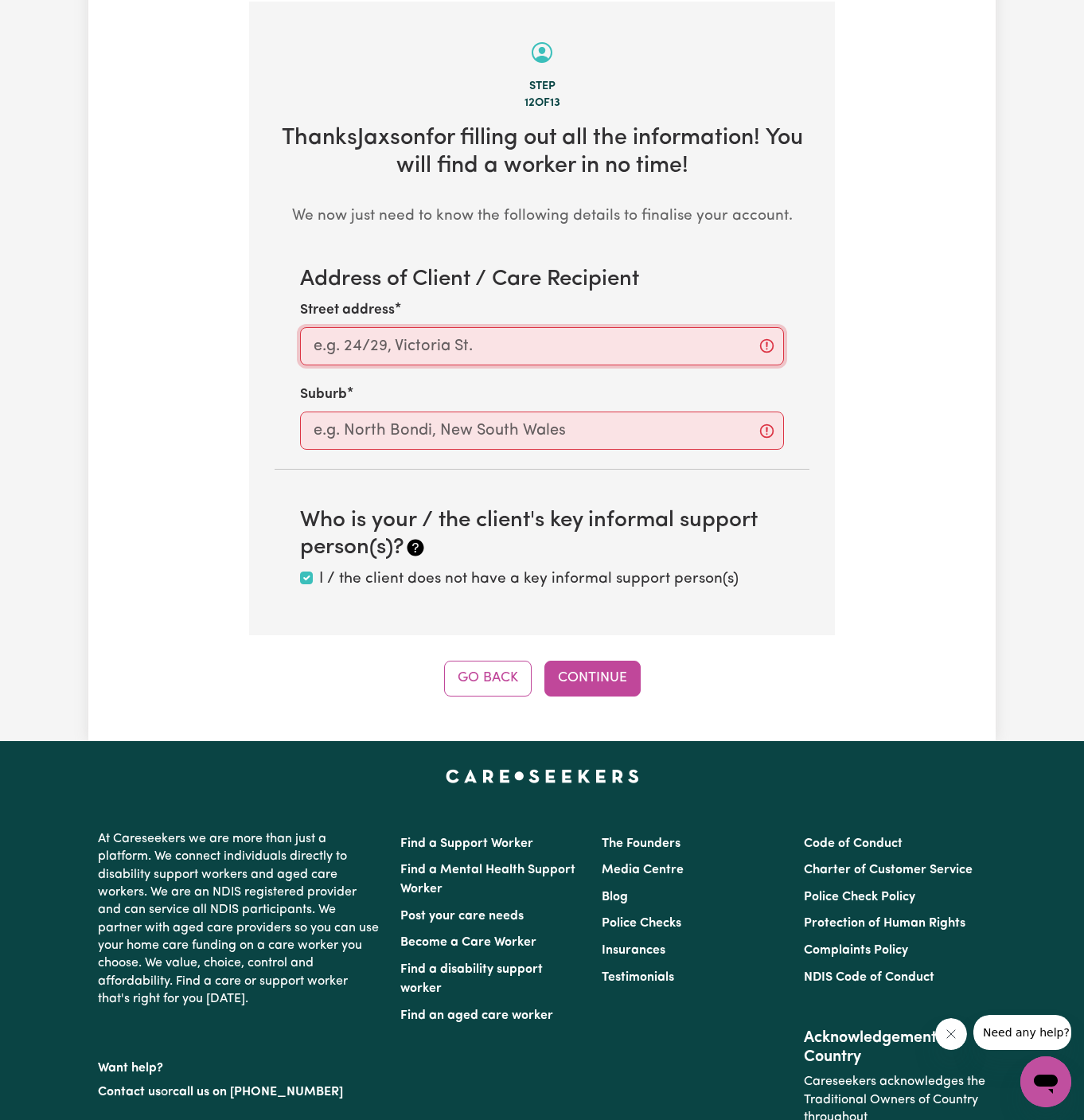
click at [660, 349] on input "Street address" at bounding box center [542, 347] width 484 height 38
paste input "[GEOGRAPHIC_DATA]"
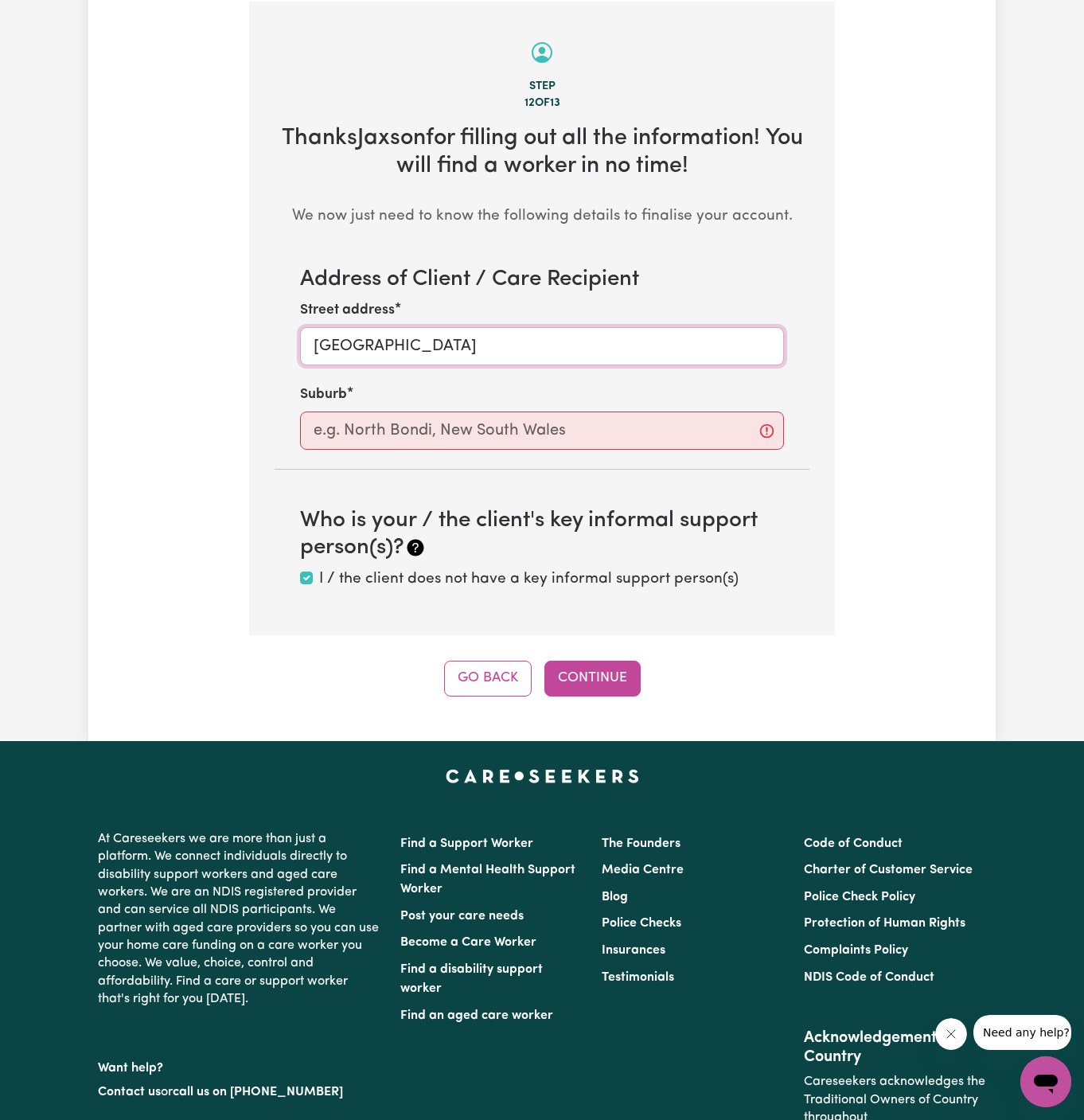
type input "[GEOGRAPHIC_DATA]"
click at [628, 430] on input "text" at bounding box center [542, 431] width 484 height 38
paste input "[GEOGRAPHIC_DATA]"
type input "[GEOGRAPHIC_DATA]"
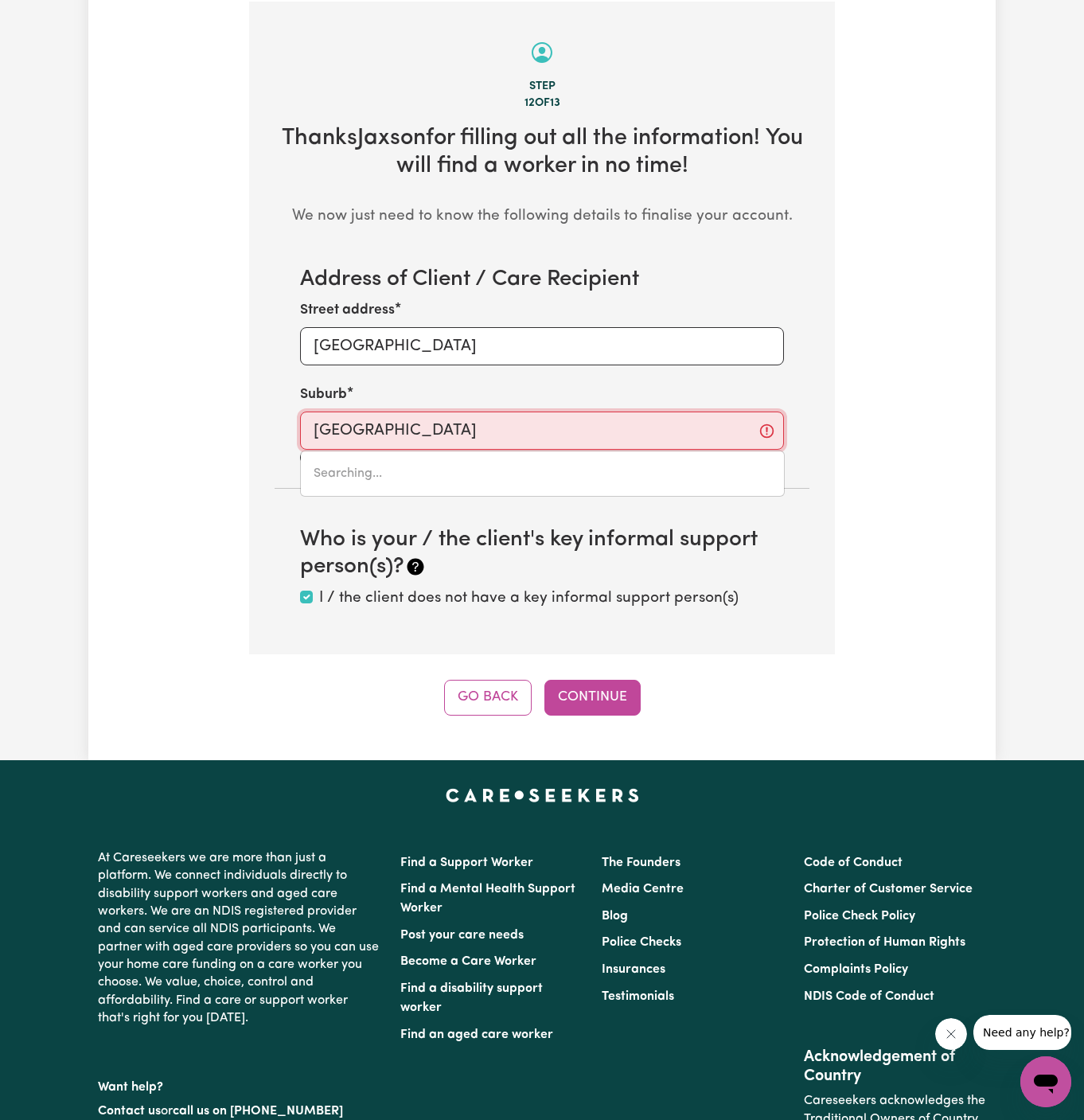
type input "[GEOGRAPHIC_DATA]"
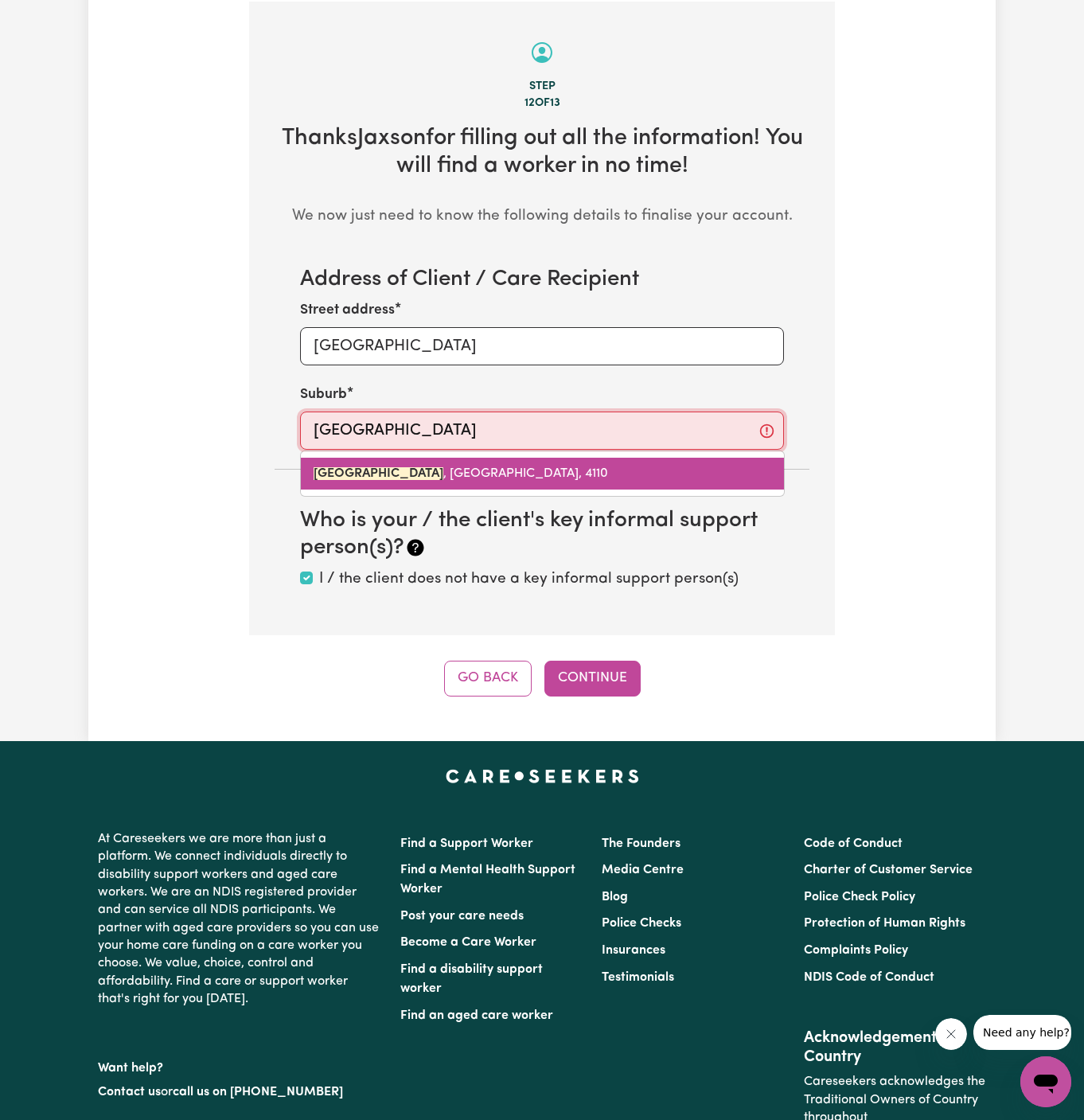
click at [491, 474] on span "[GEOGRAPHIC_DATA]" at bounding box center [460, 474] width 294 height 13
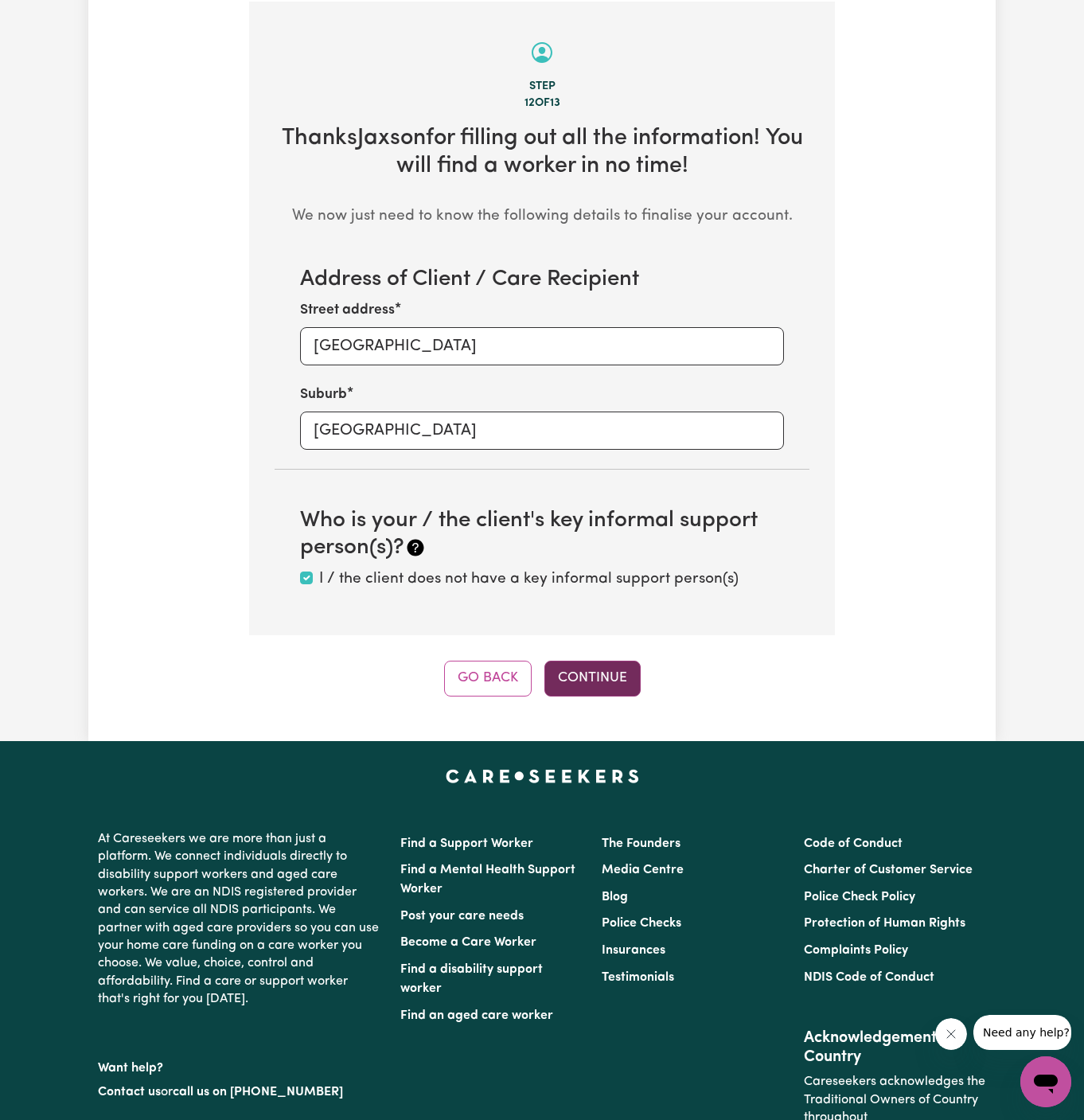
click at [622, 685] on button "Continue" at bounding box center [592, 678] width 96 height 35
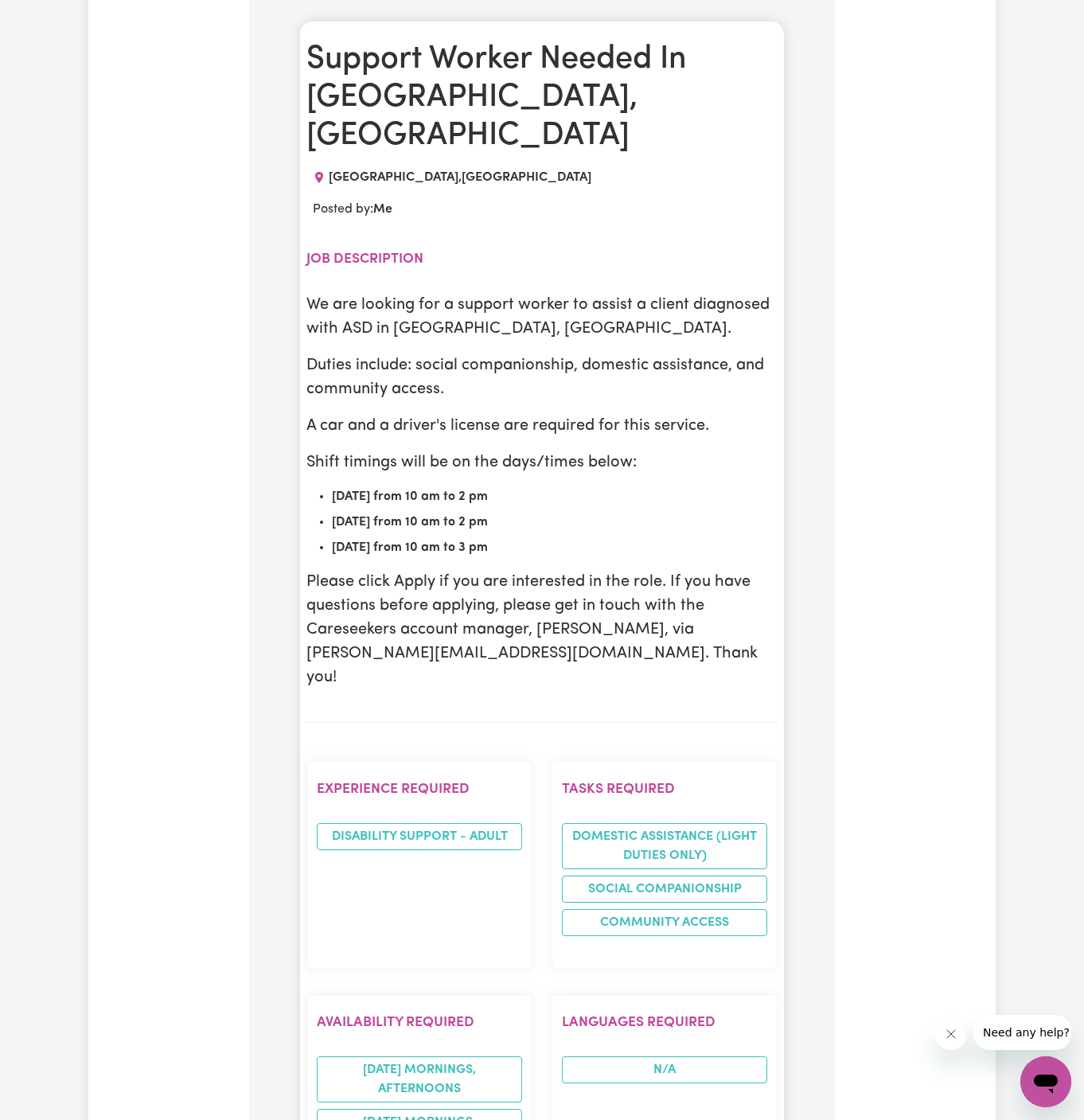
scroll to position [824, 0]
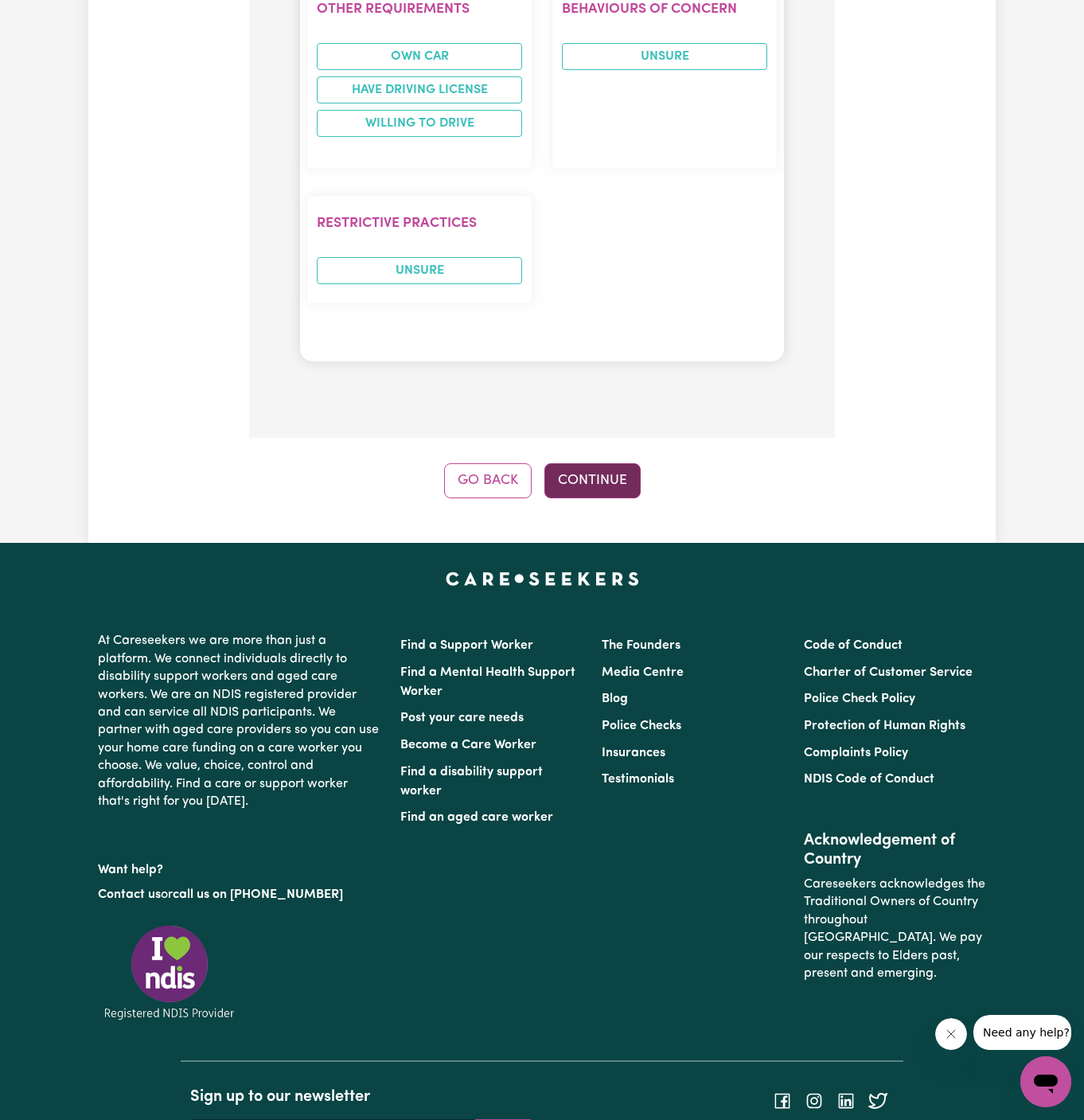
click at [580, 463] on button "Continue" at bounding box center [592, 480] width 96 height 35
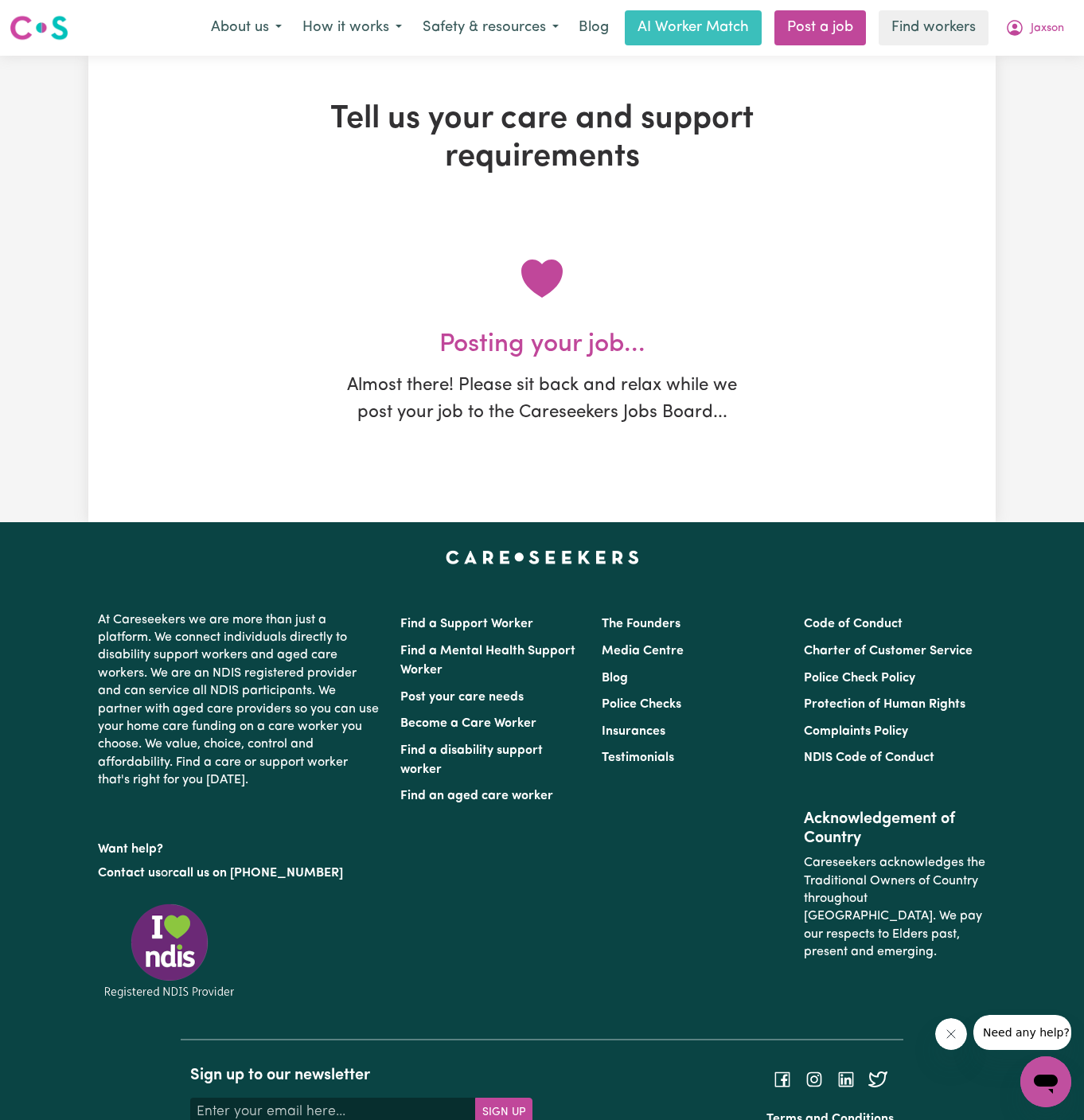
scroll to position [0, 0]
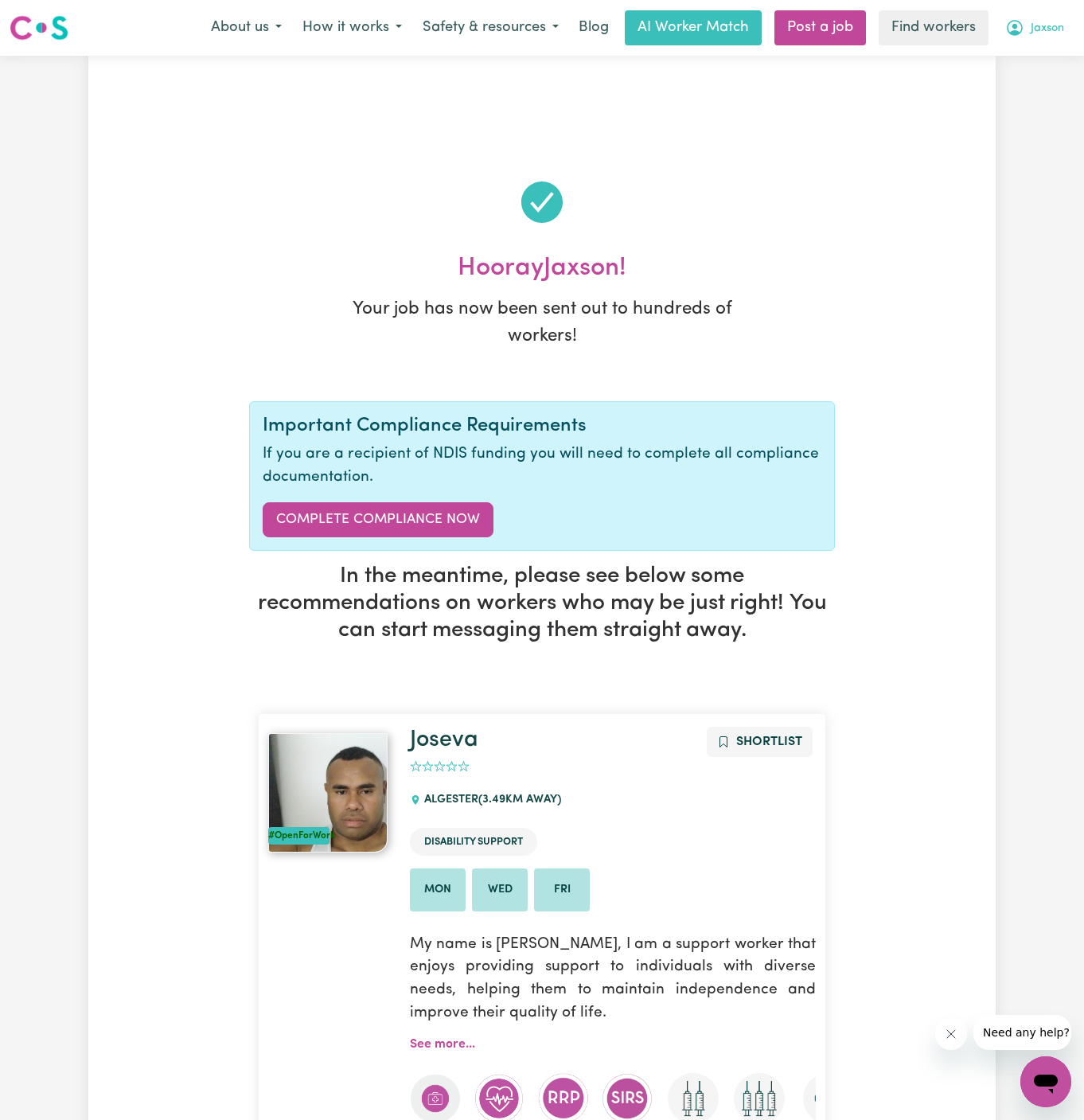
click at [1041, 26] on span "Jaxson" at bounding box center [1047, 29] width 33 height 17
click at [1039, 53] on link "My Dashboard" at bounding box center [1011, 62] width 126 height 31
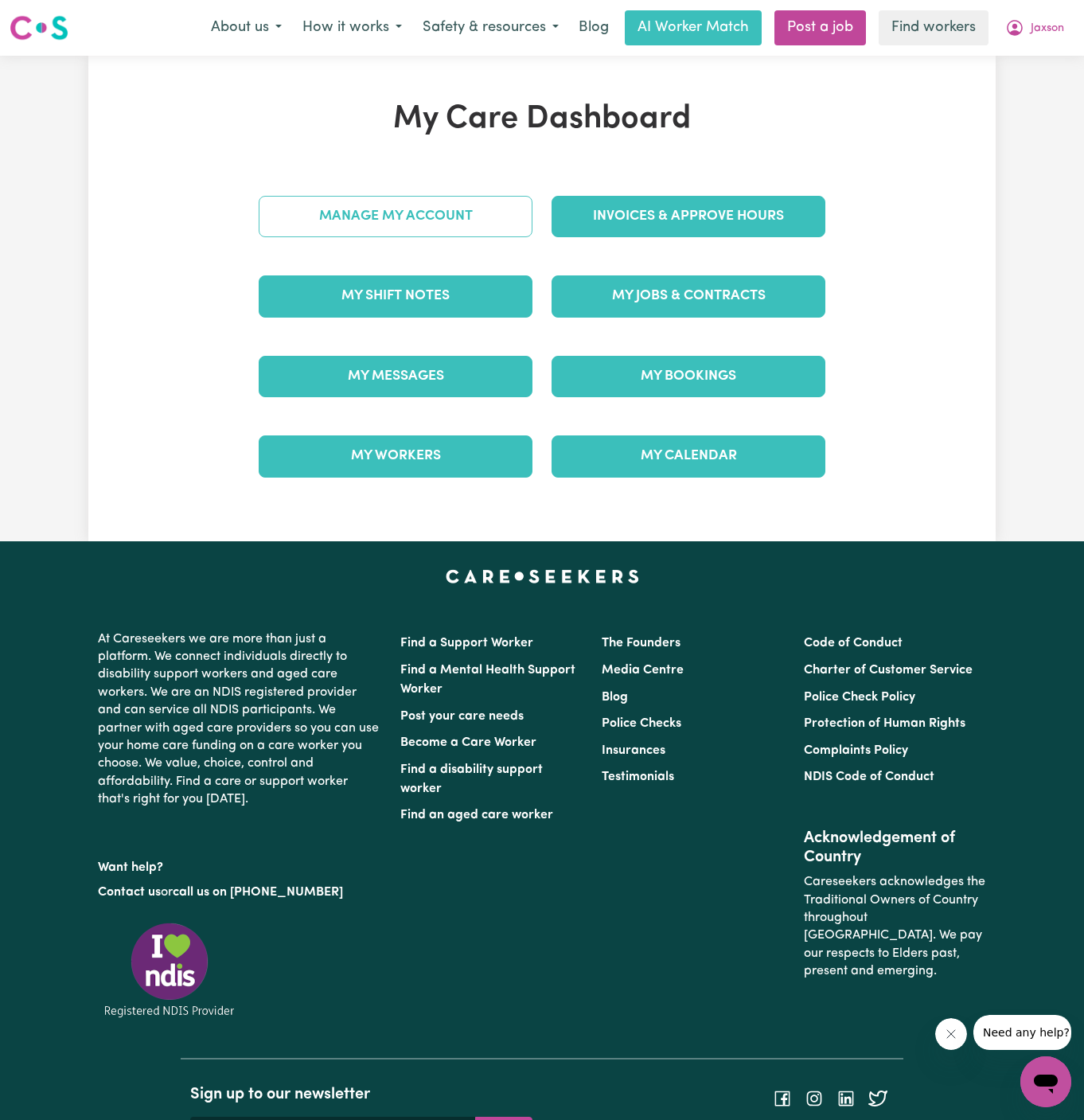
click at [481, 208] on div "My Care Dashboard Manage My Account Invoices & Approve Hours My Shift Notes My …" at bounding box center [542, 299] width 605 height 397
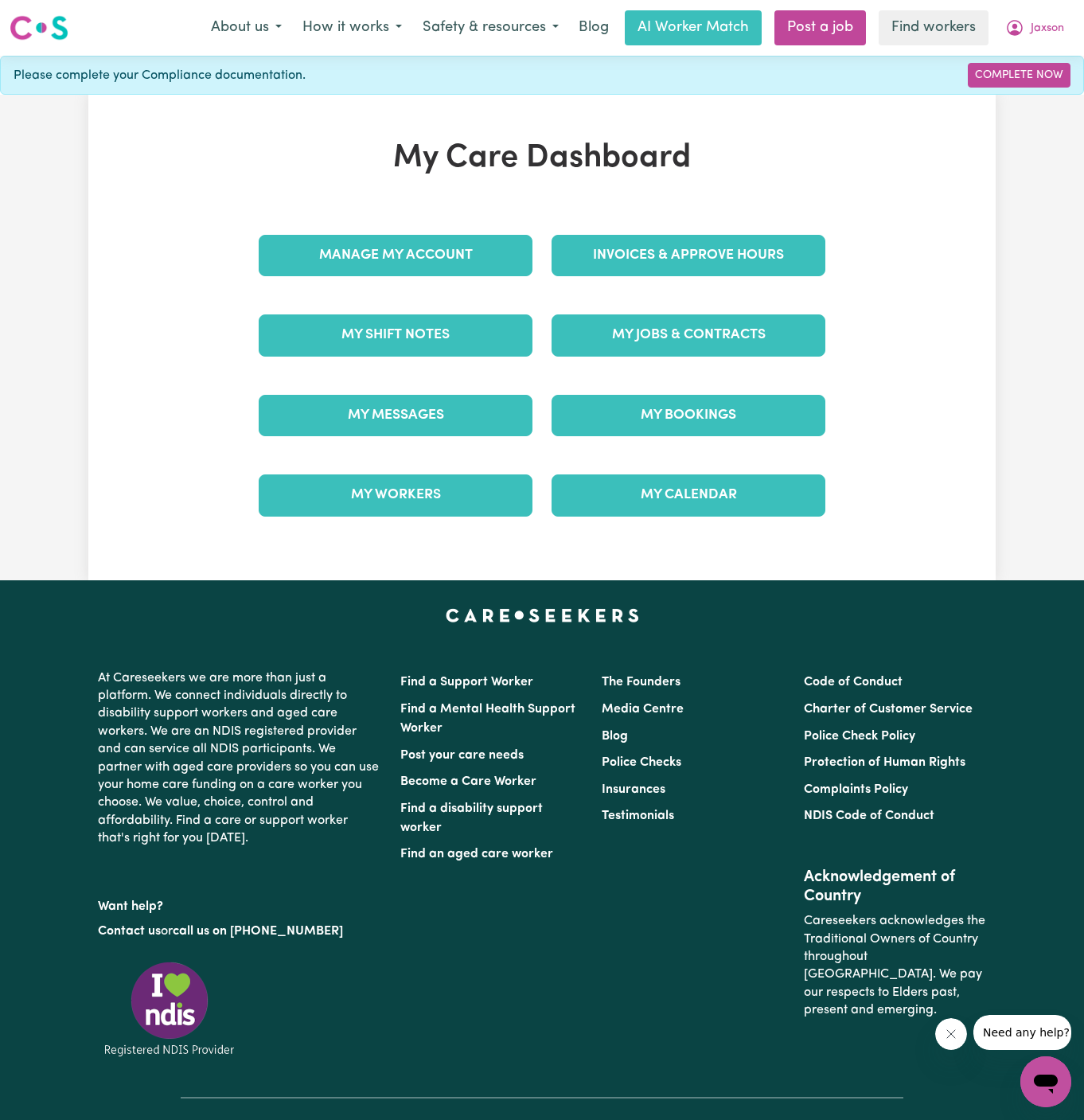
click at [467, 209] on div "My Care Dashboard Manage My Account Invoices & Approve Hours My Shift Notes My …" at bounding box center [542, 337] width 605 height 397
click at [477, 238] on link "Manage My Account" at bounding box center [396, 255] width 274 height 41
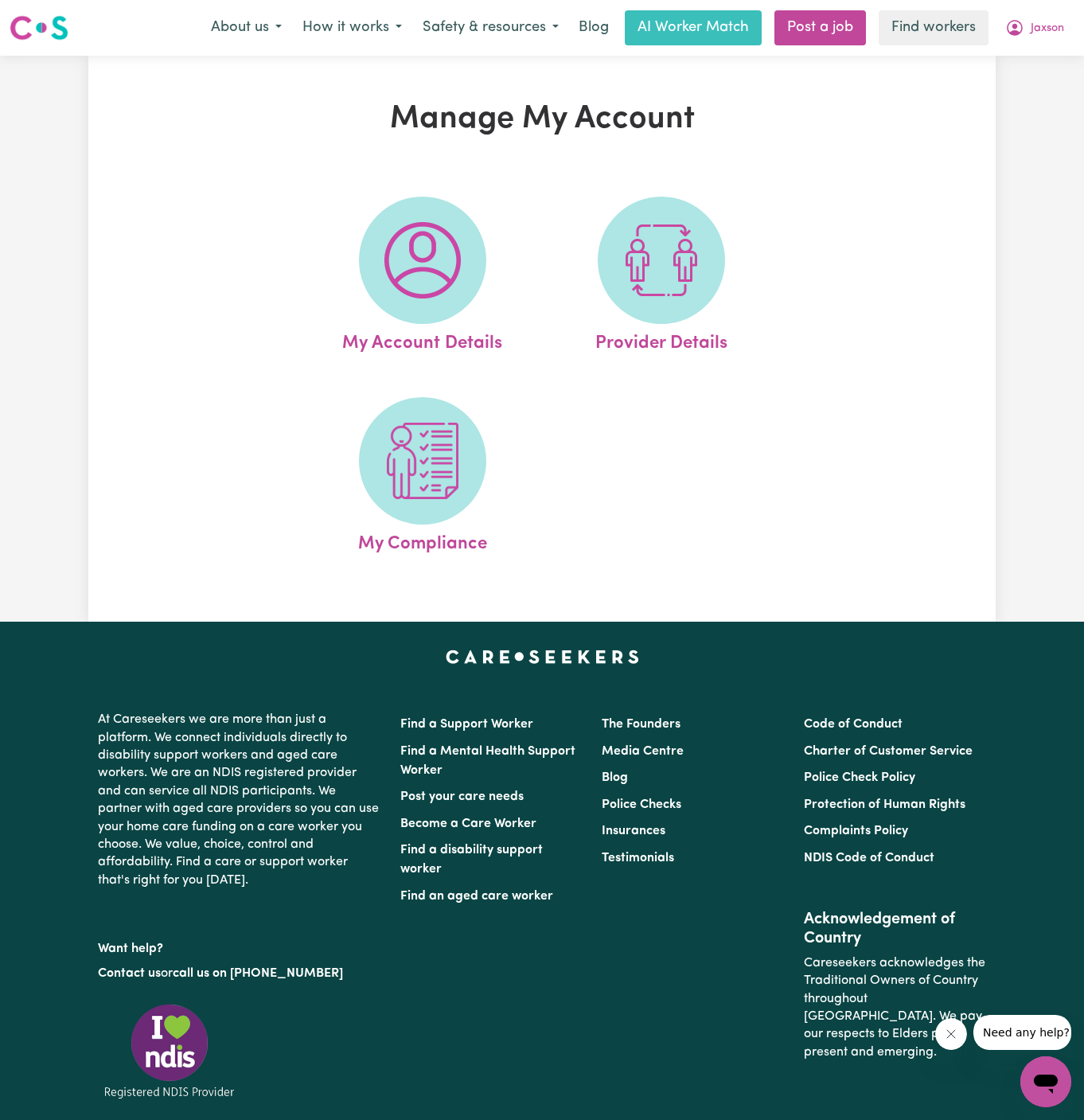
click at [477, 238] on span at bounding box center [423, 260] width 128 height 128
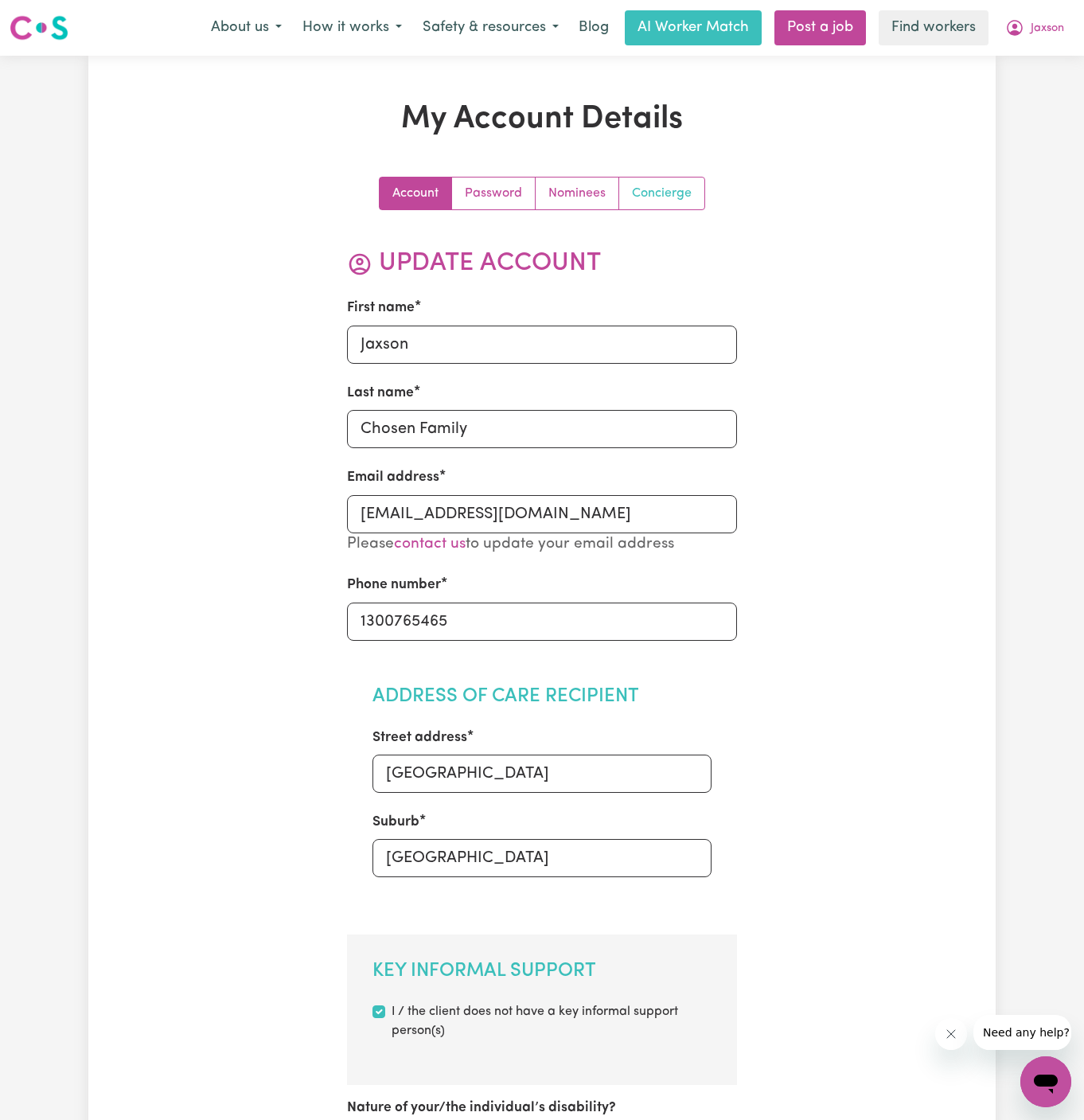
click at [652, 188] on link "Concierge" at bounding box center [662, 193] width 86 height 31
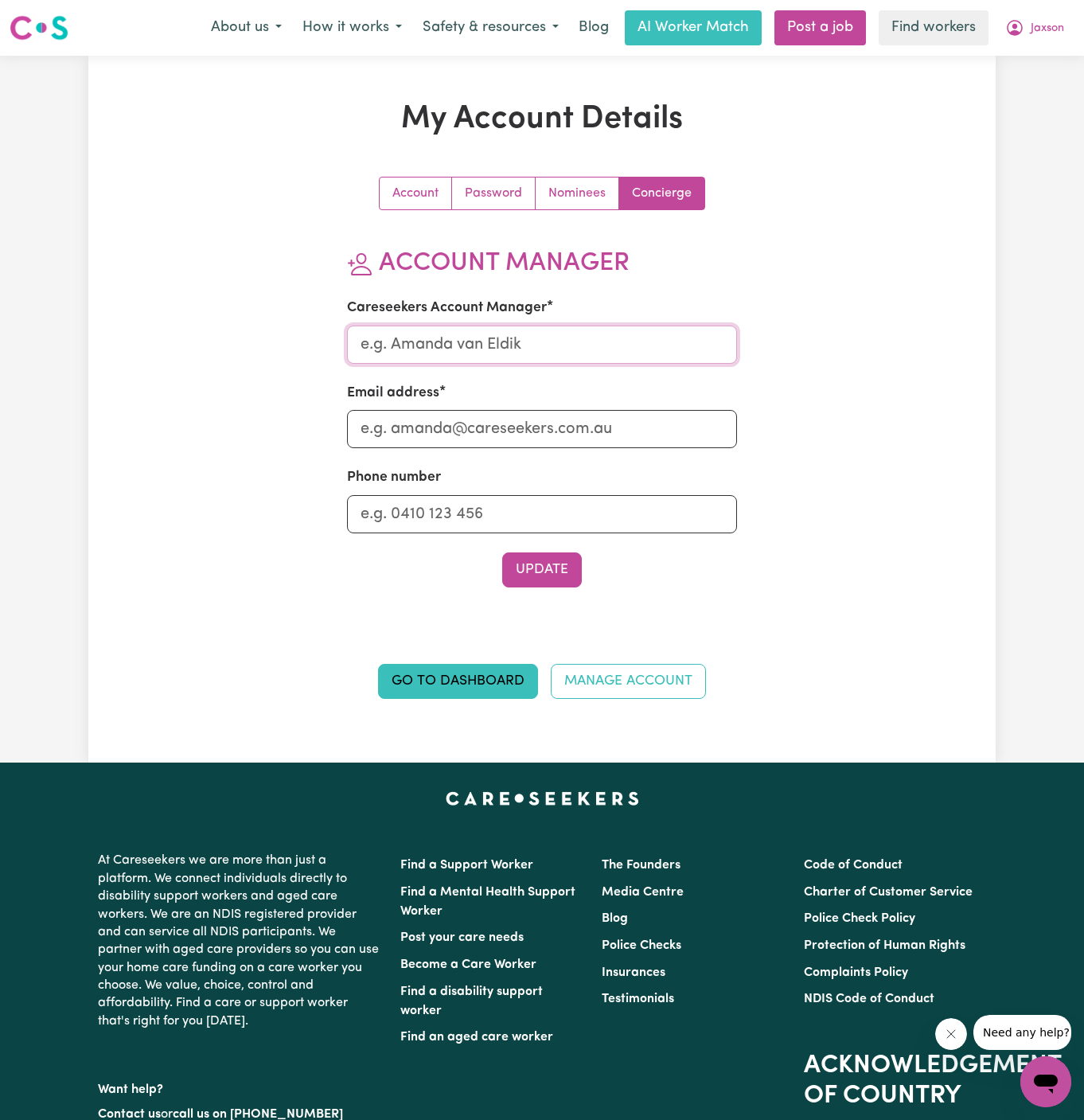
click at [444, 341] on input "Careseekers Account Manager" at bounding box center [542, 345] width 390 height 38
type input "[PERSON_NAME]"
click at [501, 432] on input "Email address" at bounding box center [542, 429] width 390 height 38
click at [498, 440] on input "[EMAIL_ADDRESS][DOMAIN_NAME]" at bounding box center [542, 429] width 390 height 38
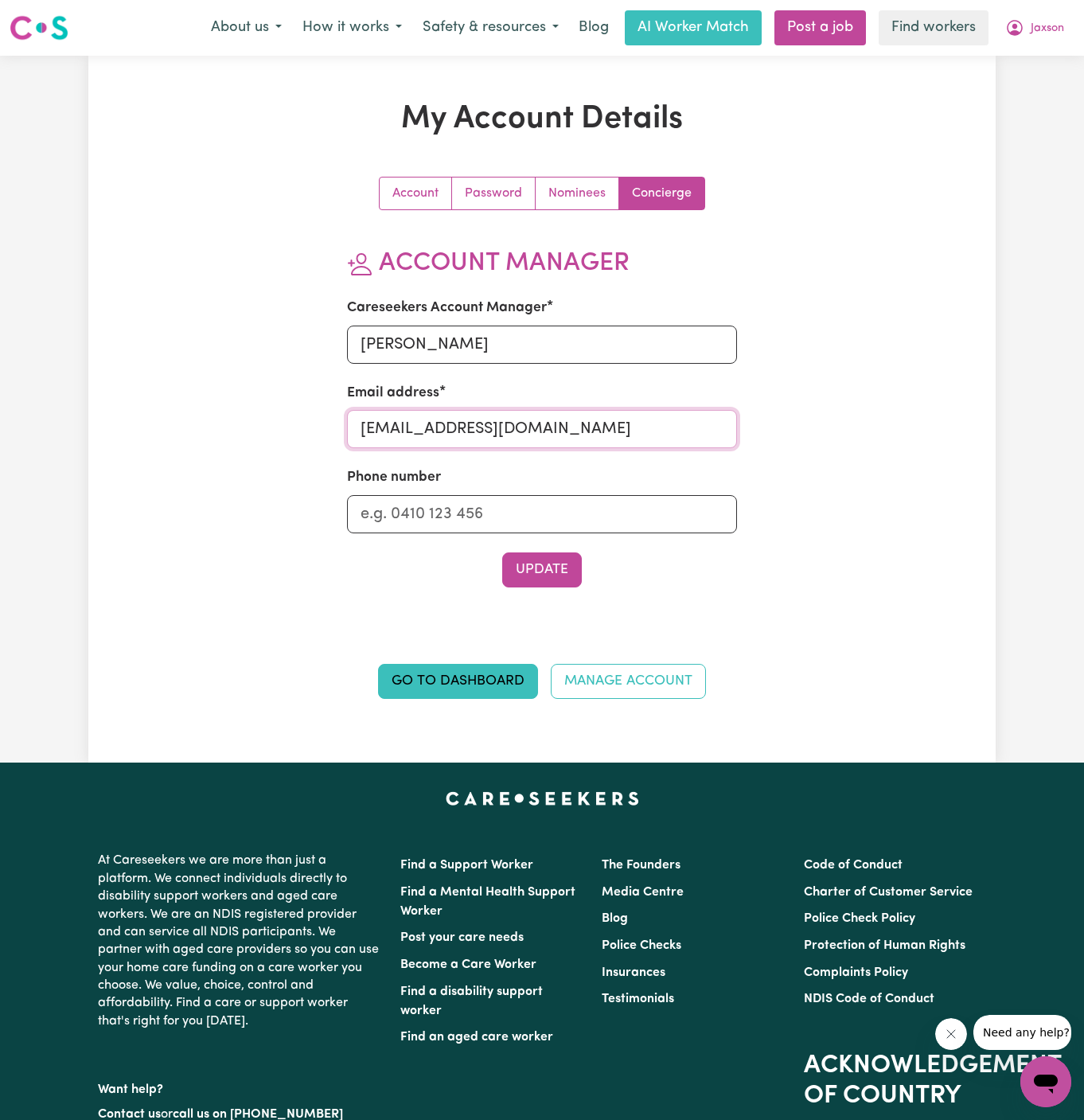
click at [498, 440] on input "[EMAIL_ADDRESS][DOMAIN_NAME]" at bounding box center [542, 429] width 390 height 38
type input "[PERSON_NAME][EMAIL_ADDRESS][DOMAIN_NAME]"
click at [516, 513] on input "Phone number" at bounding box center [542, 515] width 390 height 38
type input "1300765465"
click at [532, 563] on button "Update" at bounding box center [542, 570] width 79 height 35
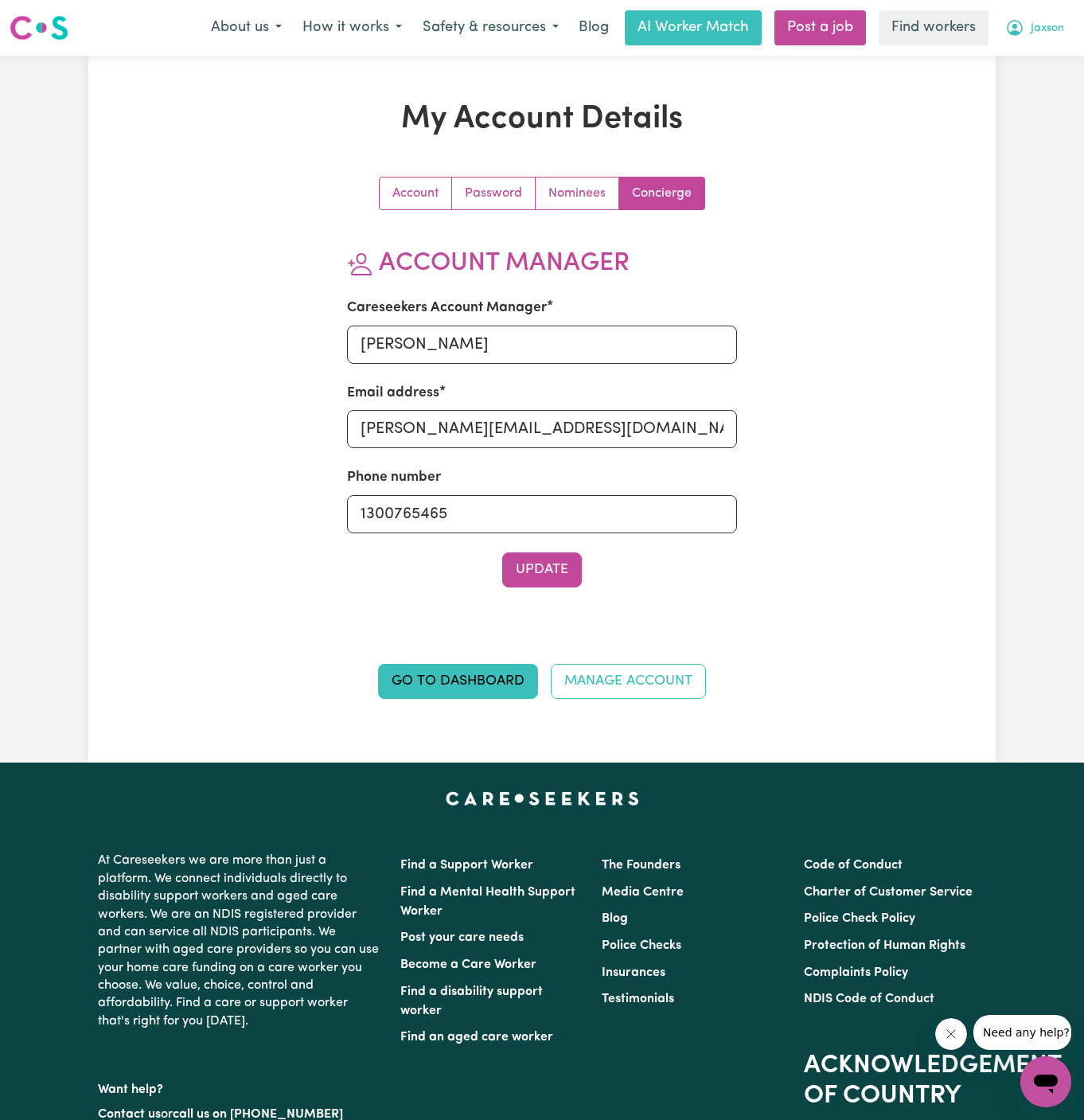
click at [1045, 35] on span "Jaxson" at bounding box center [1047, 29] width 33 height 17
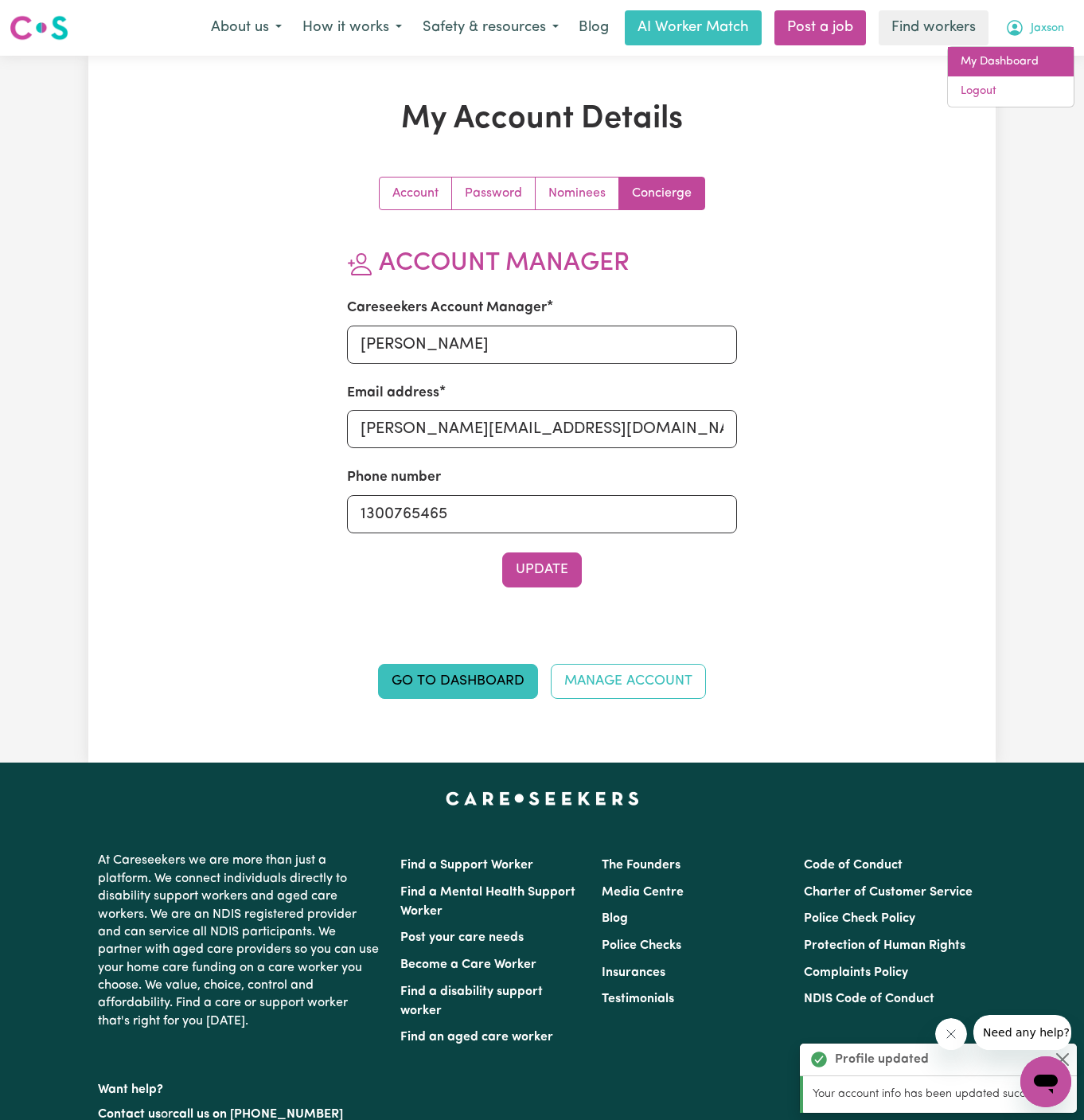
click at [1032, 63] on link "My Dashboard" at bounding box center [1011, 62] width 126 height 31
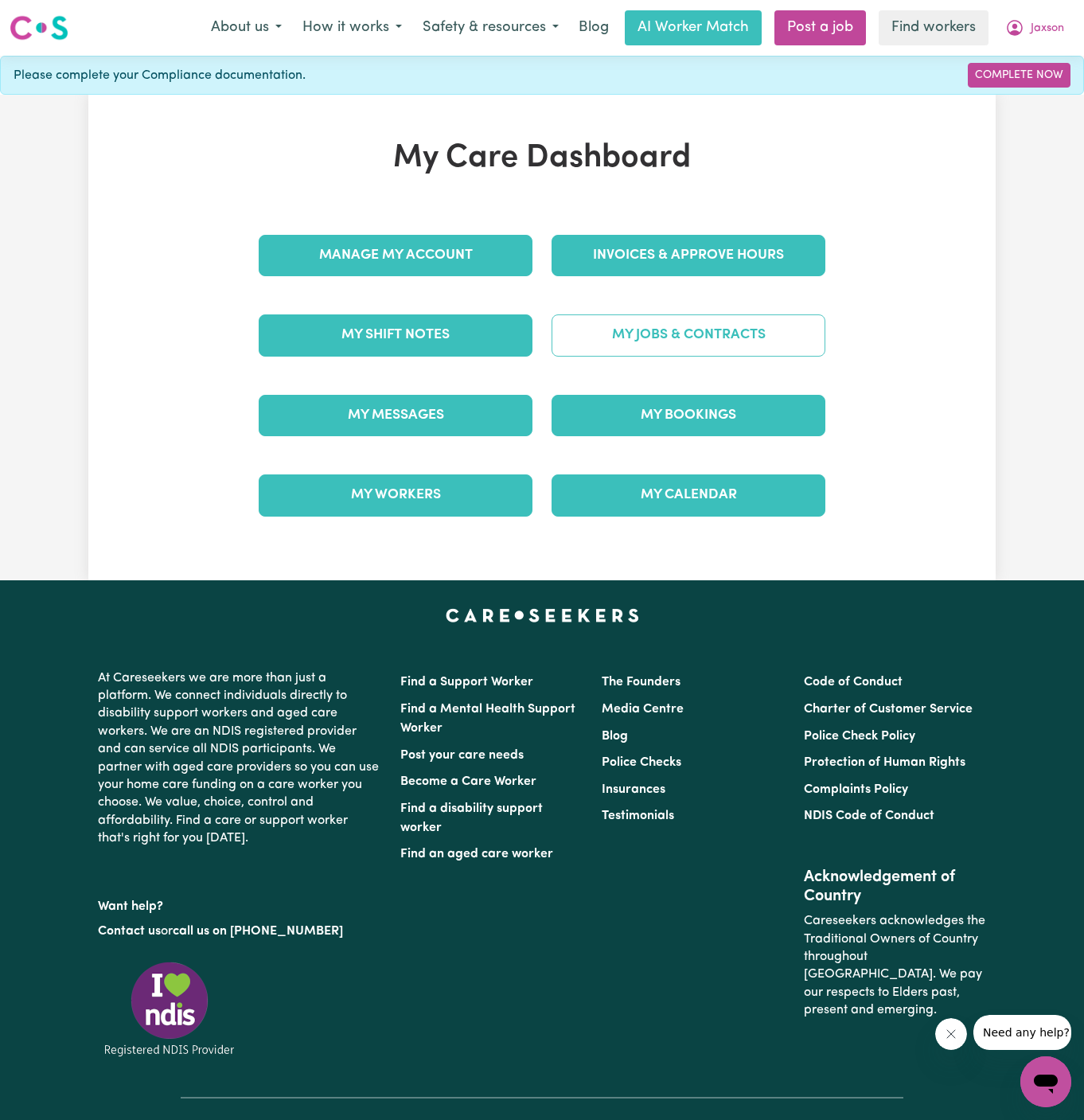
click at [666, 350] on link "My Jobs & Contracts" at bounding box center [689, 335] width 274 height 41
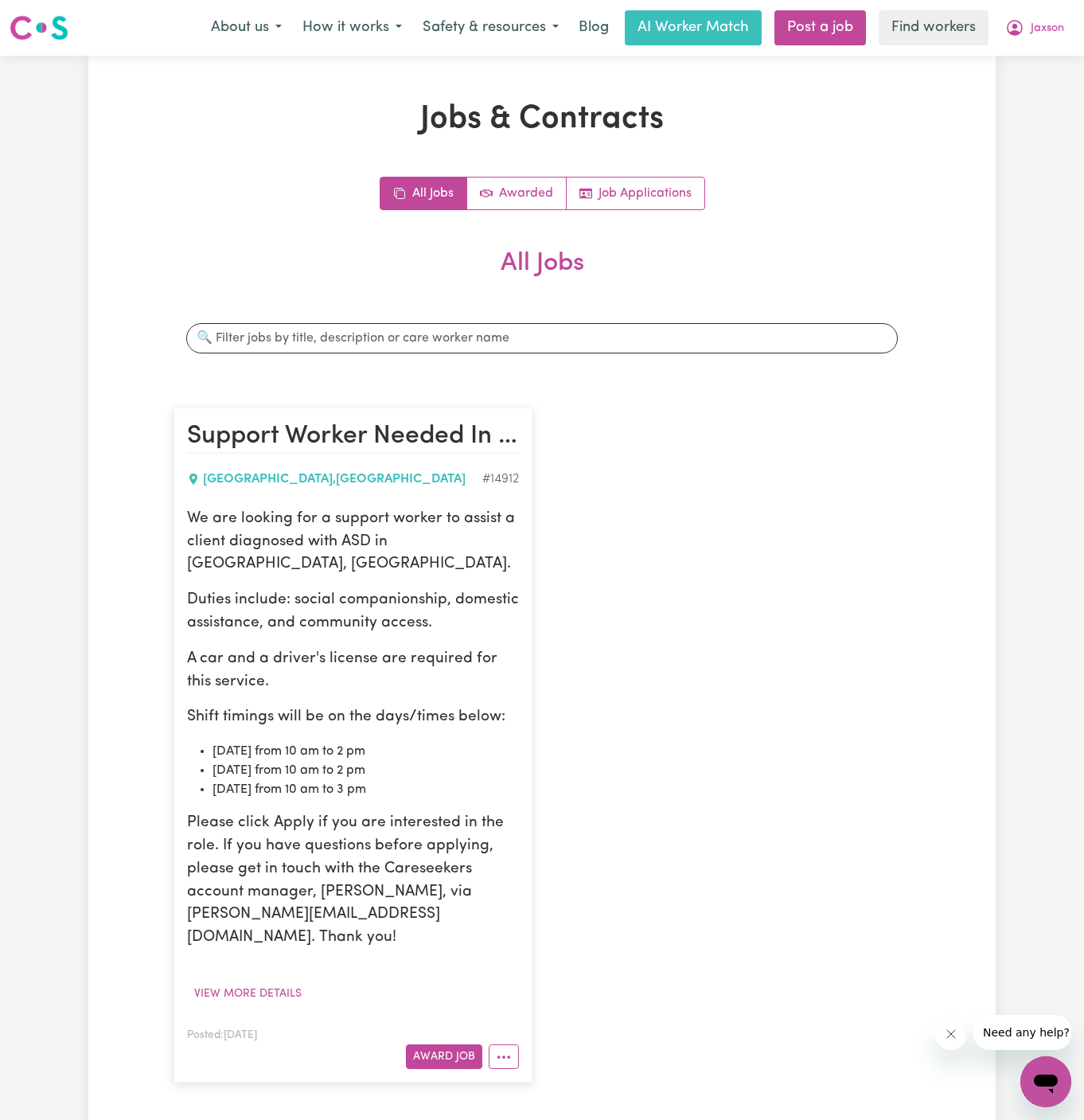
click at [238, 644] on div "We are looking for a support worker to assist a client diagnosed with ASD in [G…" at bounding box center [353, 729] width 332 height 442
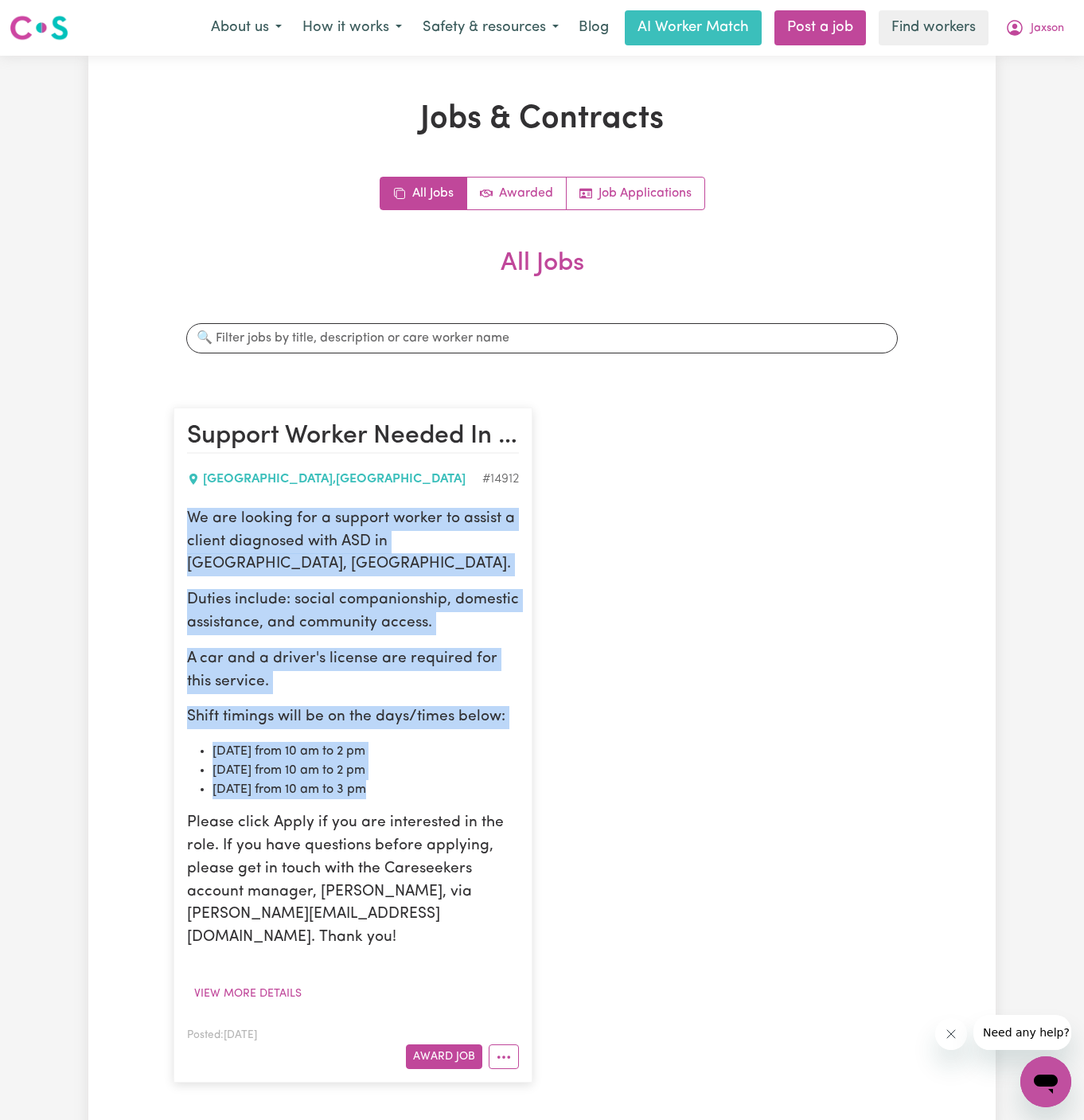
drag, startPoint x: 187, startPoint y: 516, endPoint x: 469, endPoint y: 796, distance: 397.4
click at [469, 796] on div "We are looking for a support worker to assist a client diagnosed with ASD in [G…" at bounding box center [353, 729] width 332 height 442
copy div "We are looking for a support worker to assist a client diagnosed with ASD in [G…"
click at [1051, 19] on button "Jaxson" at bounding box center [1034, 28] width 79 height 33
click at [1051, 48] on link "My Dashboard" at bounding box center [1011, 62] width 126 height 31
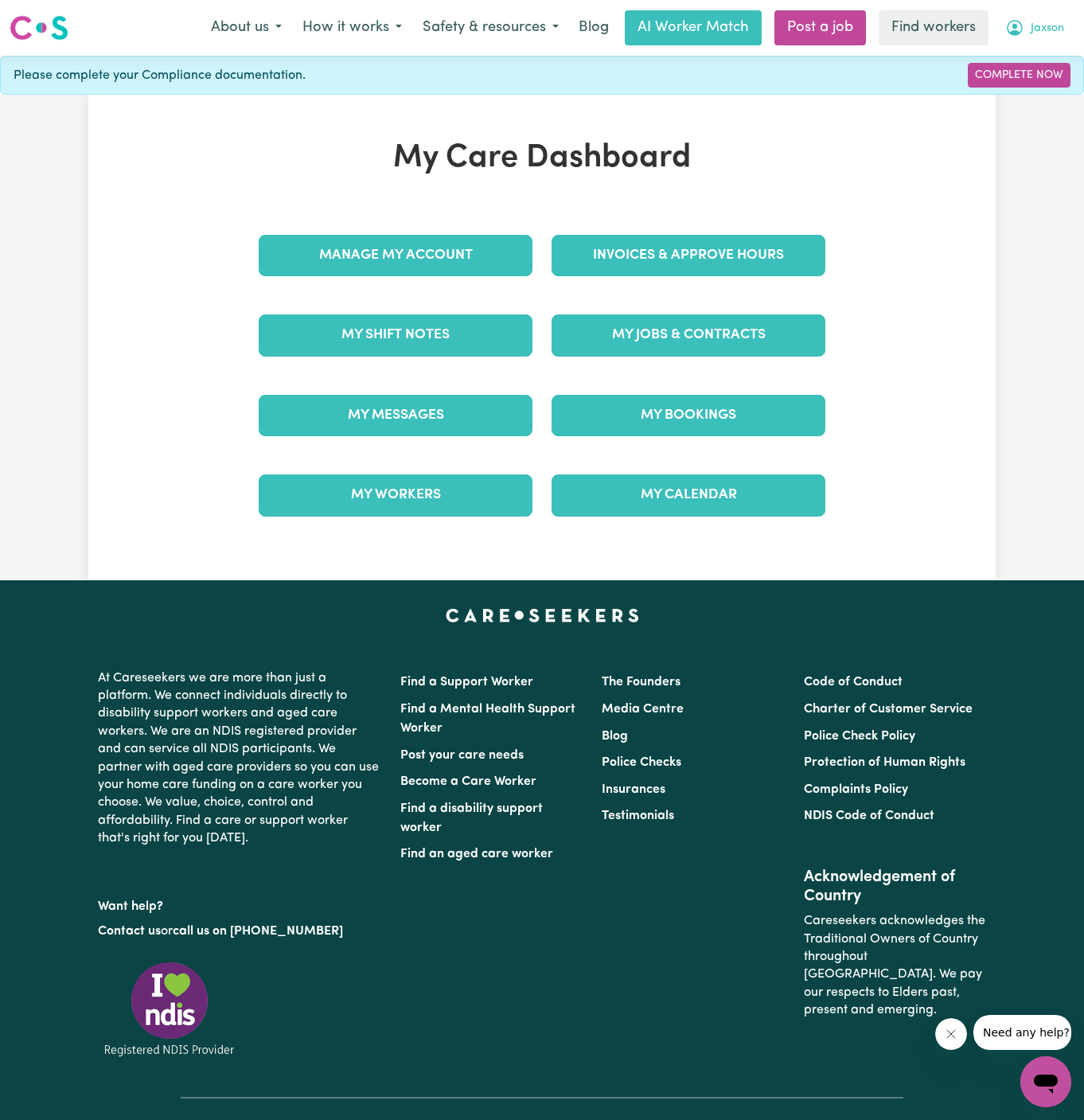
click at [1051, 32] on span "Jaxson" at bounding box center [1047, 29] width 33 height 17
click at [1040, 87] on link "Logout" at bounding box center [1011, 91] width 126 height 31
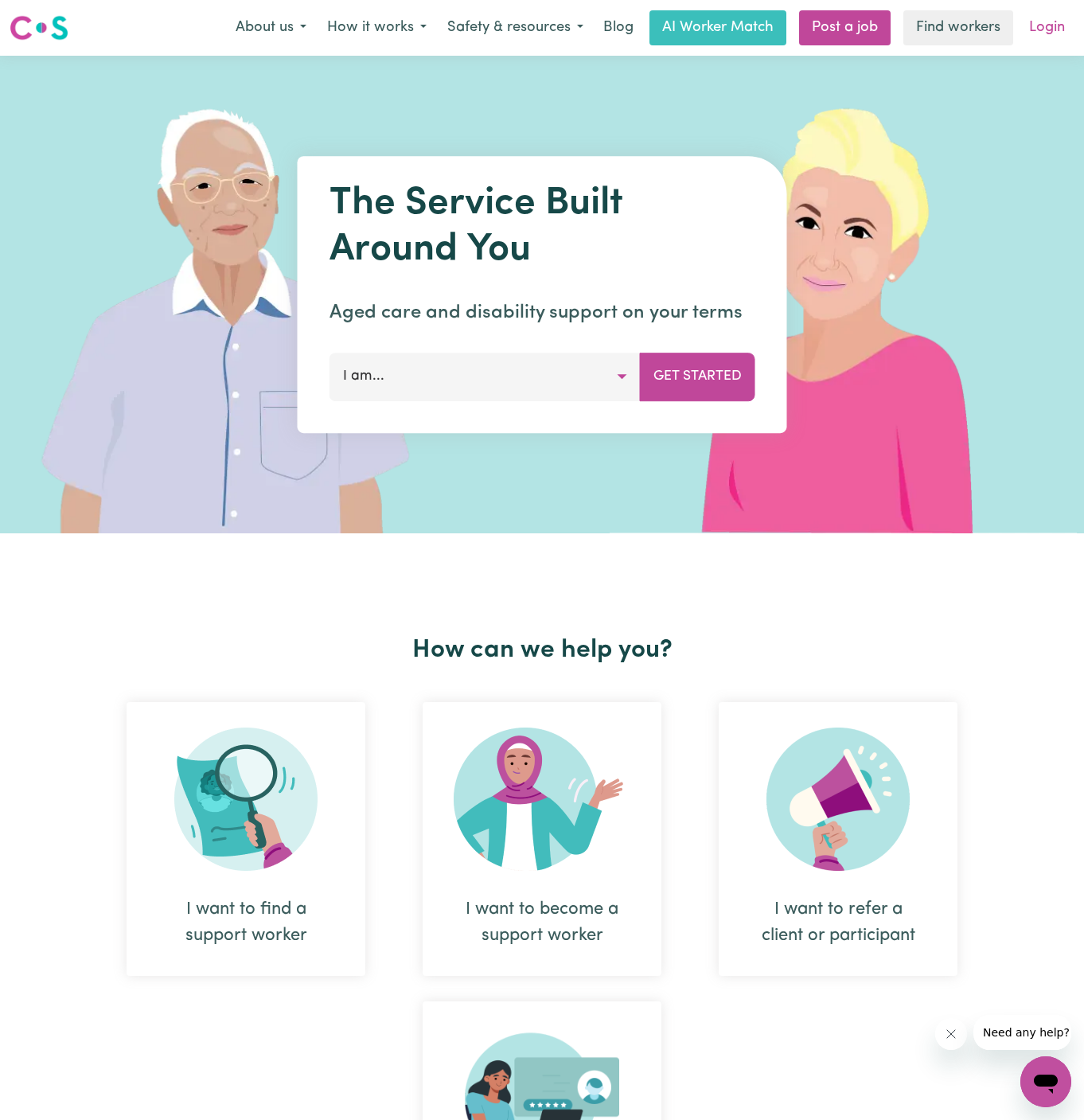
click at [1053, 27] on link "Login" at bounding box center [1046, 28] width 55 height 35
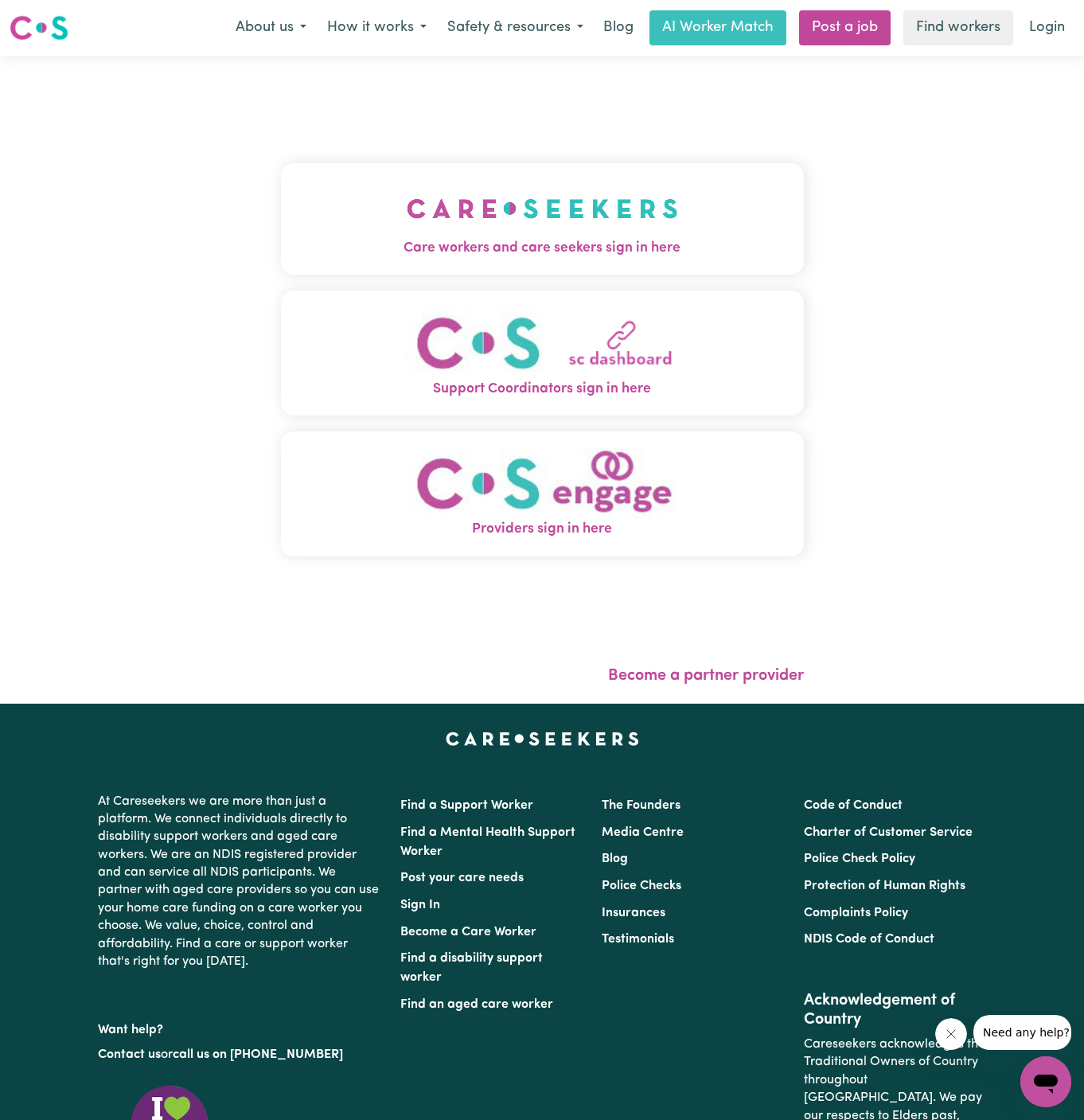
click at [407, 230] on img "Care workers and care seekers sign in here" at bounding box center [542, 208] width 272 height 59
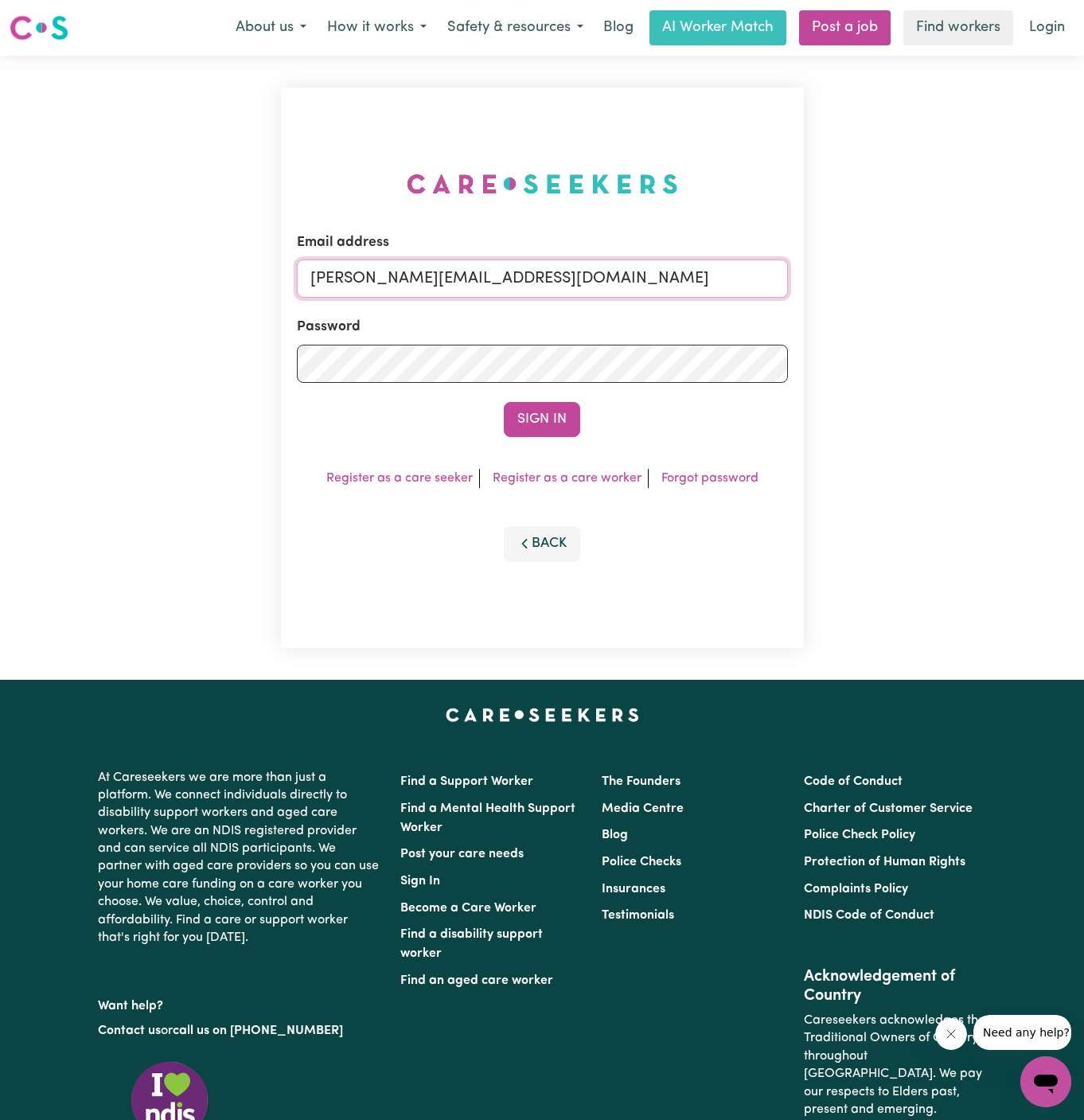
click at [684, 277] on input "[PERSON_NAME][EMAIL_ADDRESS][DOMAIN_NAME]" at bounding box center [542, 279] width 491 height 38
drag, startPoint x: 397, startPoint y: 283, endPoint x: 942, endPoint y: 283, distance: 545.0
click at [942, 283] on div "Email address [EMAIL_ADDRESS][DOMAIN_NAME] Password Sign In Register as a care …" at bounding box center [542, 368] width 1084 height 624
click at [405, 270] on input "[EMAIL_ADDRESS][DOMAIN_NAME]" at bounding box center [542, 279] width 491 height 38
drag, startPoint x: 392, startPoint y: 280, endPoint x: 777, endPoint y: 279, distance: 385.0
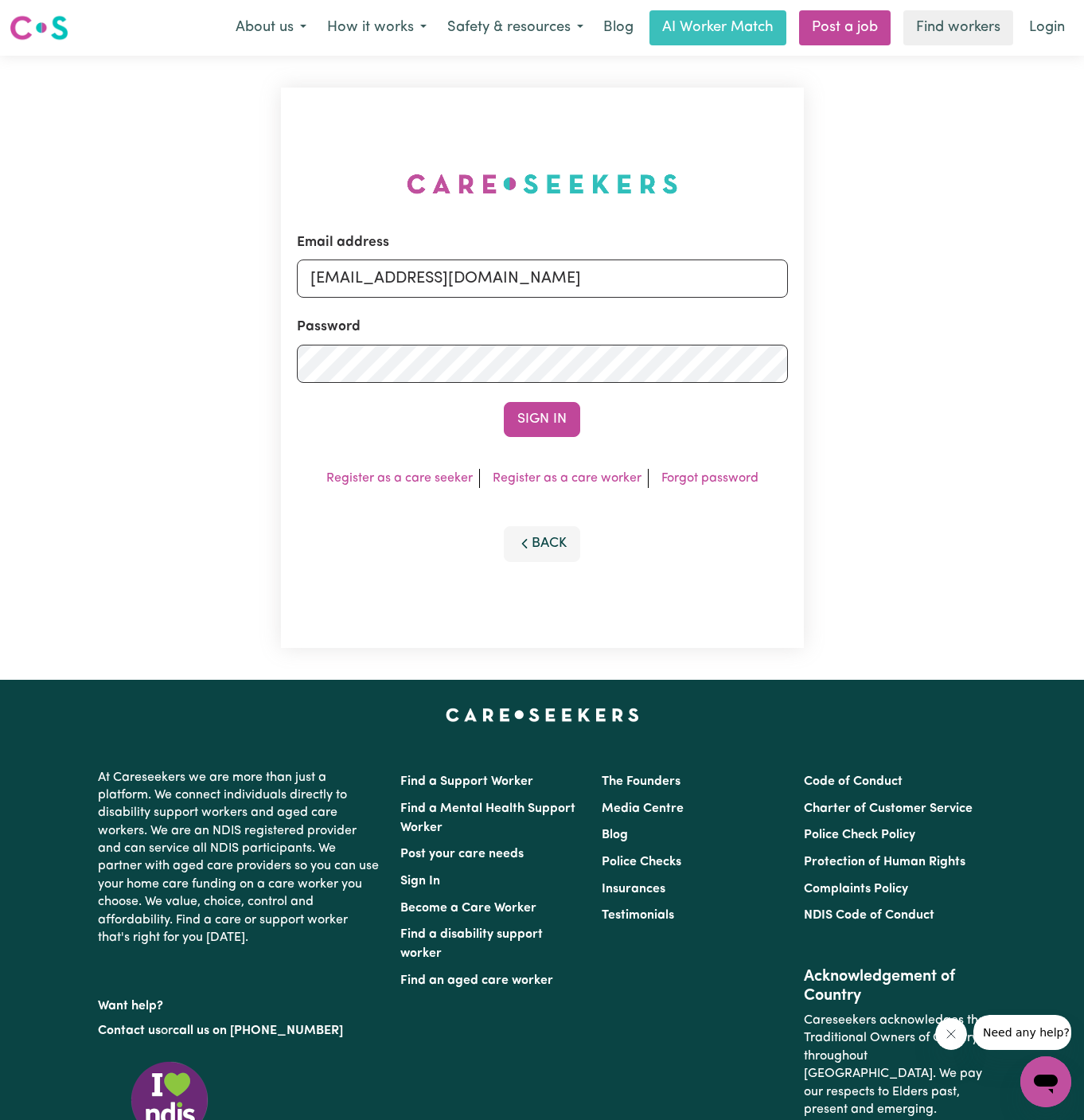
click at [777, 279] on input "[EMAIL_ADDRESS][DOMAIN_NAME]" at bounding box center [542, 279] width 491 height 38
type input "[EMAIL_ADDRESS][DOMAIN_NAME]"
click at [535, 432] on button "Sign In" at bounding box center [542, 419] width 76 height 35
